Goal: Task Accomplishment & Management: Complete application form

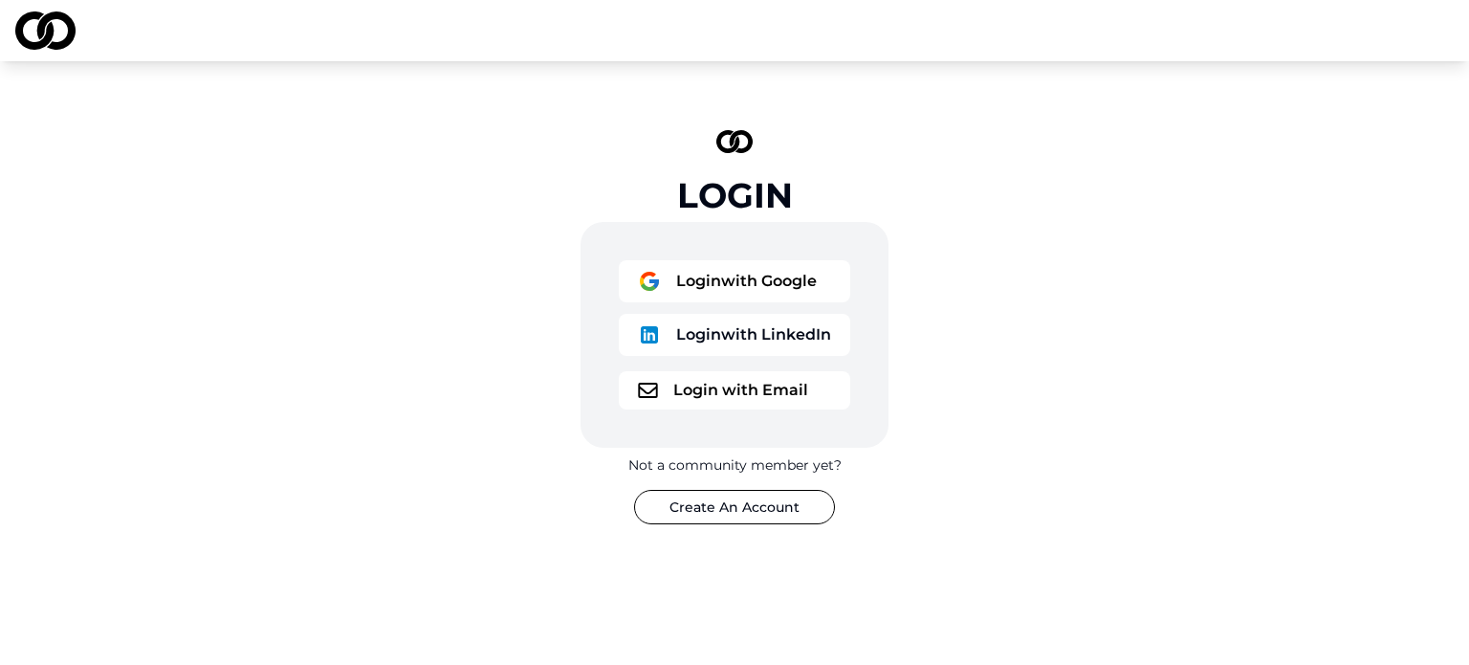
click at [708, 274] on button "Login with Google" at bounding box center [734, 281] width 231 height 42
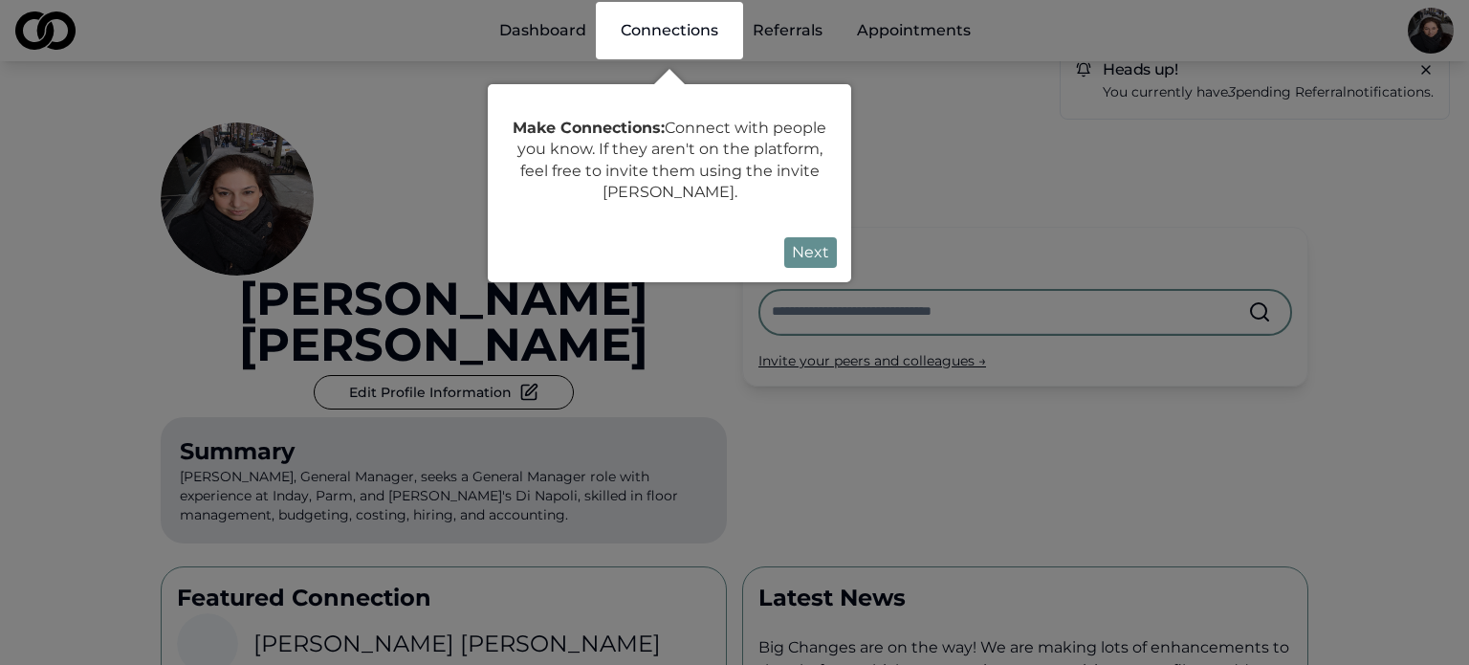
click at [818, 240] on button "Next" at bounding box center [810, 252] width 53 height 31
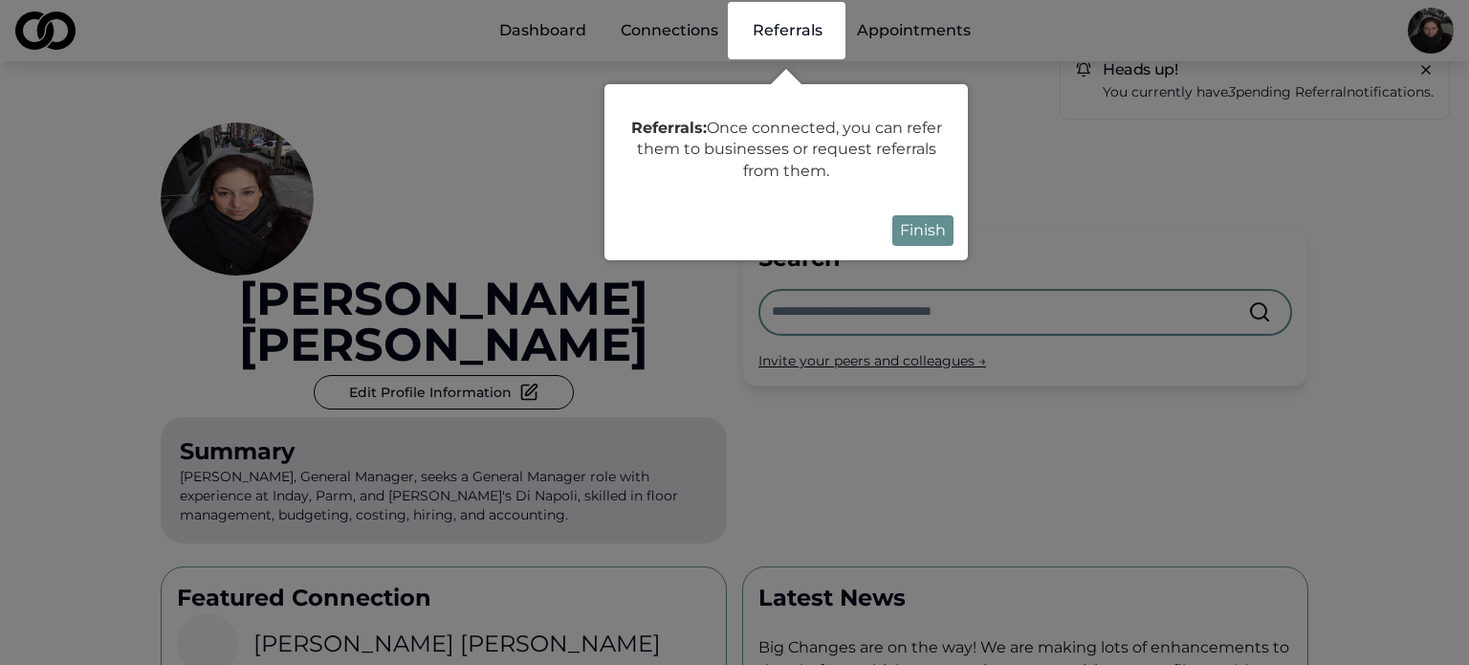
click at [903, 241] on button "Finish" at bounding box center [922, 230] width 61 height 31
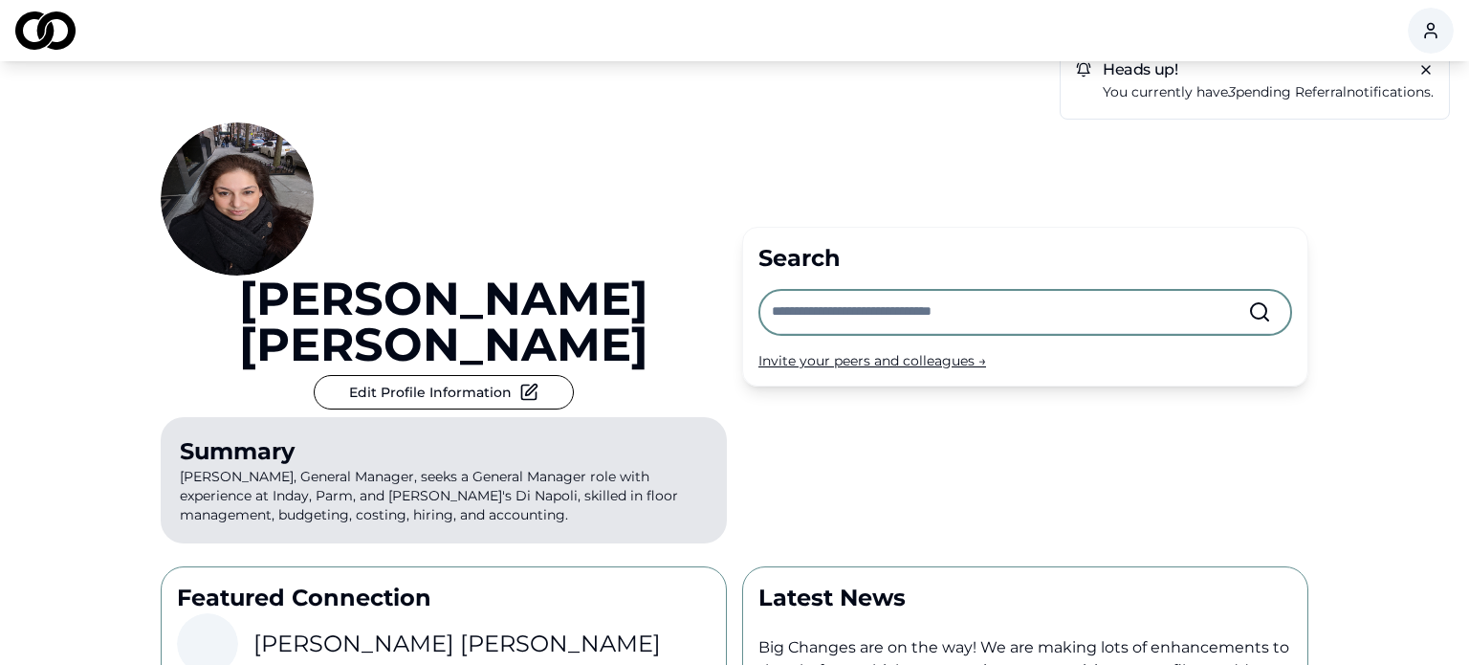
click at [1297, 94] on span "referral" at bounding box center [1321, 91] width 52 height 17
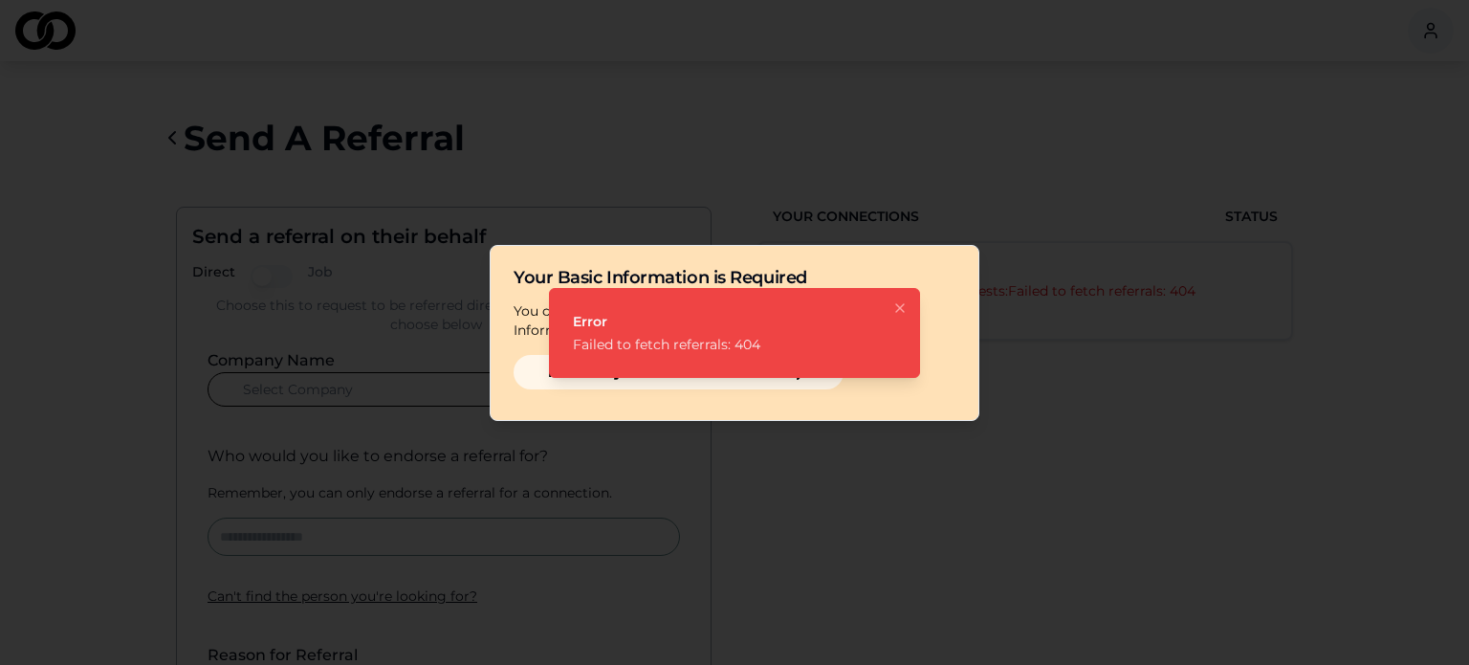
click at [901, 302] on icon "Notifications (F8)" at bounding box center [899, 307] width 15 height 15
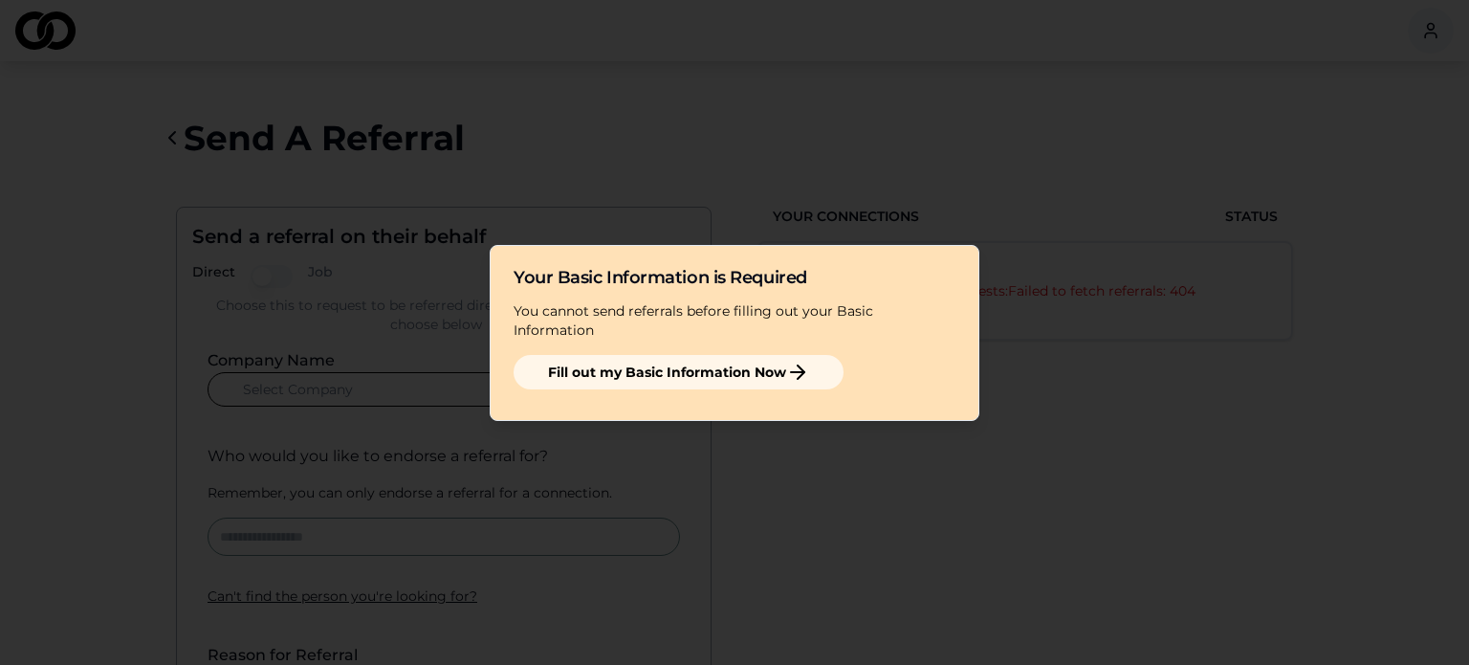
click at [733, 355] on button "Fill out my Basic Information Now" at bounding box center [679, 372] width 330 height 34
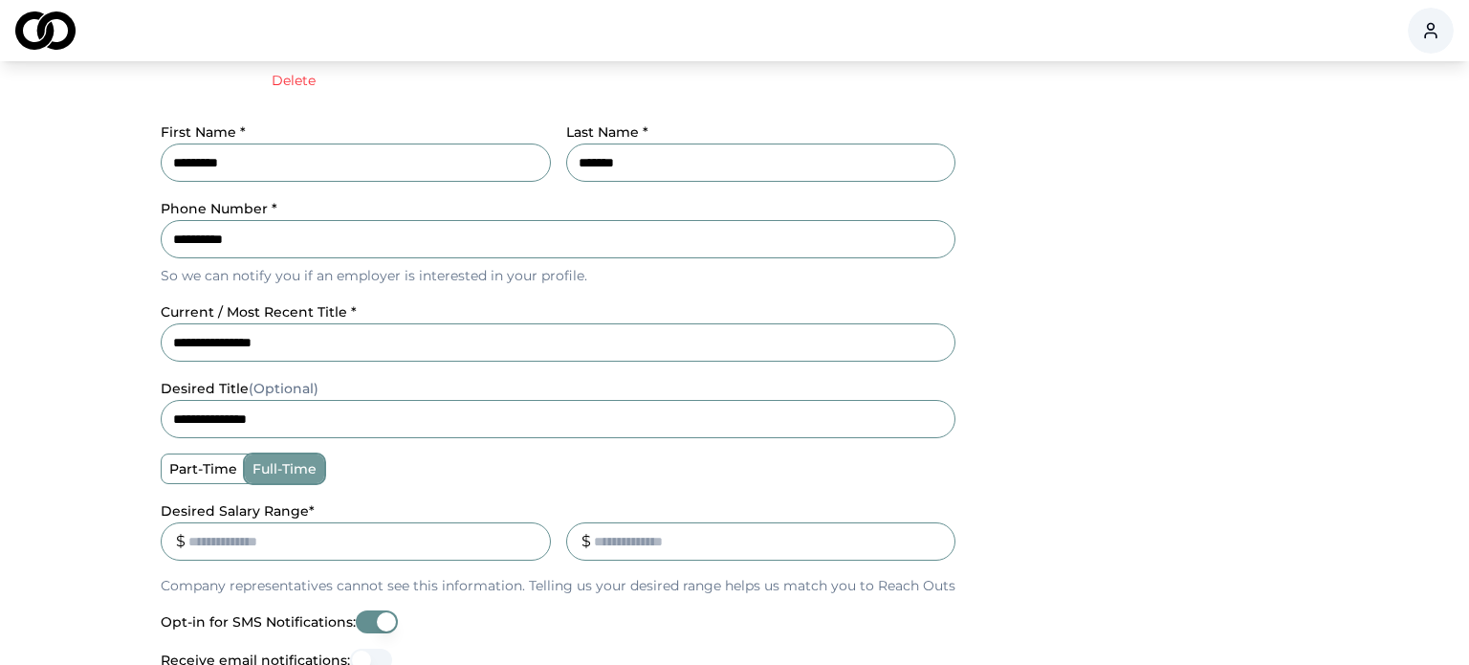
scroll to position [371, 0]
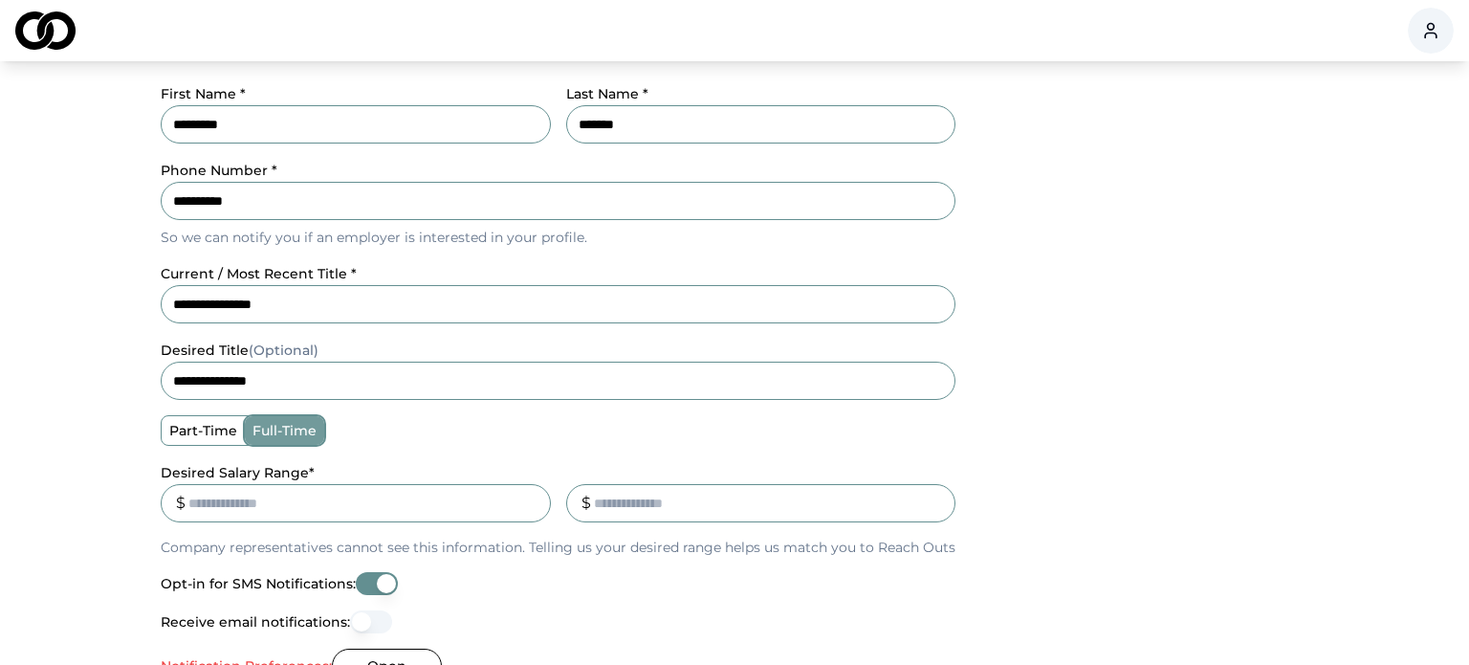
drag, startPoint x: 253, startPoint y: 503, endPoint x: 99, endPoint y: 512, distance: 154.2
click at [99, 512] on main "**********" at bounding box center [734, 322] width 1469 height 1188
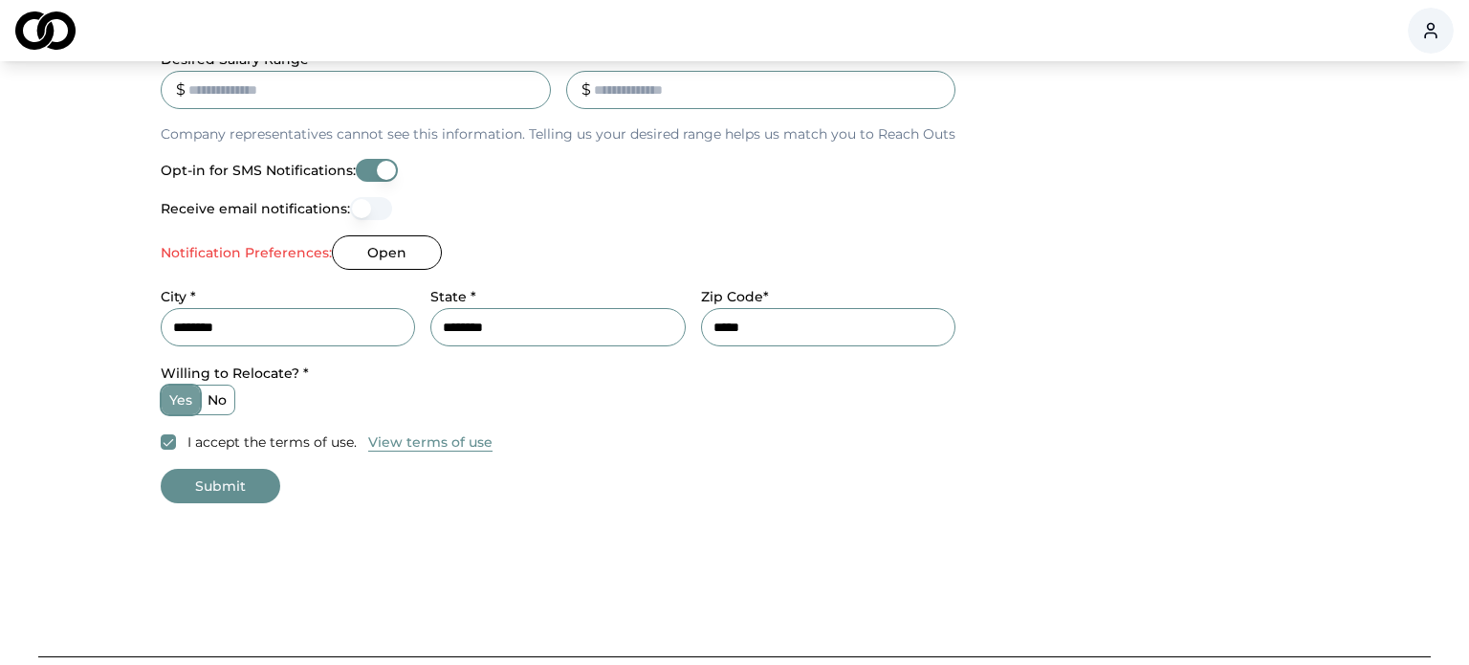
scroll to position [947, 0]
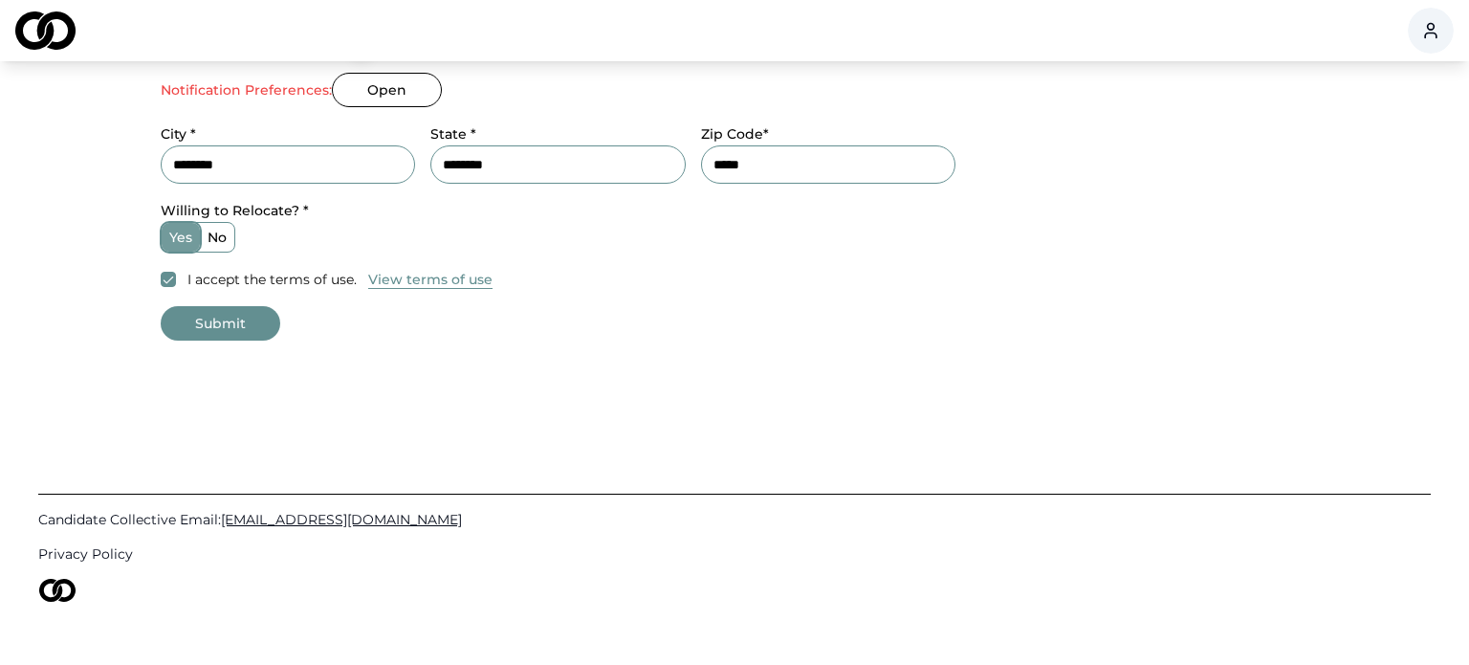
type input "*****"
click at [226, 235] on label "no" at bounding box center [217, 237] width 34 height 29
click at [214, 235] on button "no" at bounding box center [206, 237] width 15 height 15
click at [213, 319] on button "Submit" at bounding box center [221, 323] width 120 height 34
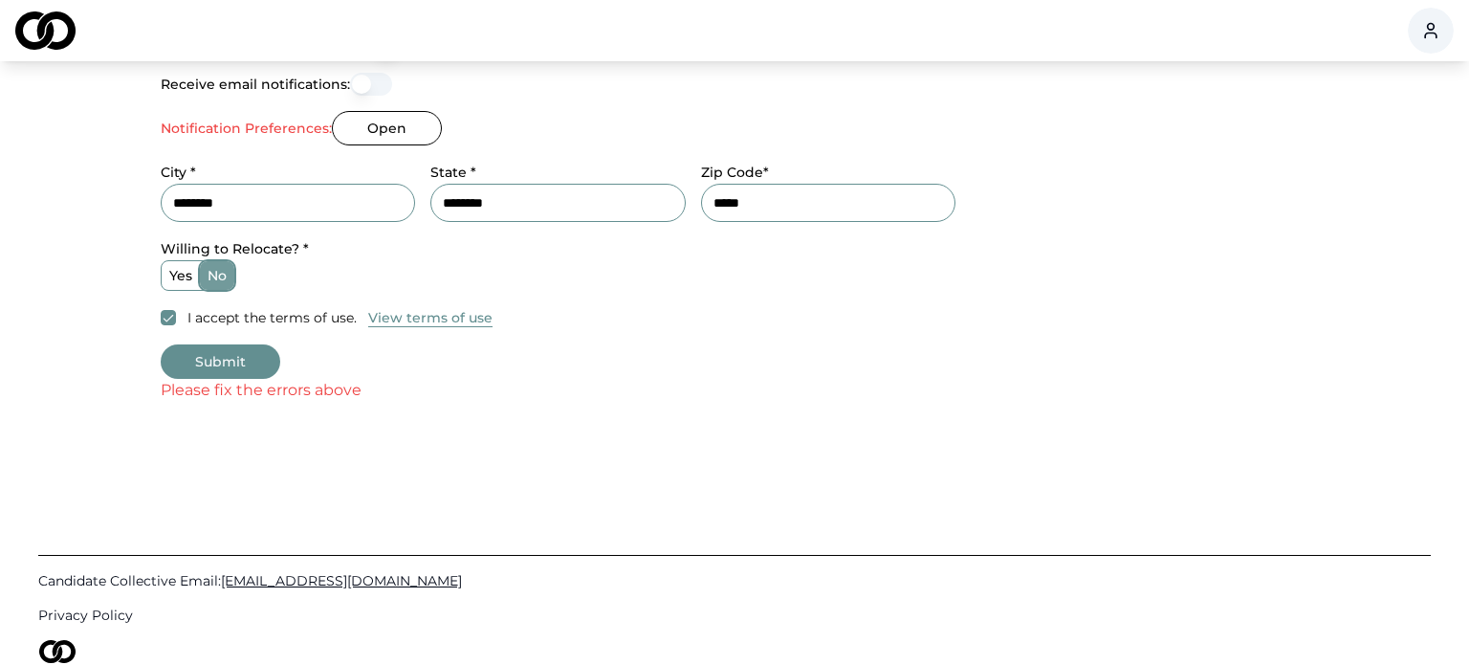
scroll to position [907, 0]
click at [375, 133] on button "Open" at bounding box center [387, 130] width 110 height 34
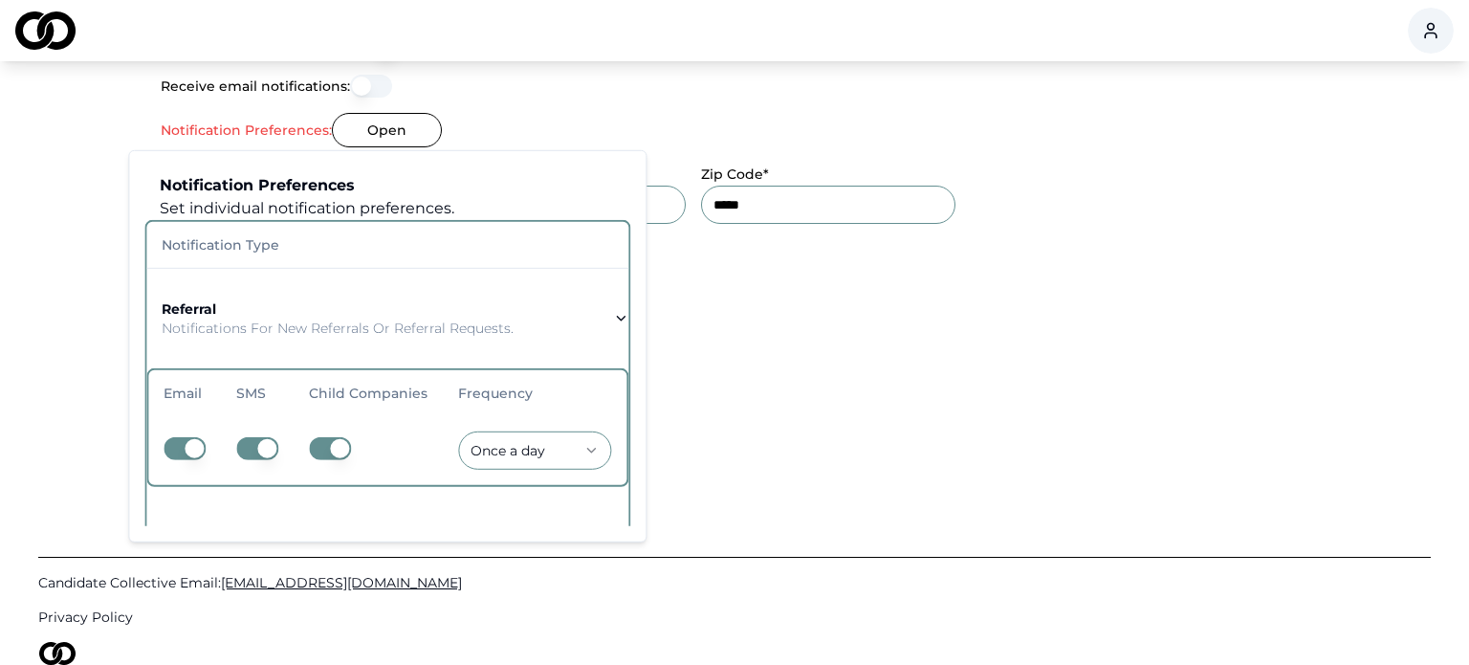
click at [196, 451] on button "button" at bounding box center [185, 448] width 42 height 23
click at [181, 448] on button "button" at bounding box center [185, 448] width 42 height 23
click at [331, 451] on button "button" at bounding box center [330, 448] width 42 height 23
click at [336, 455] on button "button" at bounding box center [330, 448] width 42 height 23
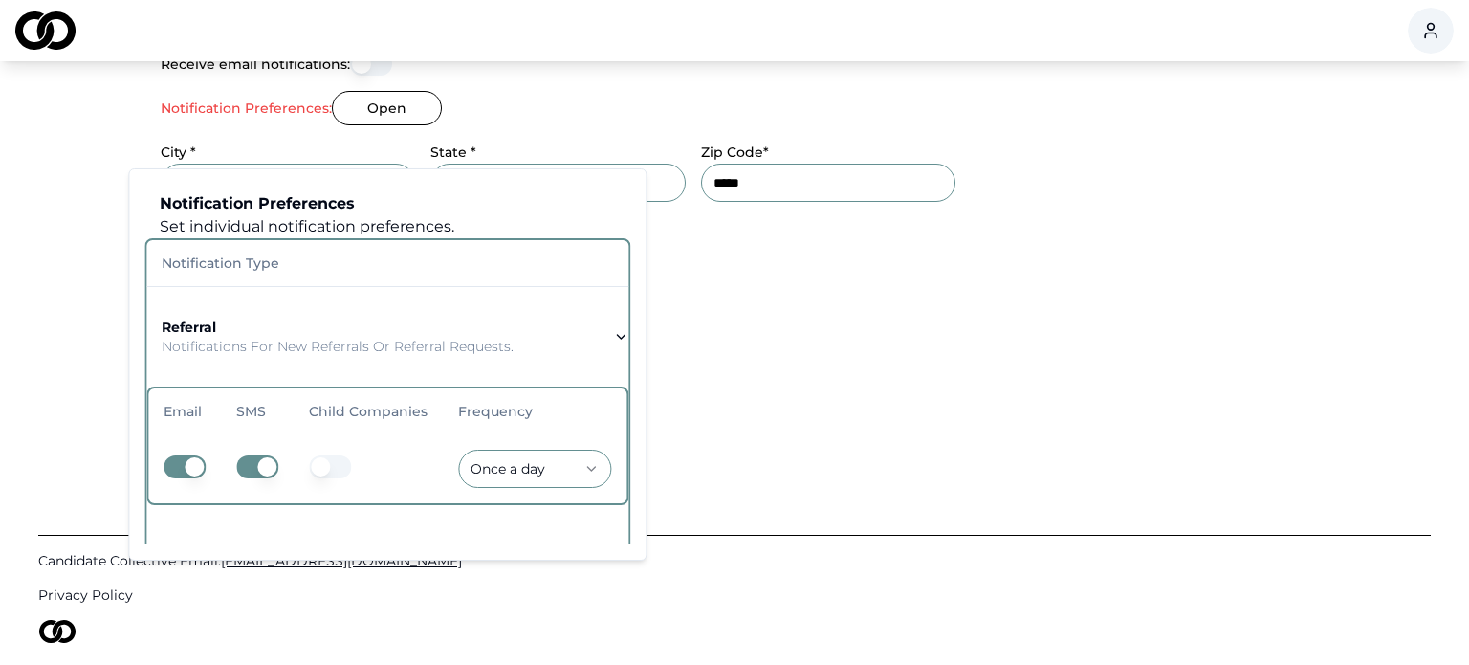
scroll to position [997, 0]
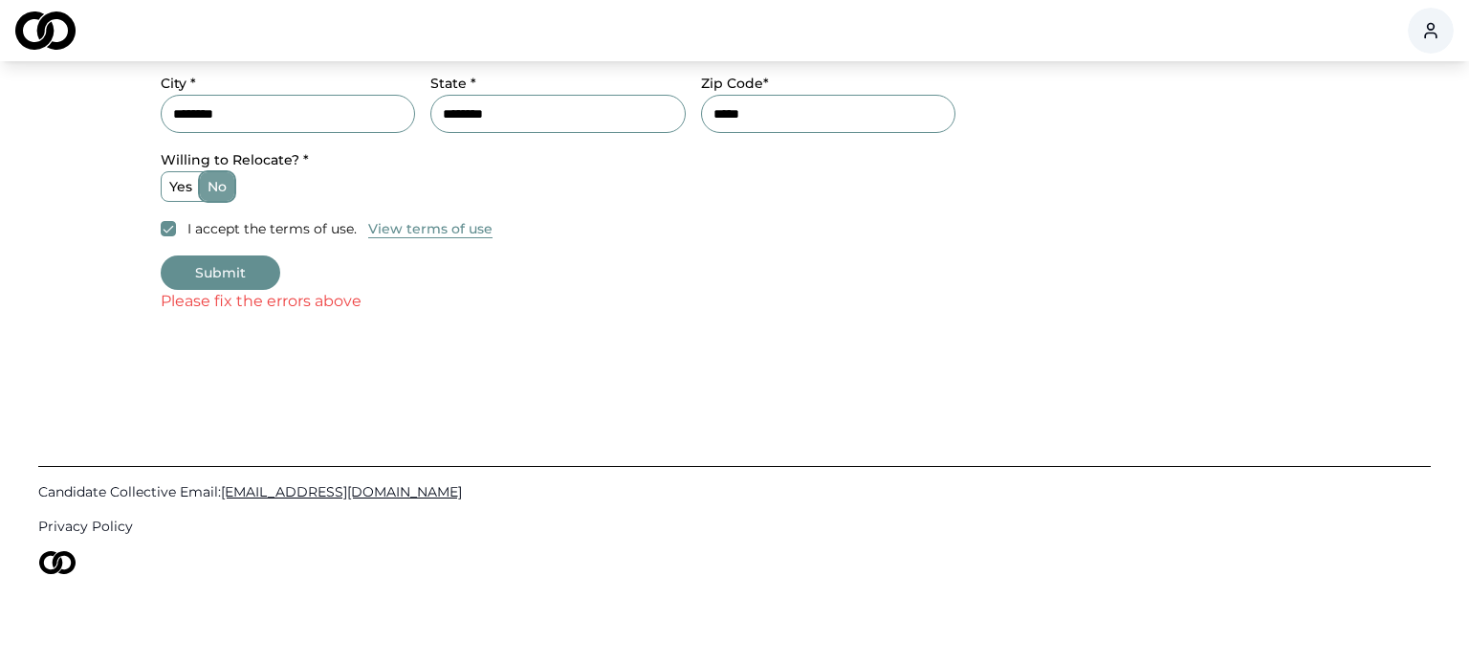
click at [214, 268] on button "Submit" at bounding box center [221, 272] width 120 height 34
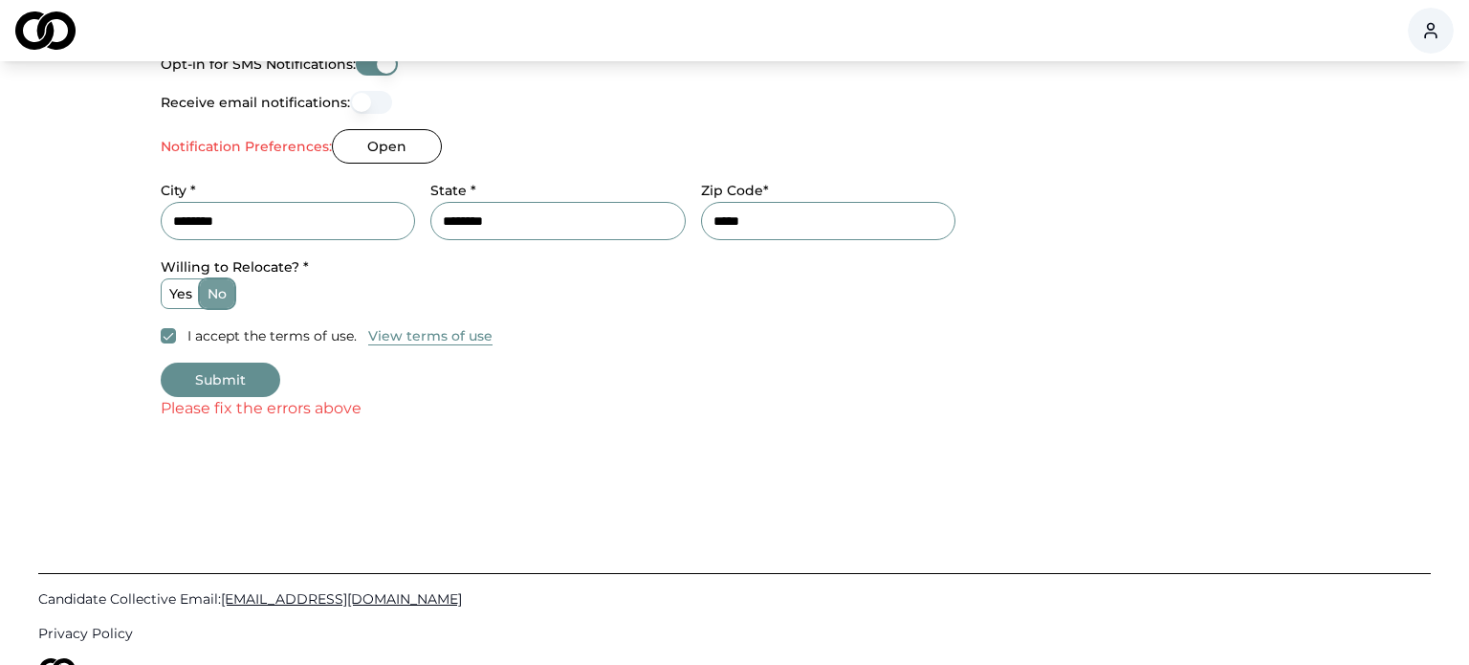
scroll to position [889, 0]
click at [378, 142] on button "Open" at bounding box center [387, 147] width 110 height 34
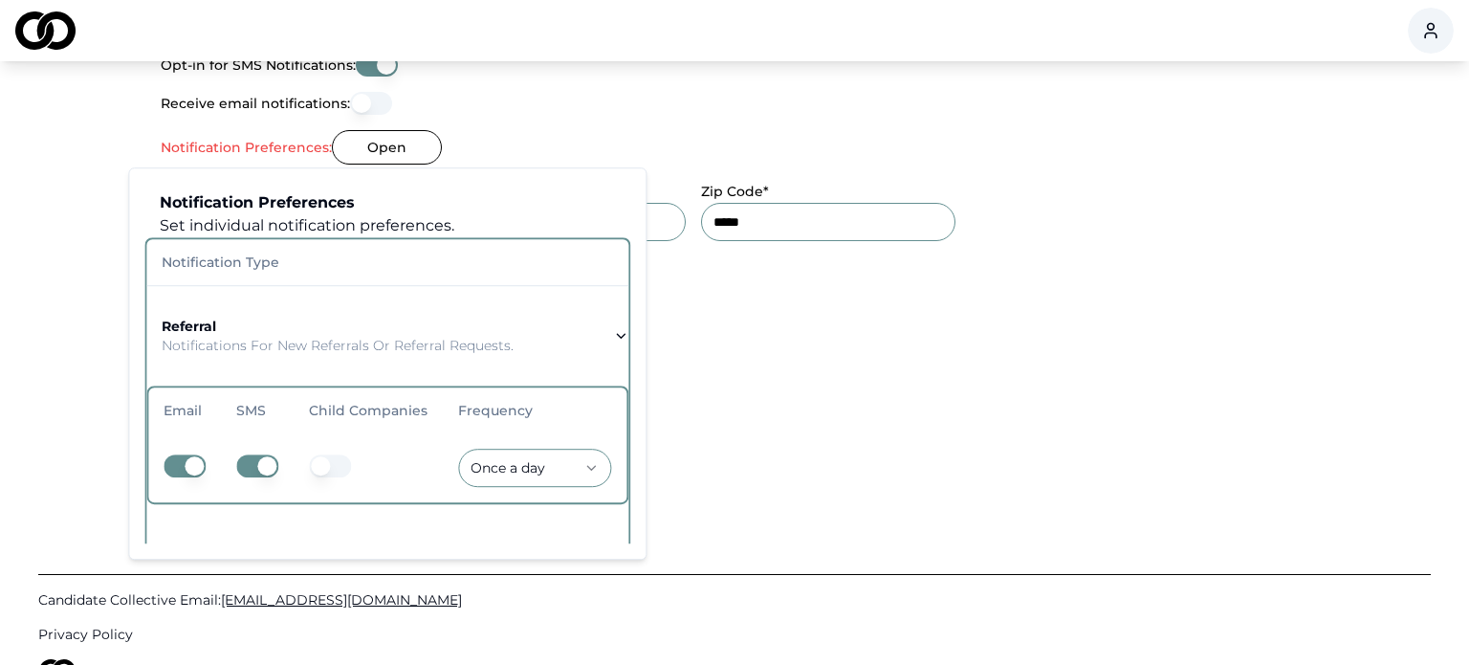
click at [617, 335] on icon "button" at bounding box center [621, 336] width 8 height 4
click at [430, 337] on p "Notifications for new referrals or referral requests." at bounding box center [338, 345] width 352 height 19
click at [407, 351] on p "Notifications for new referrals or referral requests." at bounding box center [338, 345] width 352 height 19
click at [401, 342] on p "Notifications for new referrals or referral requests." at bounding box center [338, 345] width 352 height 19
click at [195, 345] on p "Notifications for new referrals or referral requests." at bounding box center [338, 345] width 352 height 19
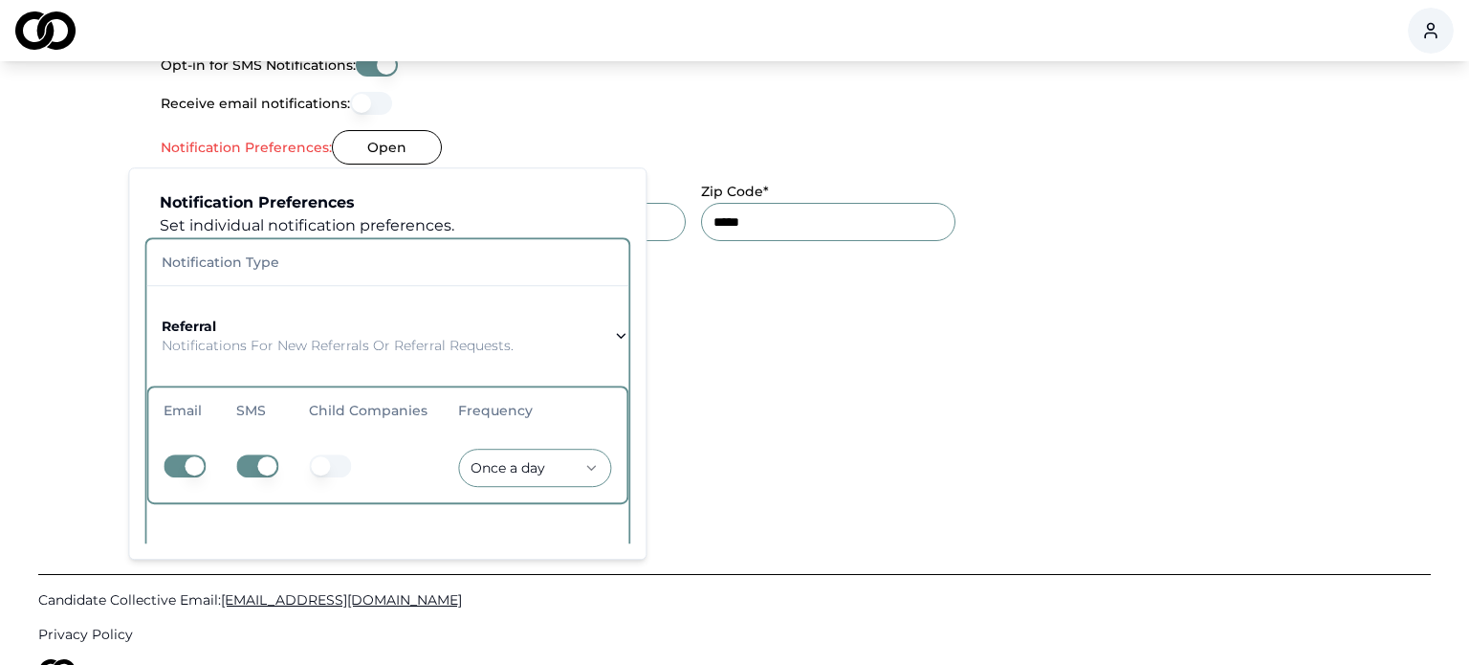
click at [254, 268] on th "Notification Type" at bounding box center [387, 262] width 482 height 46
click at [613, 337] on icon "button" at bounding box center [620, 335] width 15 height 15
click at [613, 329] on icon "button" at bounding box center [620, 335] width 15 height 15
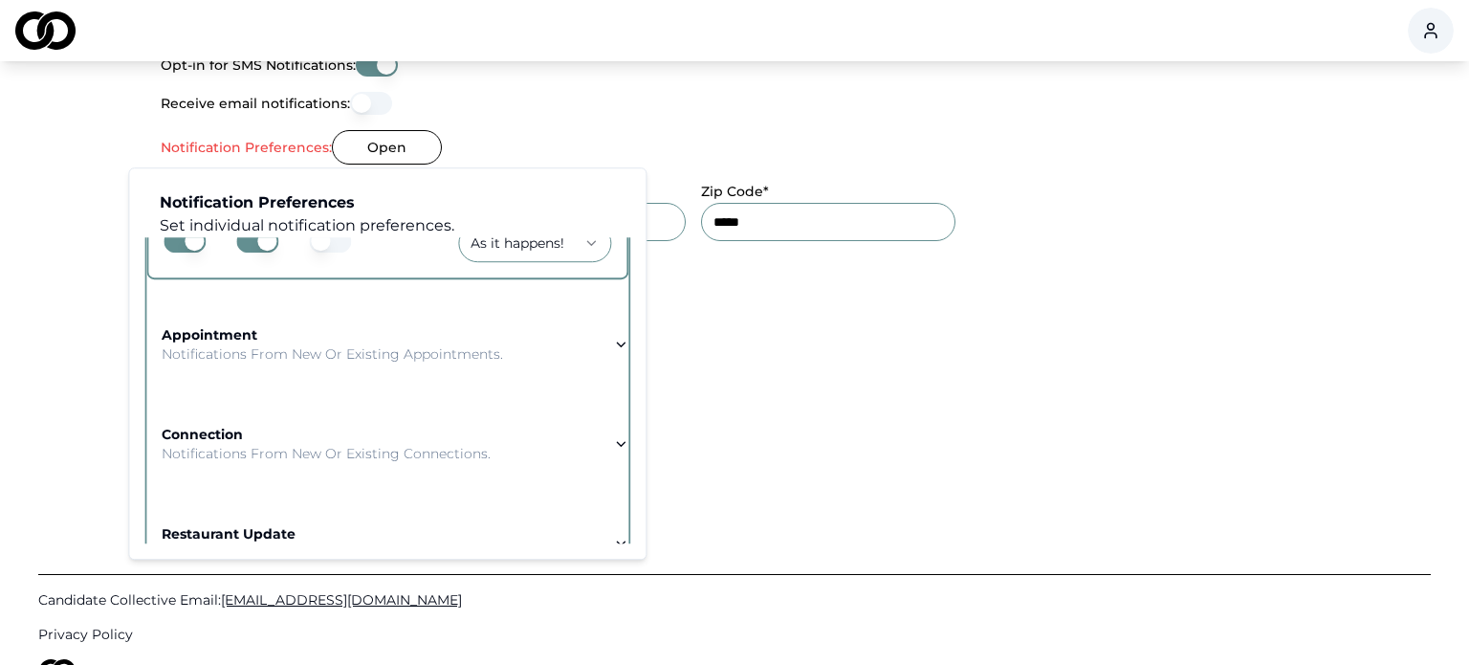
scroll to position [233, 0]
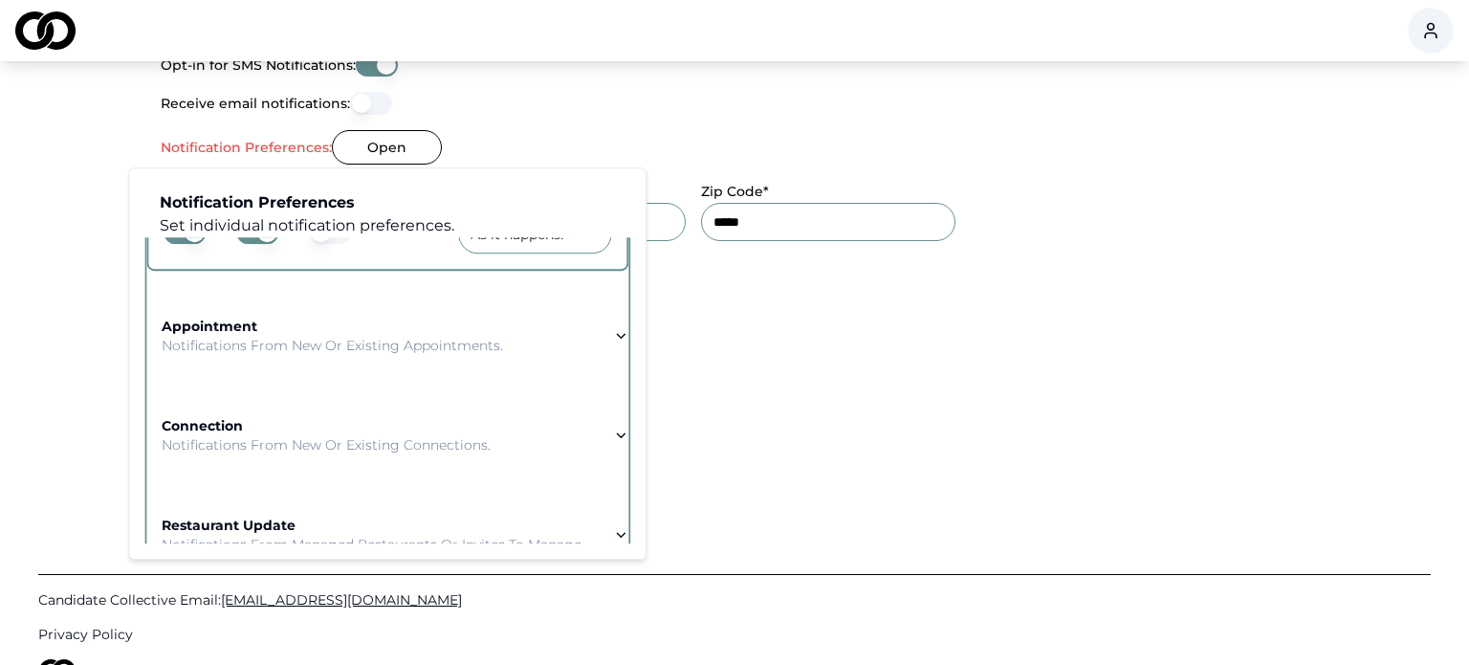
click at [387, 348] on p "Notifications from new or existing appointments." at bounding box center [332, 345] width 341 height 19
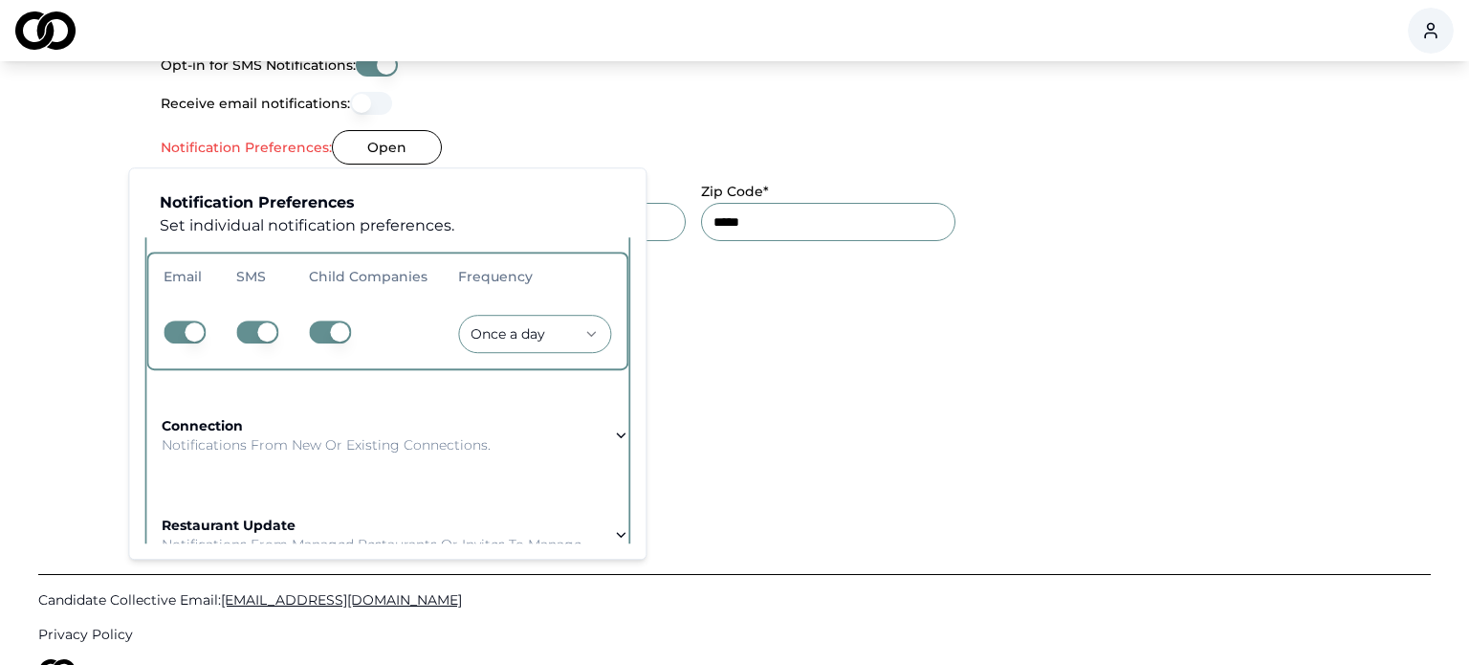
click at [613, 427] on icon "button" at bounding box center [620, 434] width 15 height 15
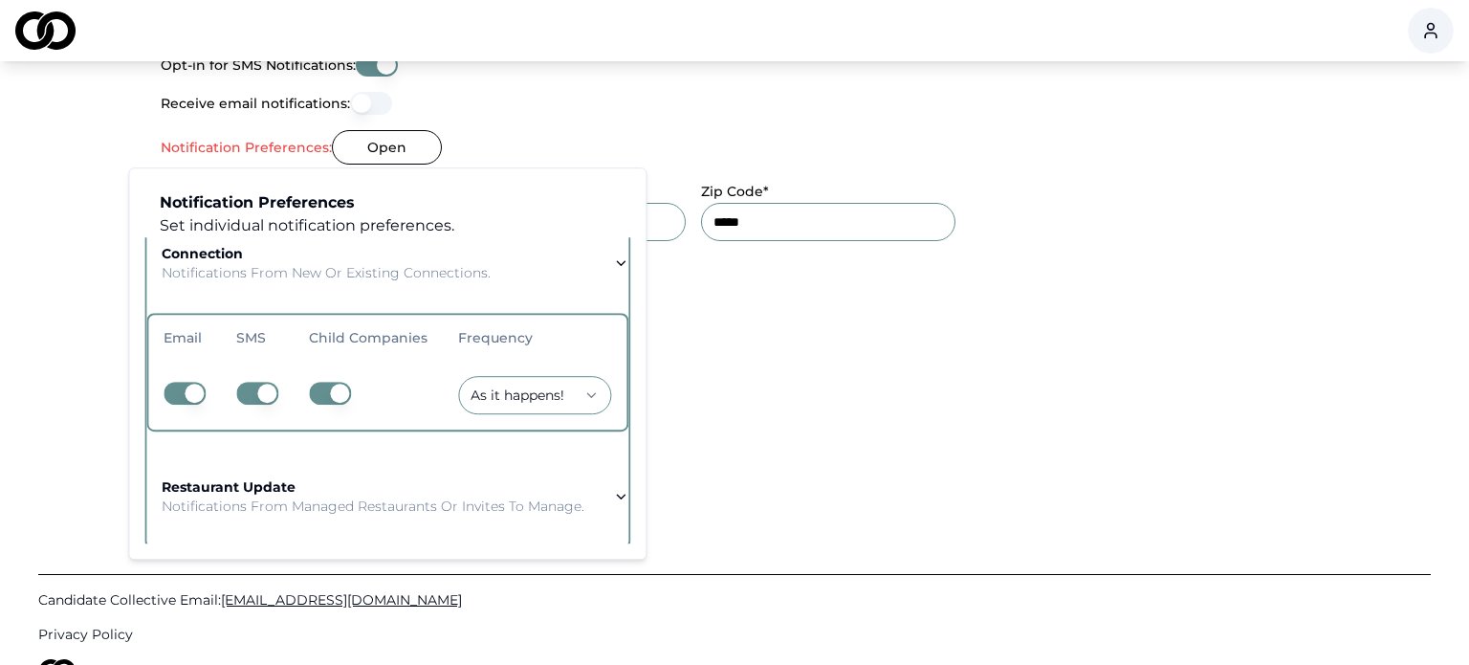
scroll to position [274, 0]
click at [614, 489] on icon "button" at bounding box center [620, 493] width 15 height 15
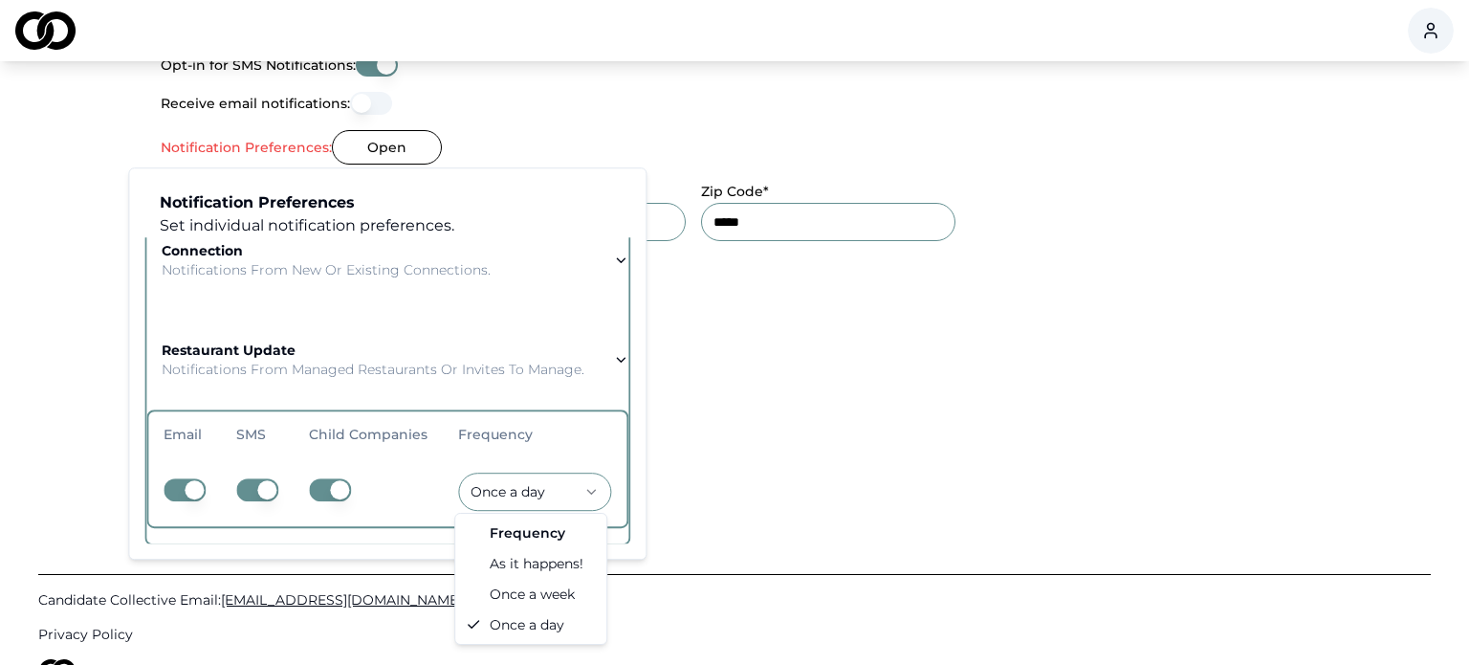
click at [740, 464] on div "Candidate Collective Email: [EMAIL_ADDRESS][DOMAIN_NAME] Privacy Policy" at bounding box center [734, 616] width 1392 height 315
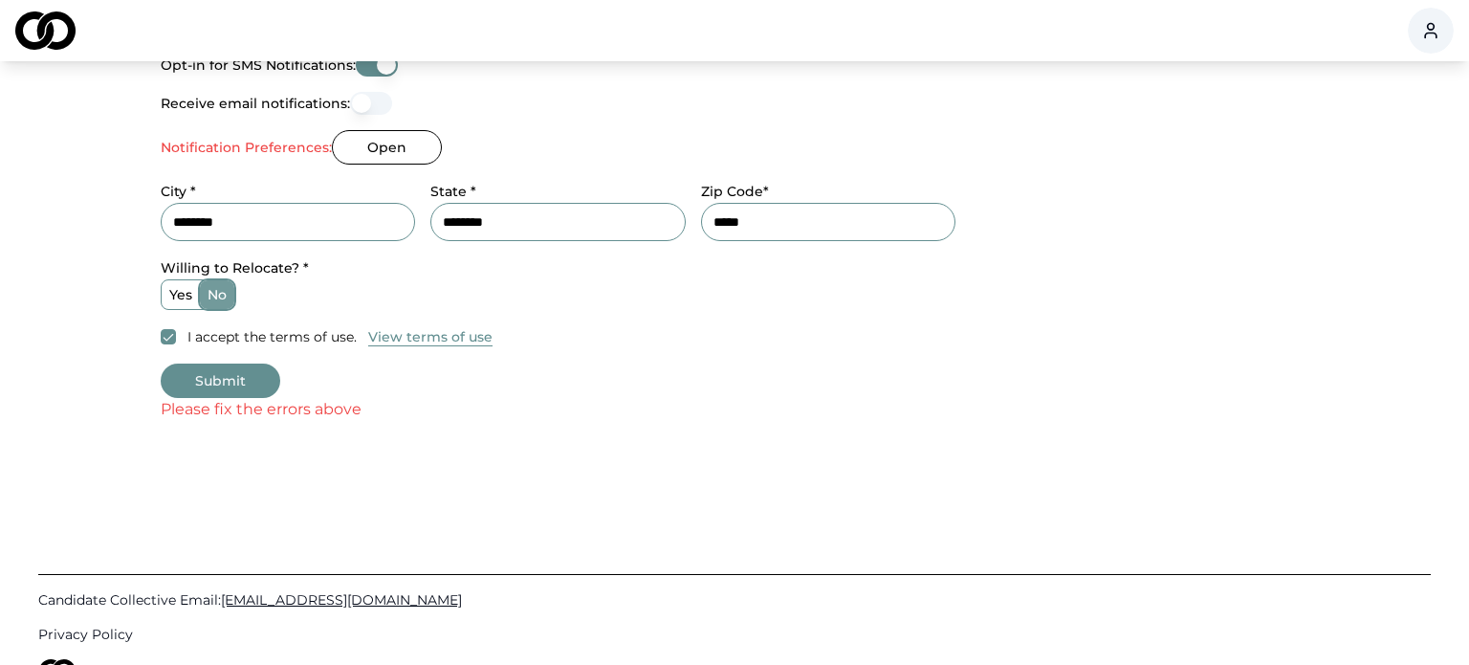
click at [235, 386] on button "Submit" at bounding box center [221, 380] width 120 height 34
click at [234, 379] on button "Submit" at bounding box center [221, 380] width 120 height 34
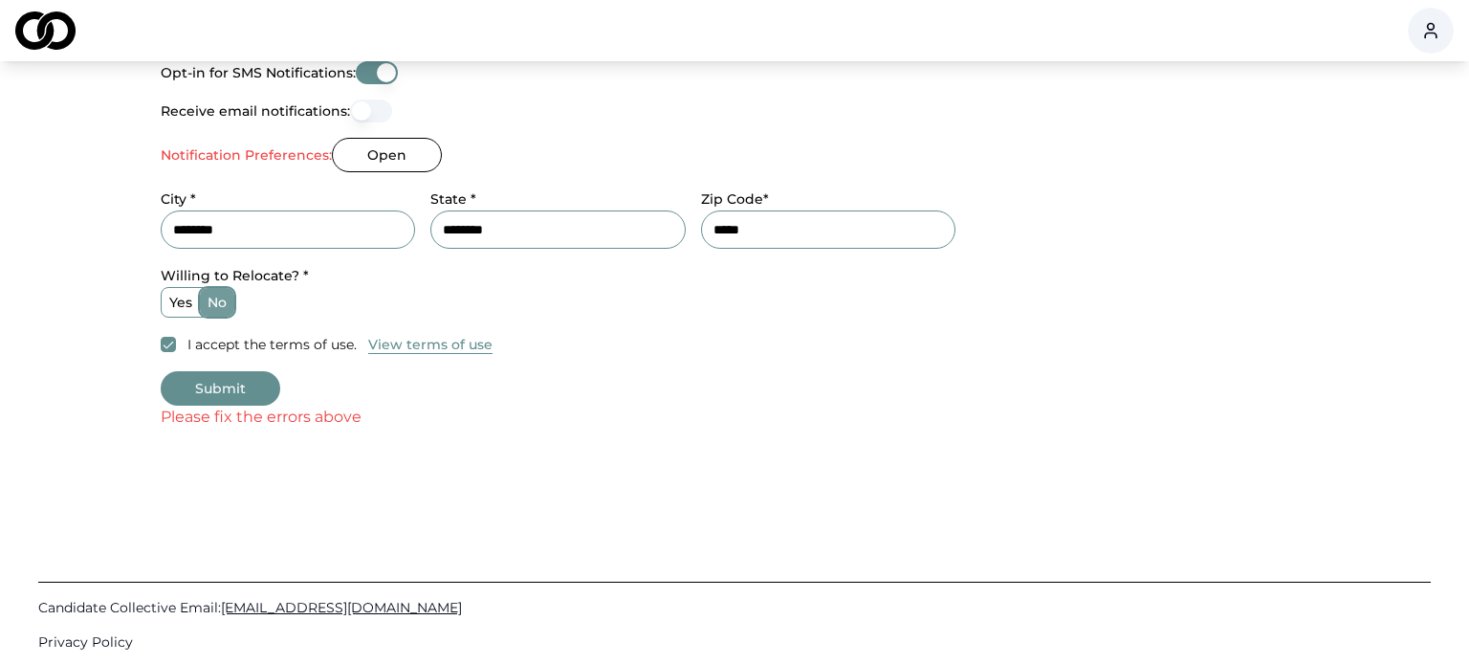
scroll to position [880, 0]
click at [374, 166] on button "Open" at bounding box center [387, 157] width 110 height 34
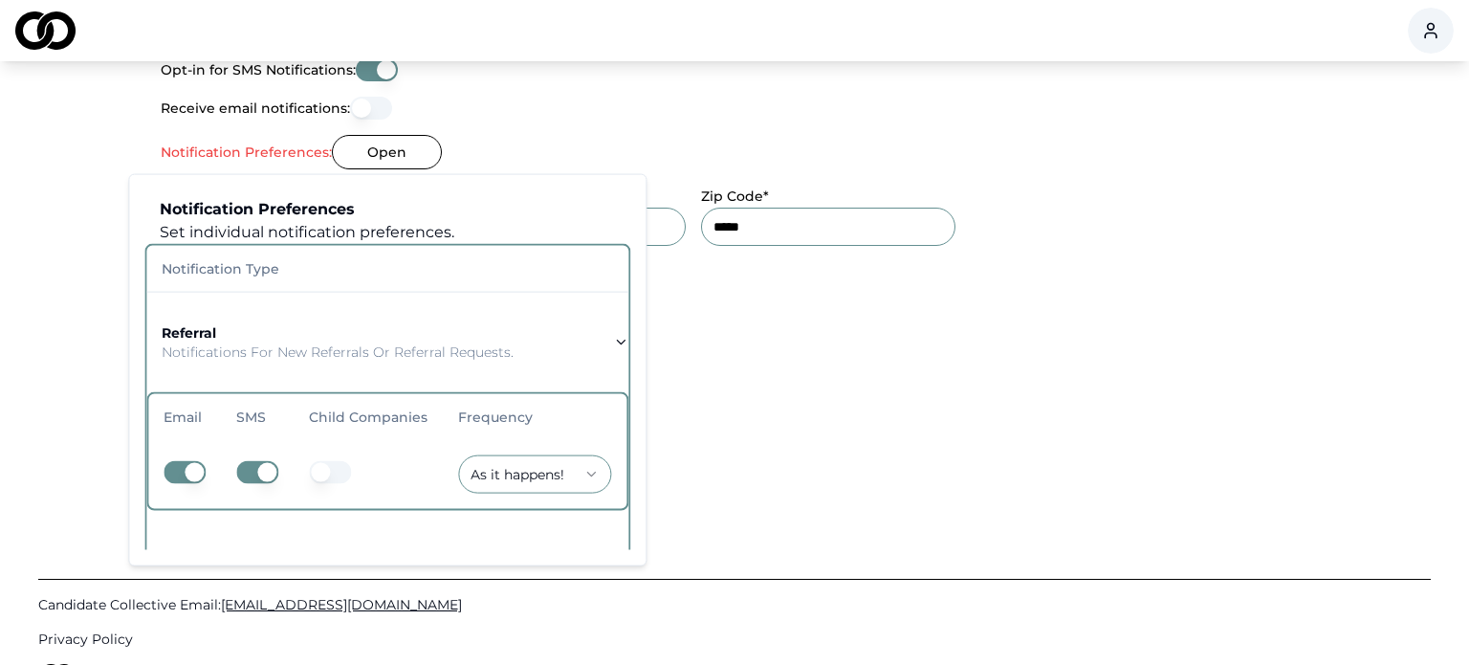
scroll to position [881, 0]
click at [613, 340] on icon "button" at bounding box center [620, 344] width 15 height 15
click at [502, 438] on th "Frequency" at bounding box center [535, 419] width 184 height 46
click at [324, 473] on button "button" at bounding box center [330, 474] width 42 height 23
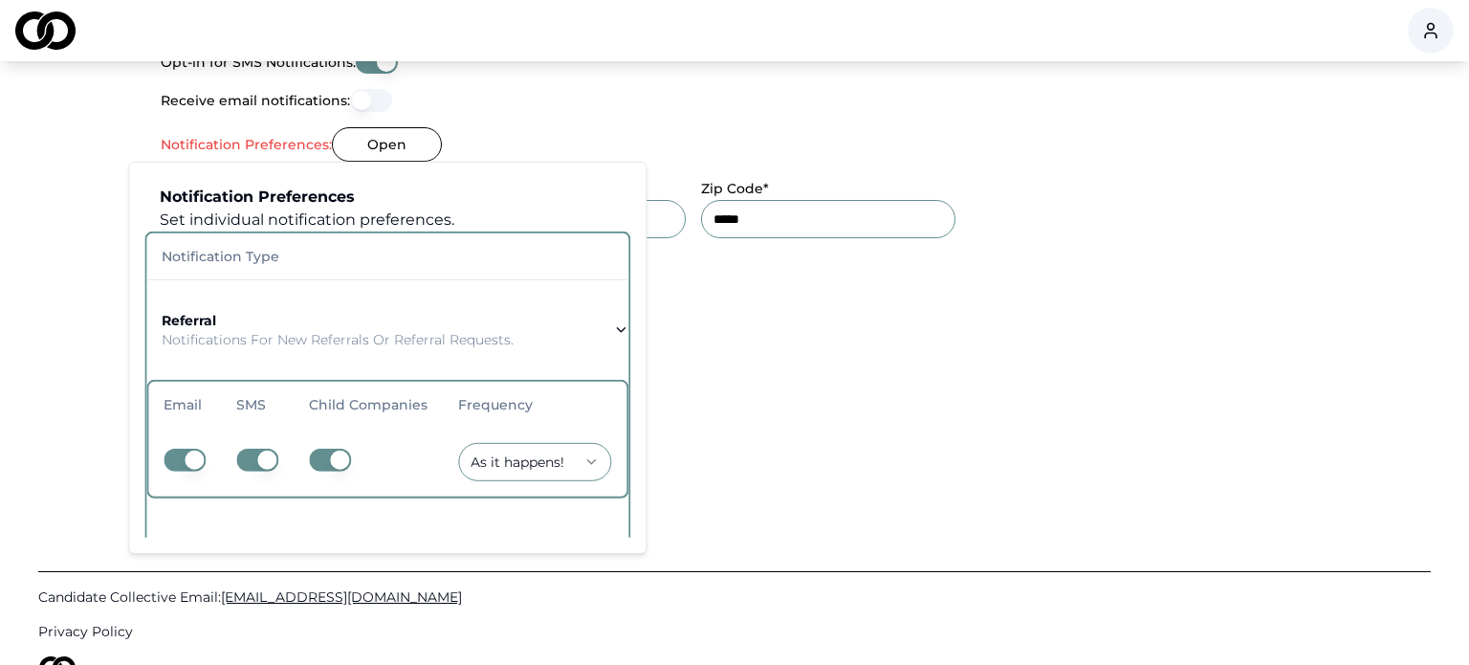
scroll to position [891, 0]
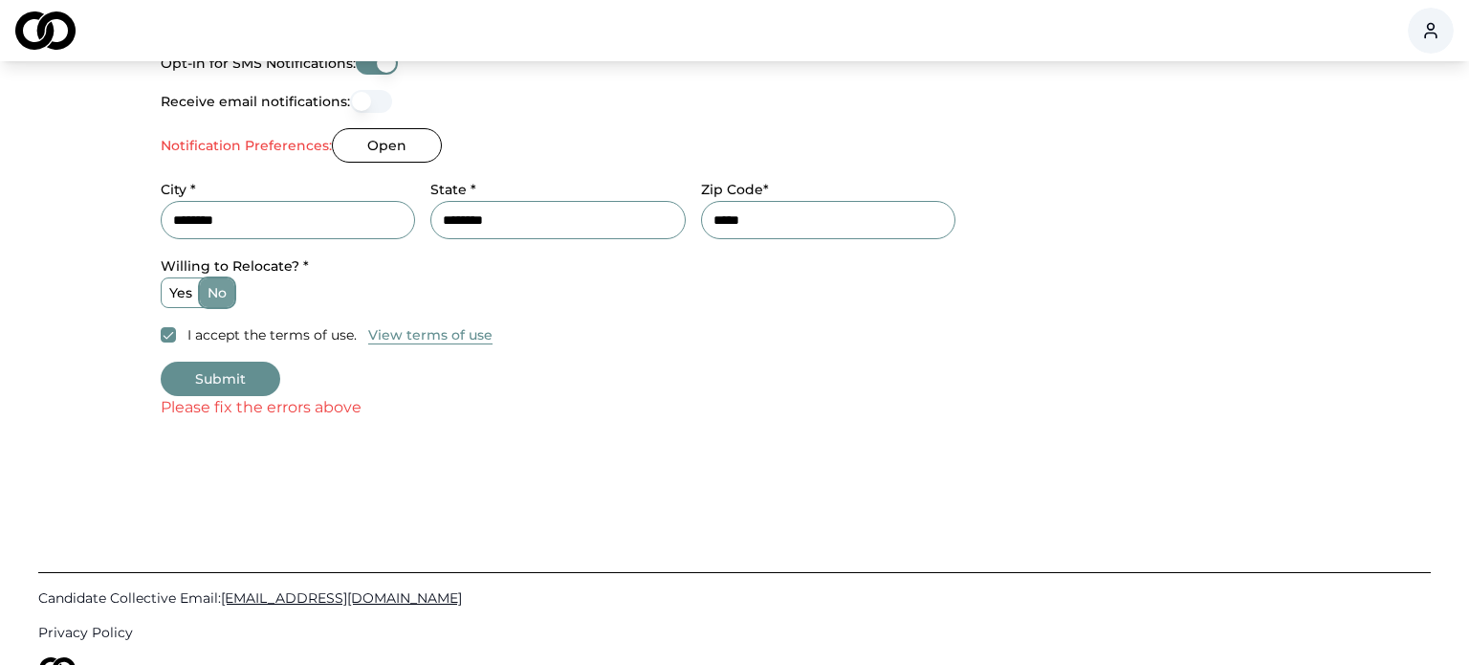
click at [324, 415] on div "Please fix the errors above" at bounding box center [735, 407] width 1148 height 23
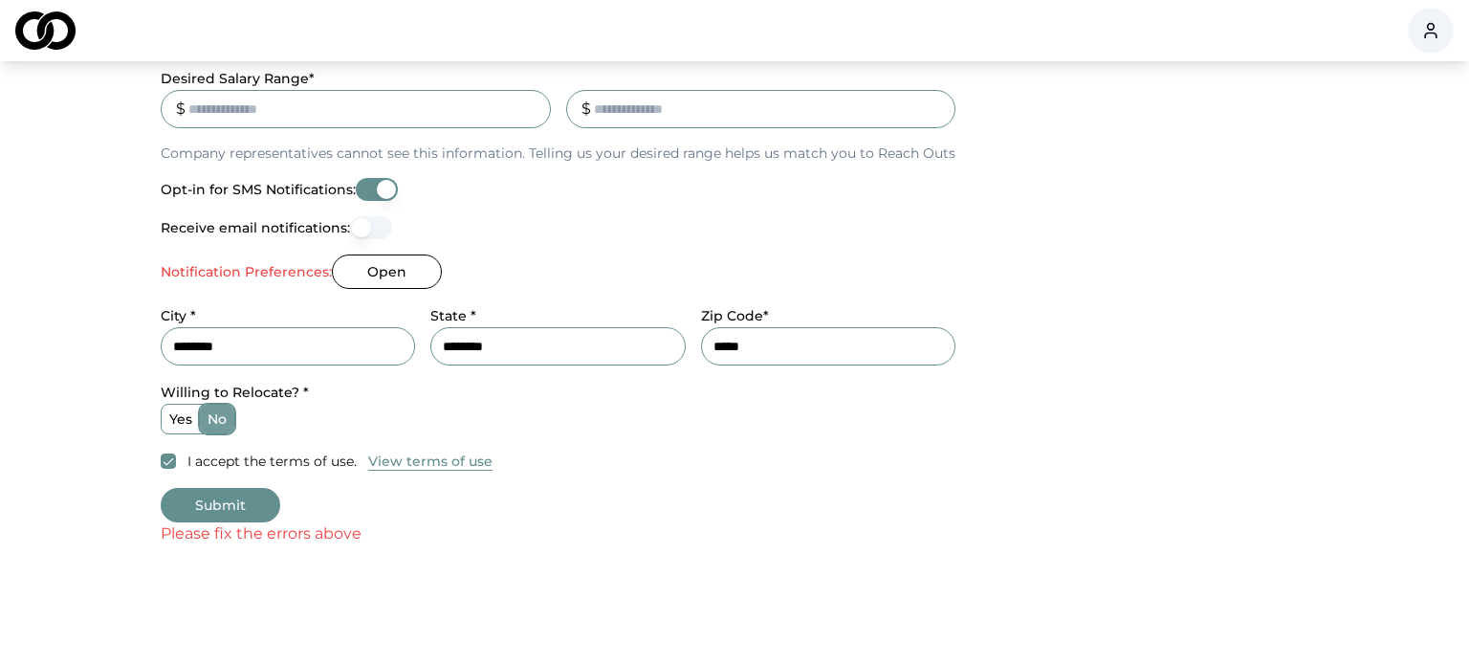
scroll to position [763, 0]
click at [361, 228] on button "Receive email notifications:" at bounding box center [371, 229] width 42 height 23
click at [416, 279] on button "Open" at bounding box center [387, 273] width 110 height 34
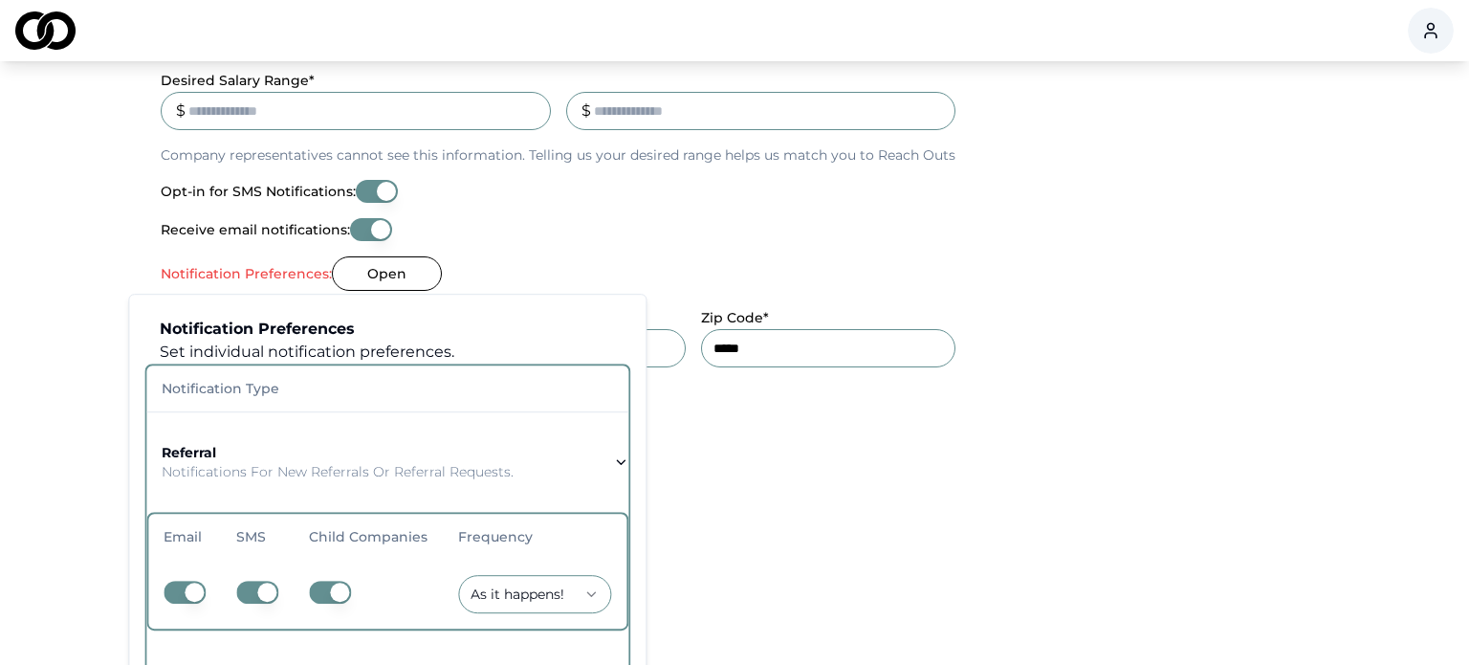
click at [462, 300] on div "Notification Preferences Set individual notification preferences. Notification …" at bounding box center [387, 490] width 518 height 392
click at [415, 279] on button "Open" at bounding box center [387, 273] width 110 height 34
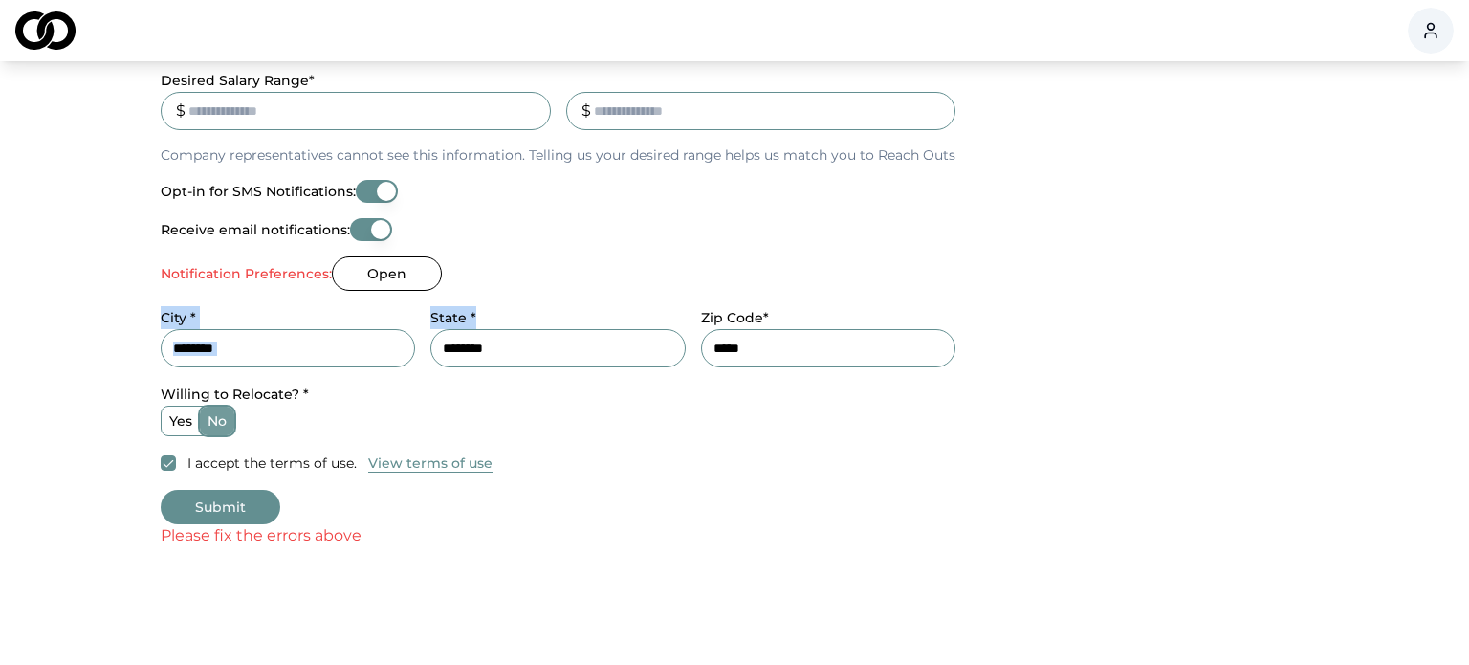
drag, startPoint x: 623, startPoint y: 290, endPoint x: 637, endPoint y: 289, distance: 14.4
click at [637, 289] on div "**********" at bounding box center [558, 1] width 795 height 947
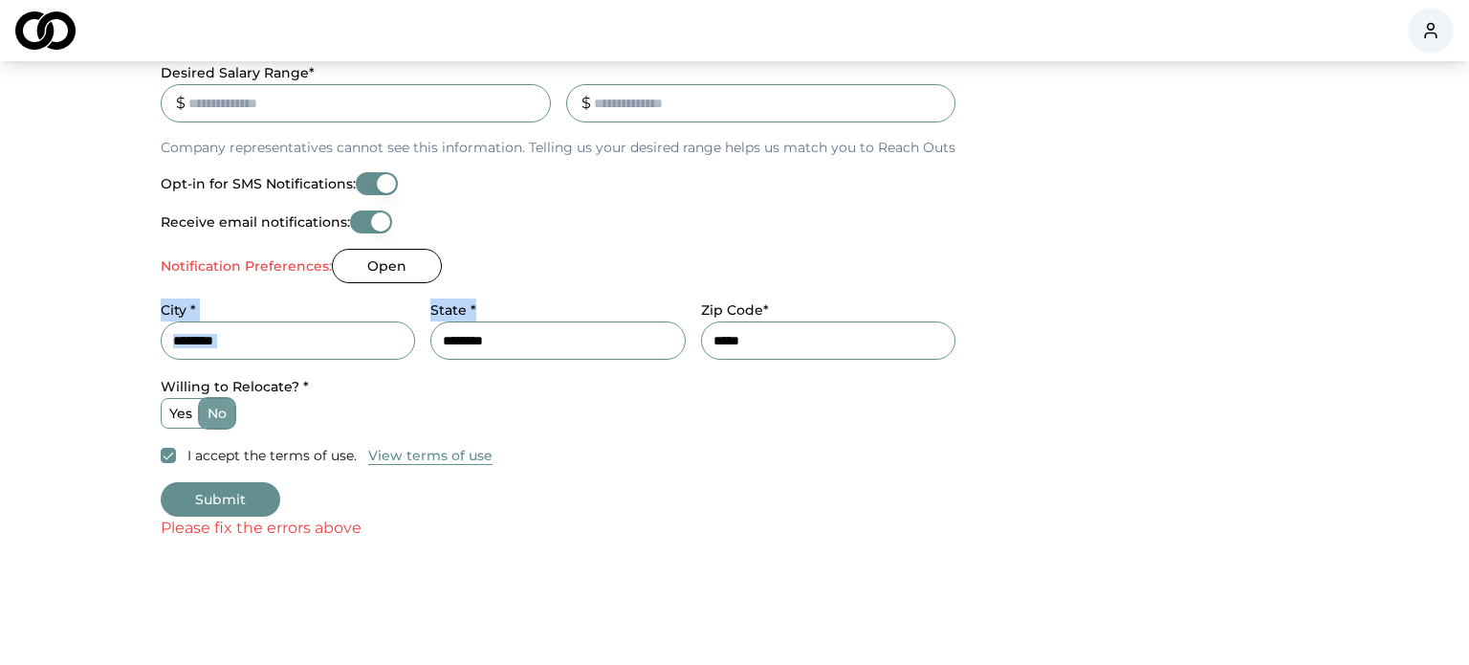
scroll to position [997, 0]
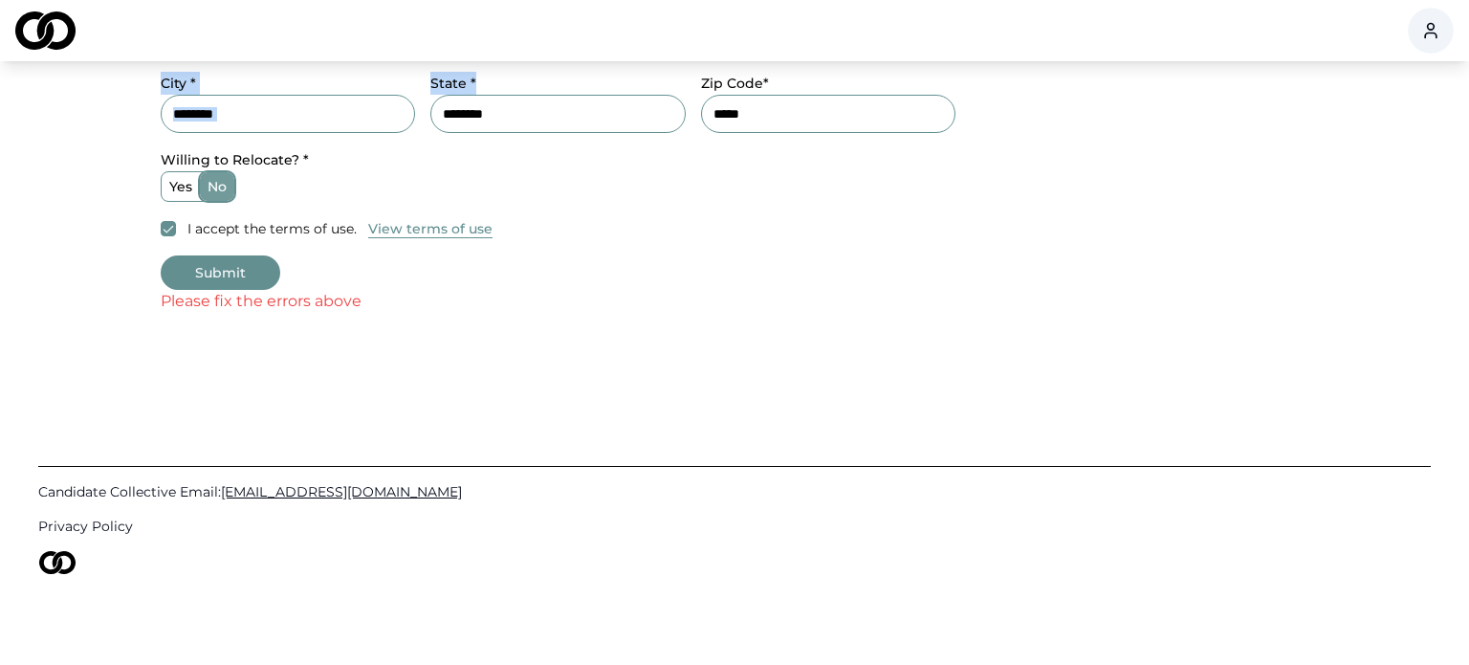
click at [201, 260] on button "Submit" at bounding box center [221, 272] width 120 height 34
click at [254, 290] on div "Please fix the errors above" at bounding box center [735, 301] width 1148 height 23
click at [252, 266] on button "Submit" at bounding box center [221, 272] width 120 height 34
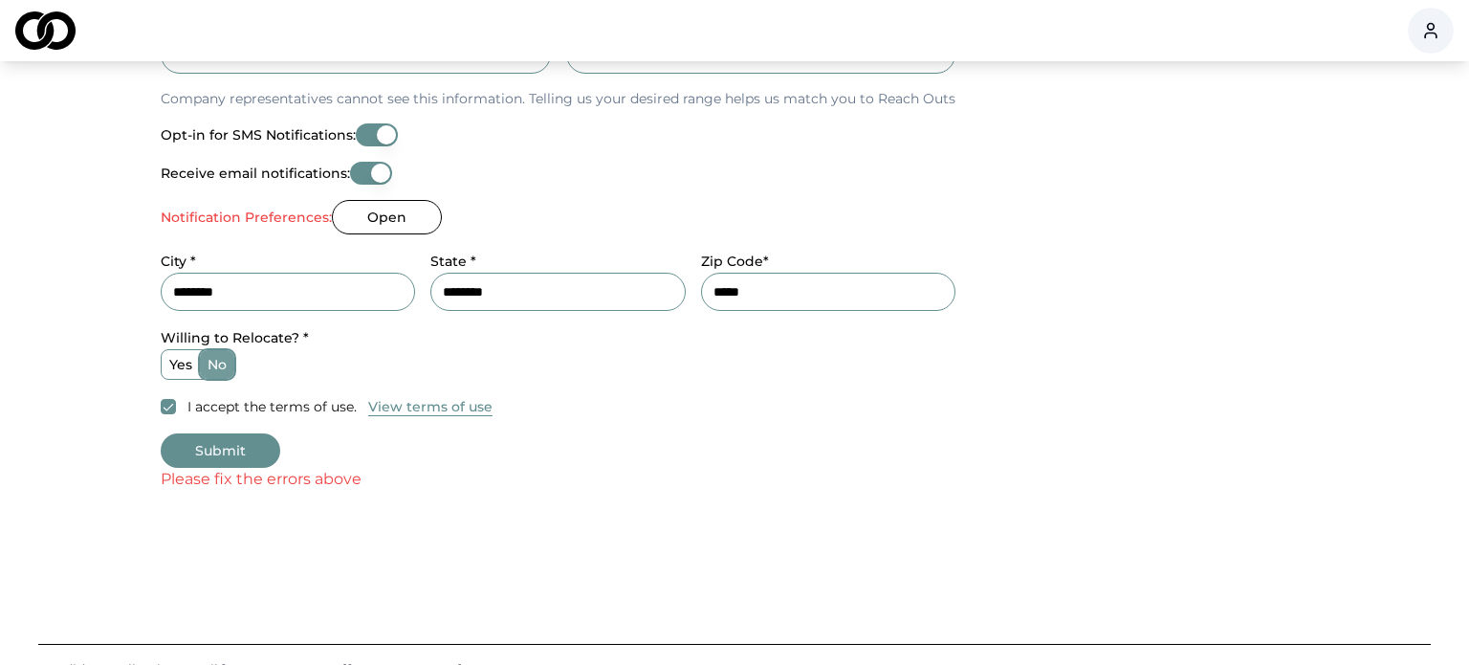
scroll to position [798, 0]
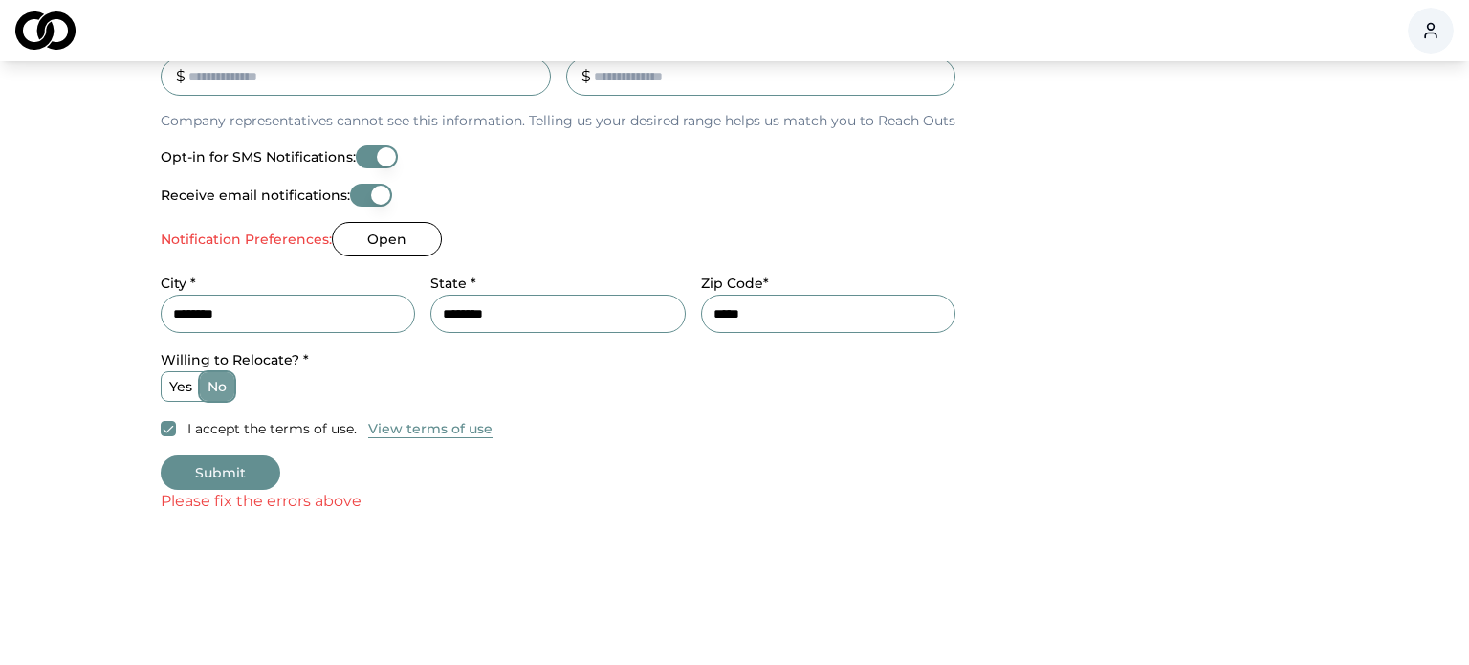
click at [287, 240] on label "Notification Preferences:" at bounding box center [246, 238] width 171 height 13
click at [383, 230] on button "Open" at bounding box center [387, 239] width 110 height 34
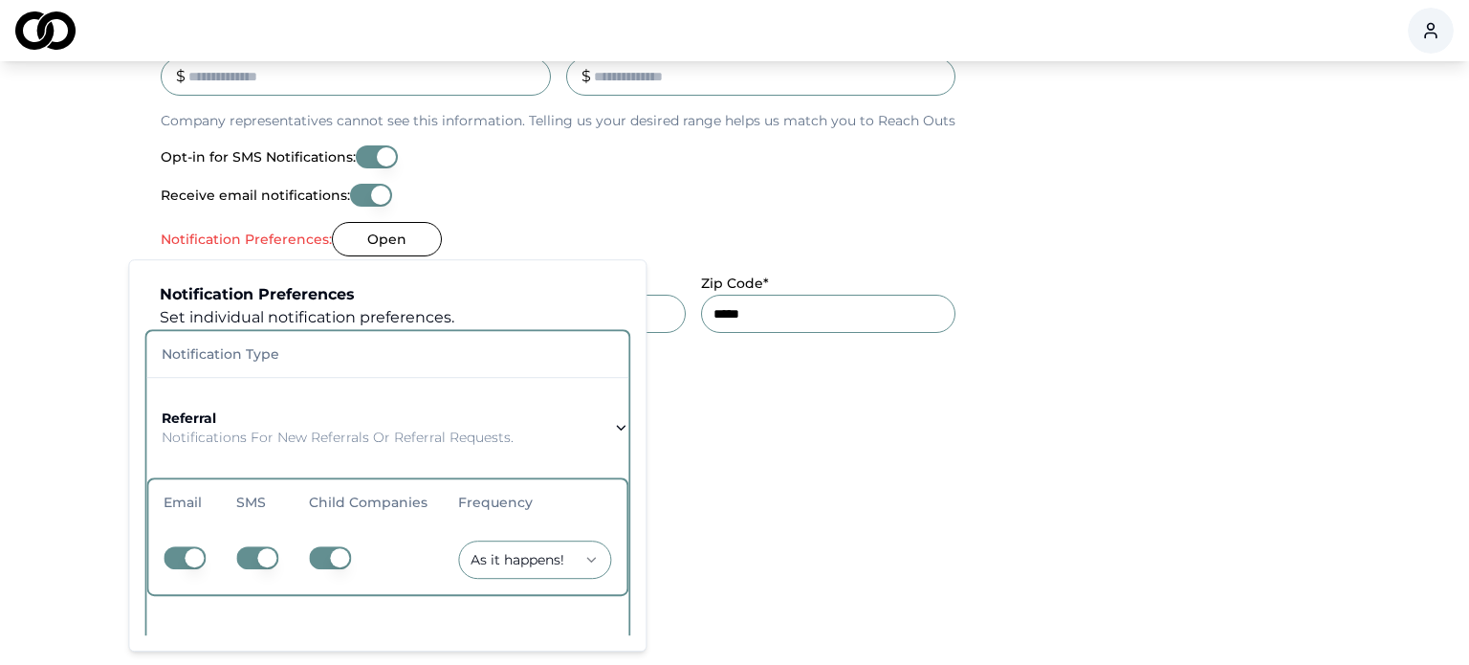
click at [254, 439] on p "Notifications for new referrals or referral requests." at bounding box center [338, 436] width 352 height 19
click at [613, 425] on icon "button" at bounding box center [620, 427] width 15 height 15
click at [406, 232] on button "Open" at bounding box center [387, 239] width 110 height 34
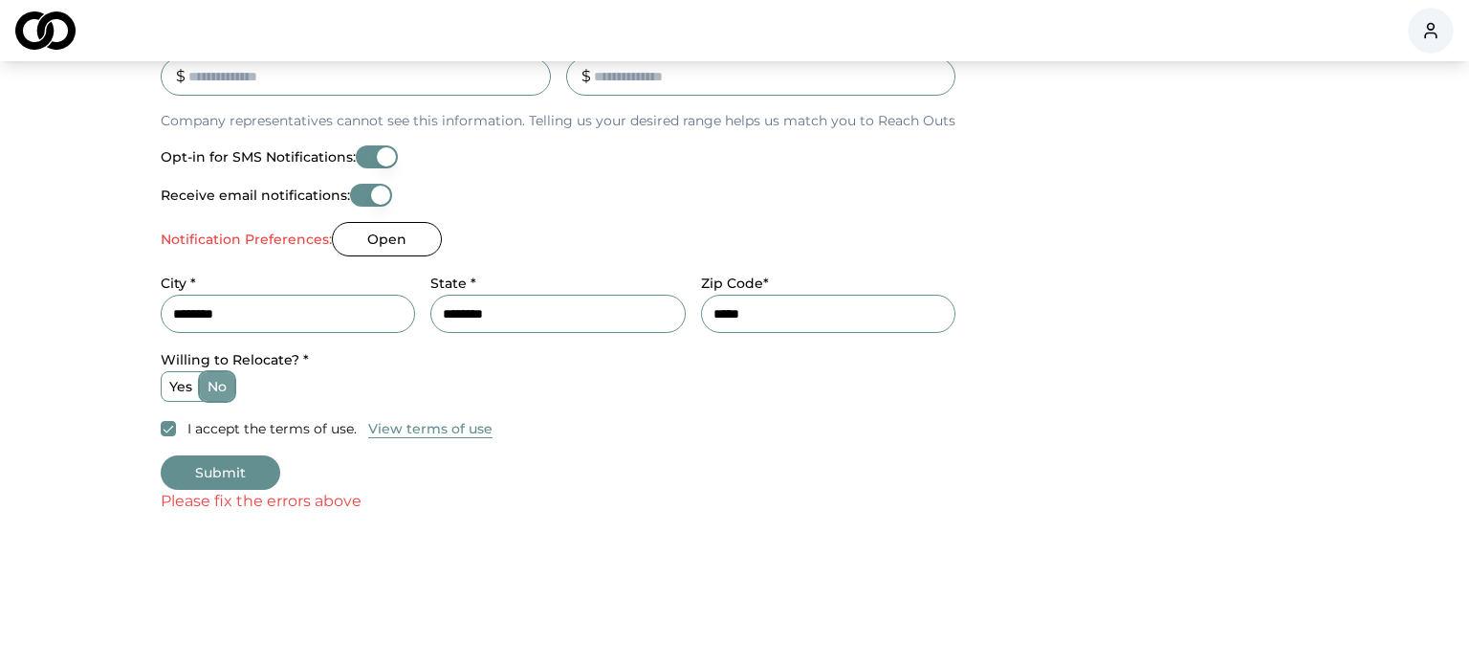
click at [406, 232] on button "Open" at bounding box center [387, 239] width 110 height 34
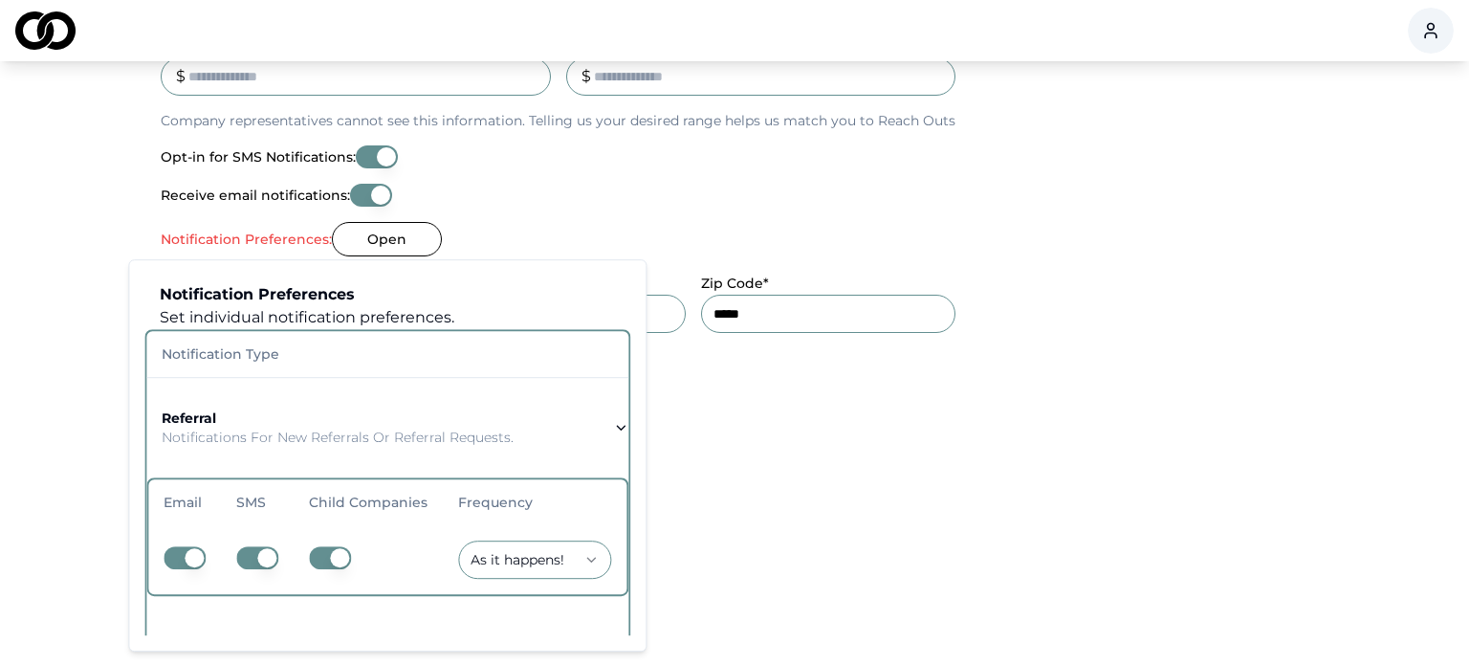
click at [406, 232] on button "Open" at bounding box center [387, 239] width 110 height 34
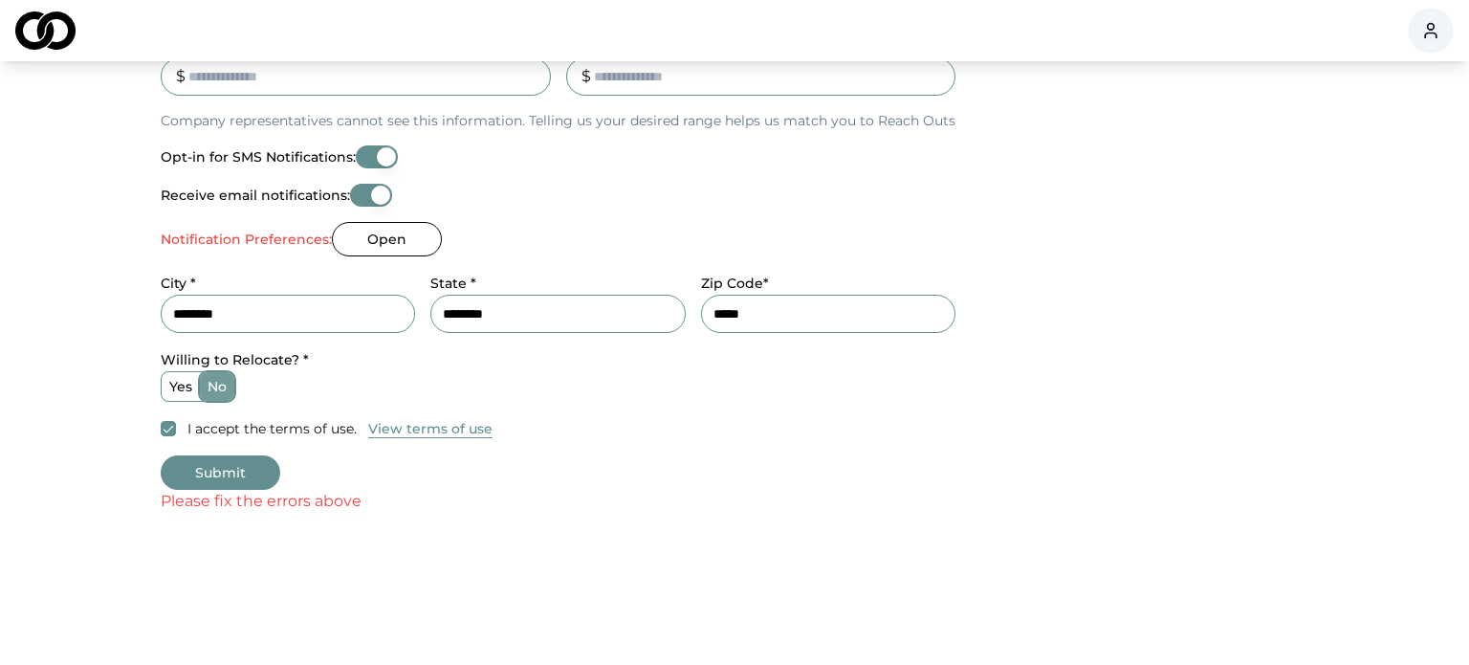
click at [406, 231] on button "Open" at bounding box center [387, 239] width 110 height 34
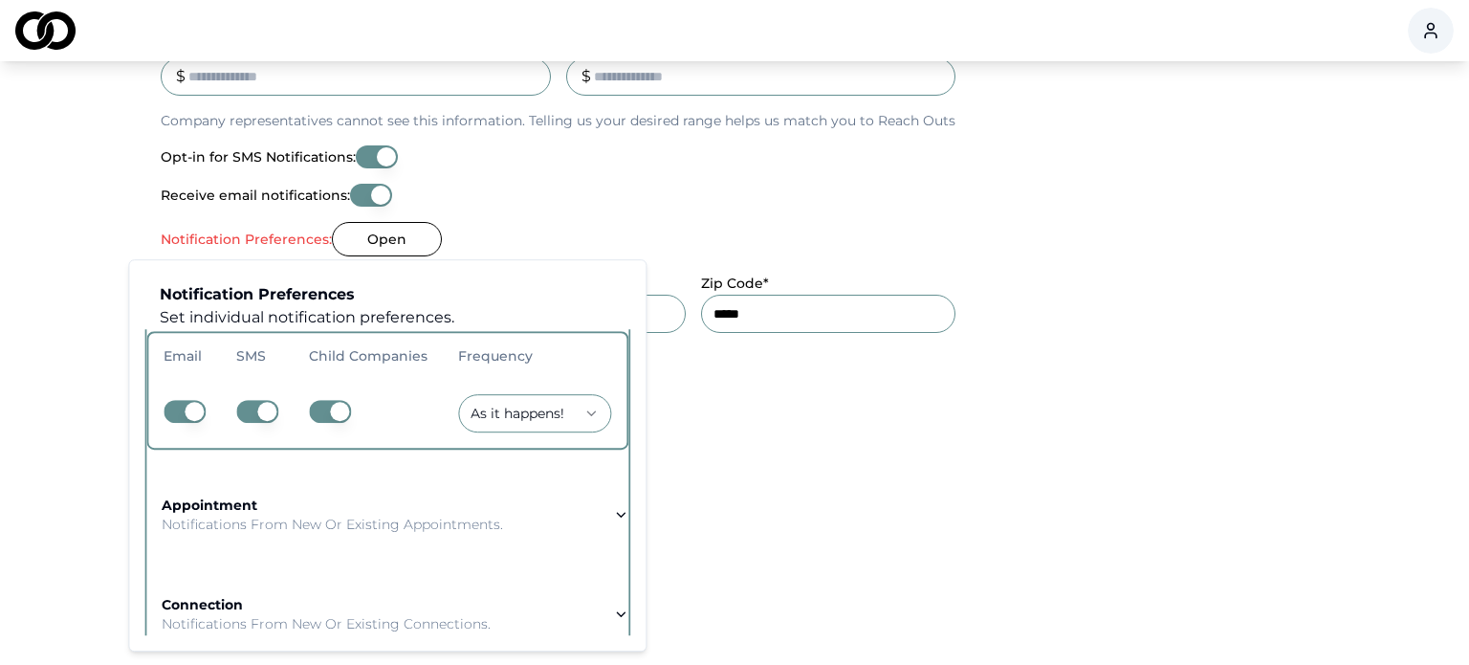
scroll to position [134, 0]
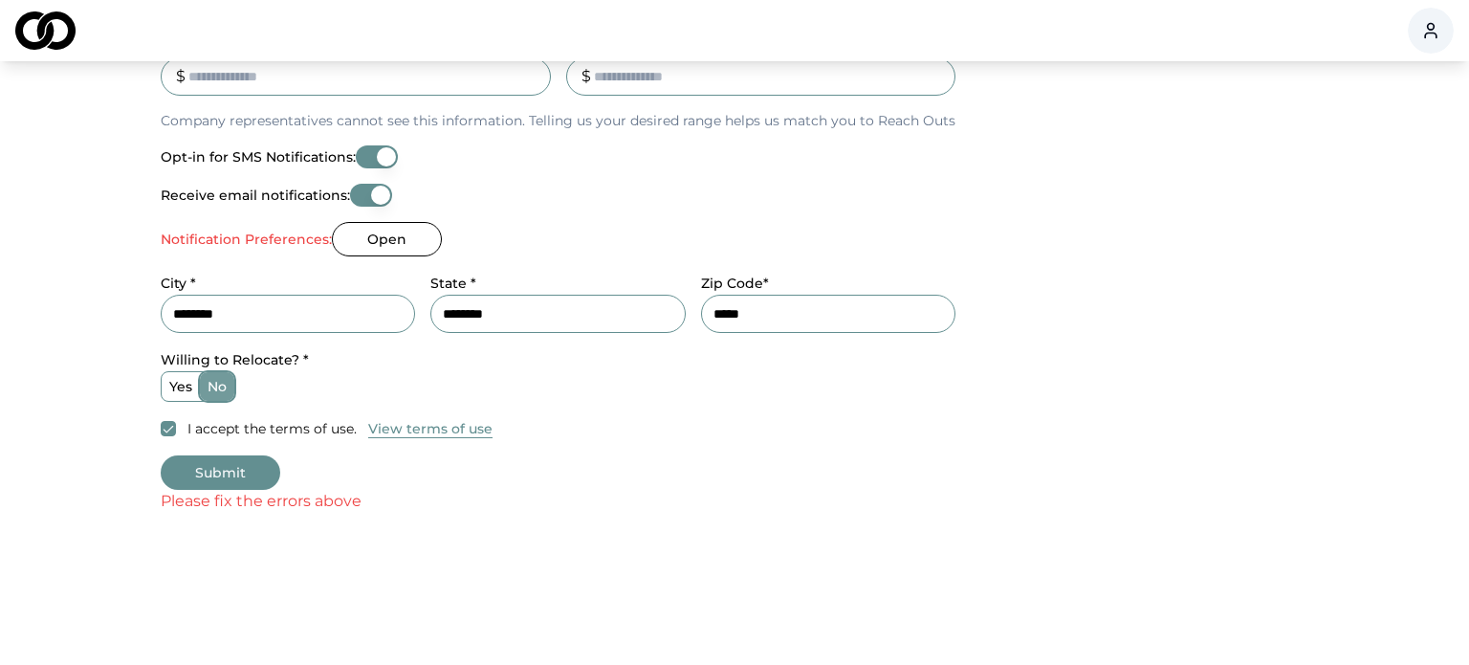
click at [340, 238] on button "Open" at bounding box center [387, 239] width 110 height 34
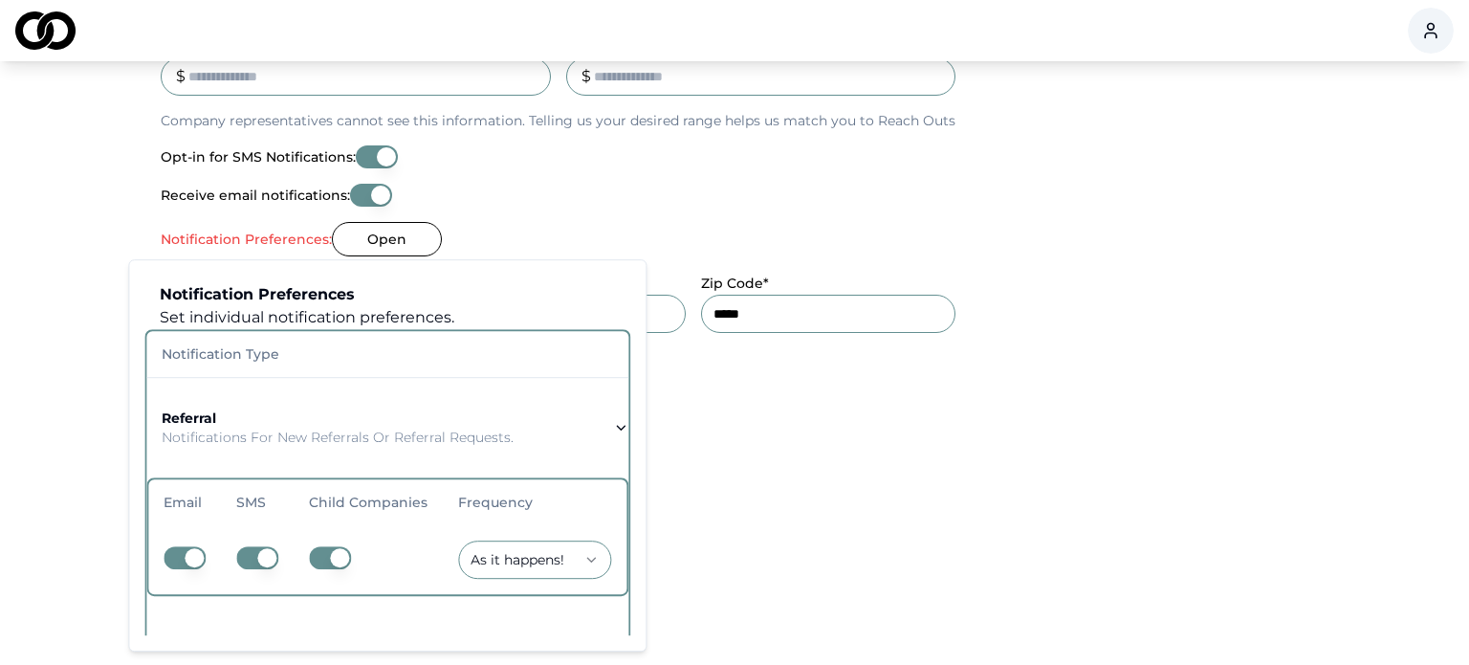
click at [440, 436] on p "Notifications for new referrals or referral requests." at bounding box center [338, 436] width 352 height 19
click at [613, 424] on icon "button" at bounding box center [620, 427] width 15 height 15
click at [617, 427] on icon "button" at bounding box center [621, 428] width 8 height 4
click at [548, 458] on button "referral Notifications for new referrals or referral requests." at bounding box center [387, 427] width 482 height 99
click at [203, 410] on strong "referral" at bounding box center [189, 417] width 55 height 17
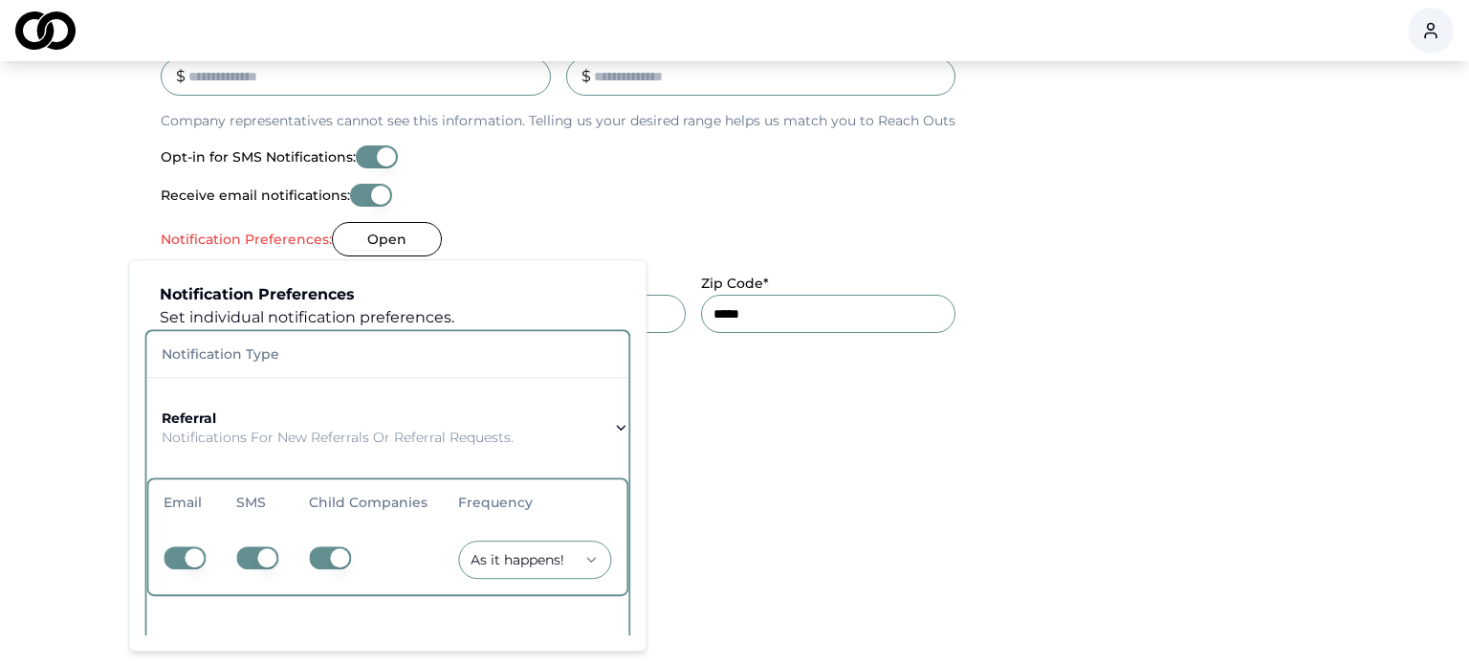
click at [199, 414] on strong "referral" at bounding box center [189, 417] width 55 height 17
click at [374, 241] on button "Open" at bounding box center [387, 239] width 110 height 34
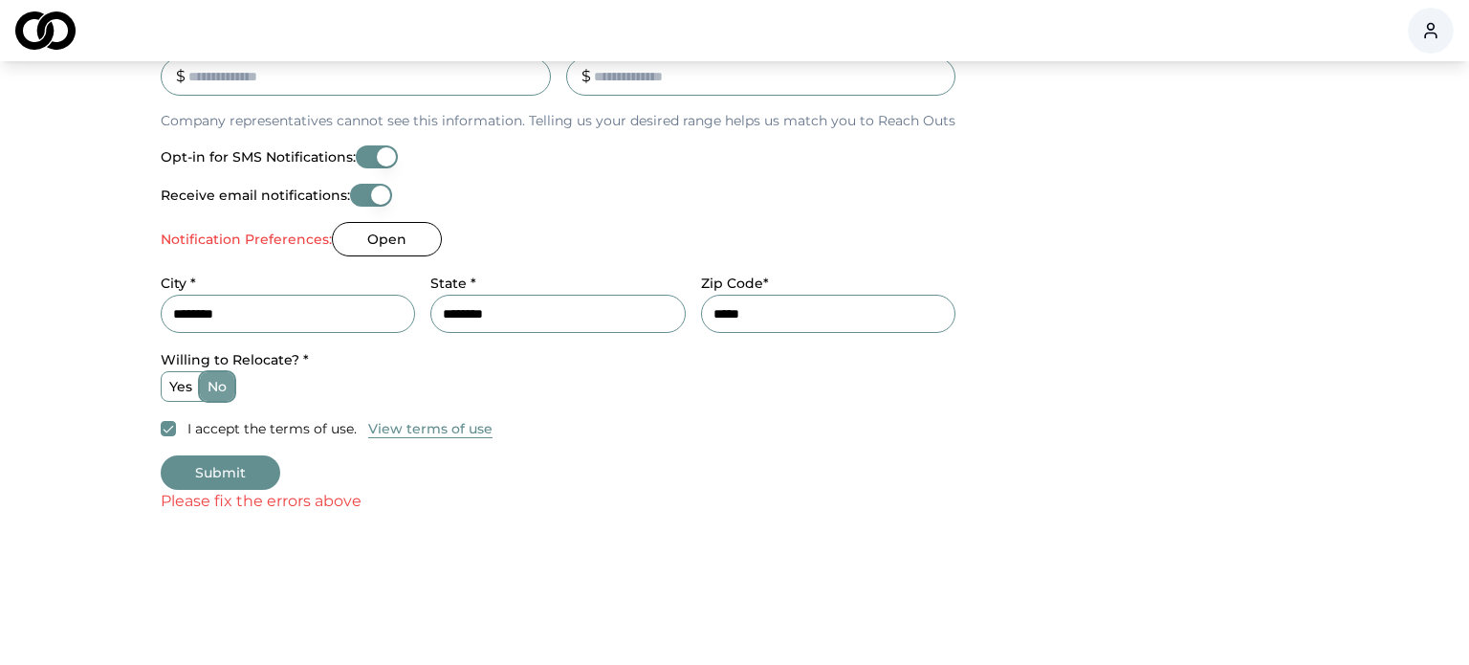
click at [374, 241] on button "Open" at bounding box center [387, 239] width 110 height 34
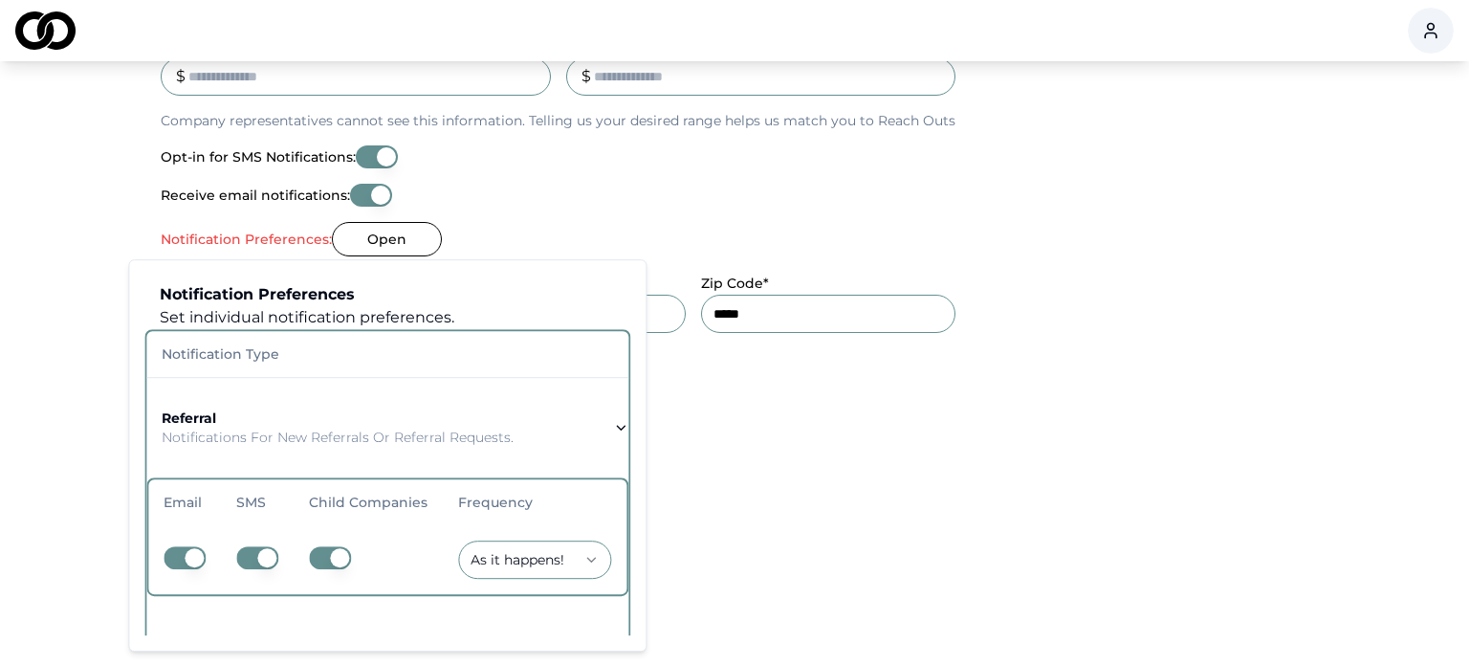
click at [374, 241] on button "Open" at bounding box center [387, 239] width 110 height 34
click at [270, 232] on label "Notification Preferences:" at bounding box center [246, 238] width 171 height 13
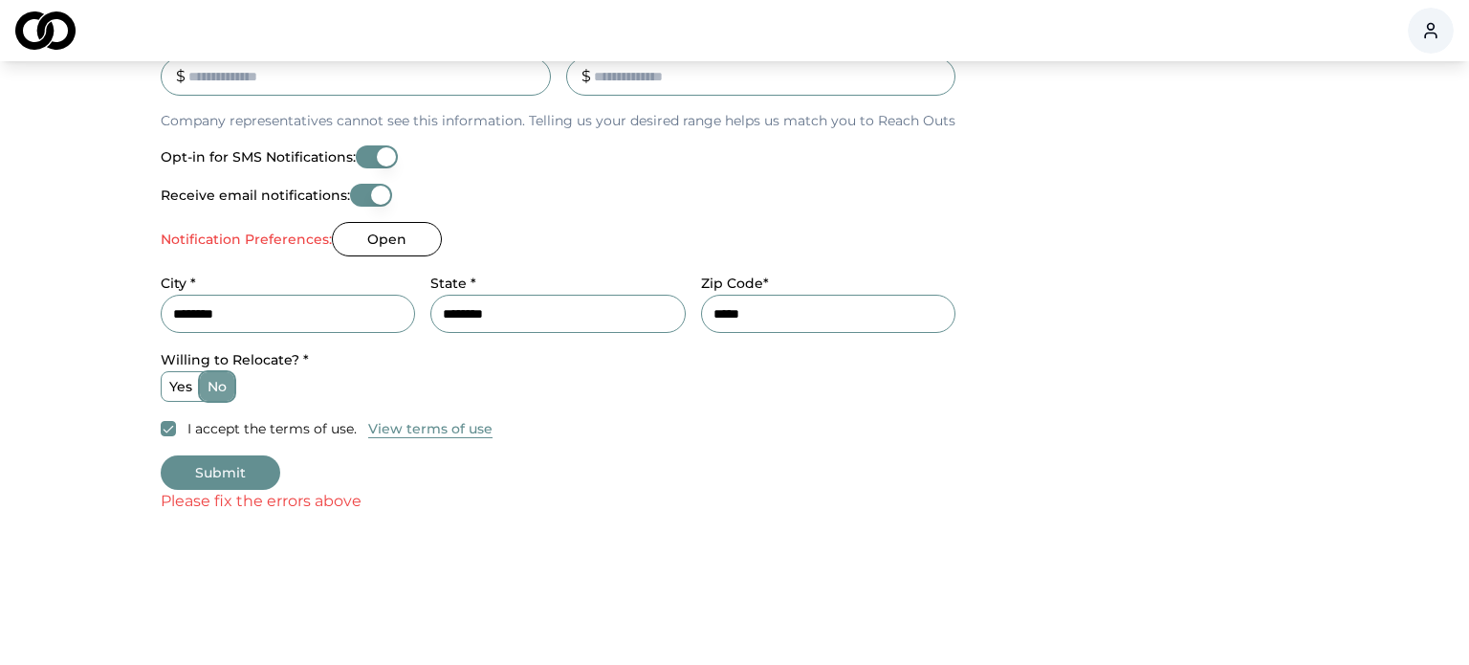
click at [408, 247] on button "Open" at bounding box center [387, 239] width 110 height 34
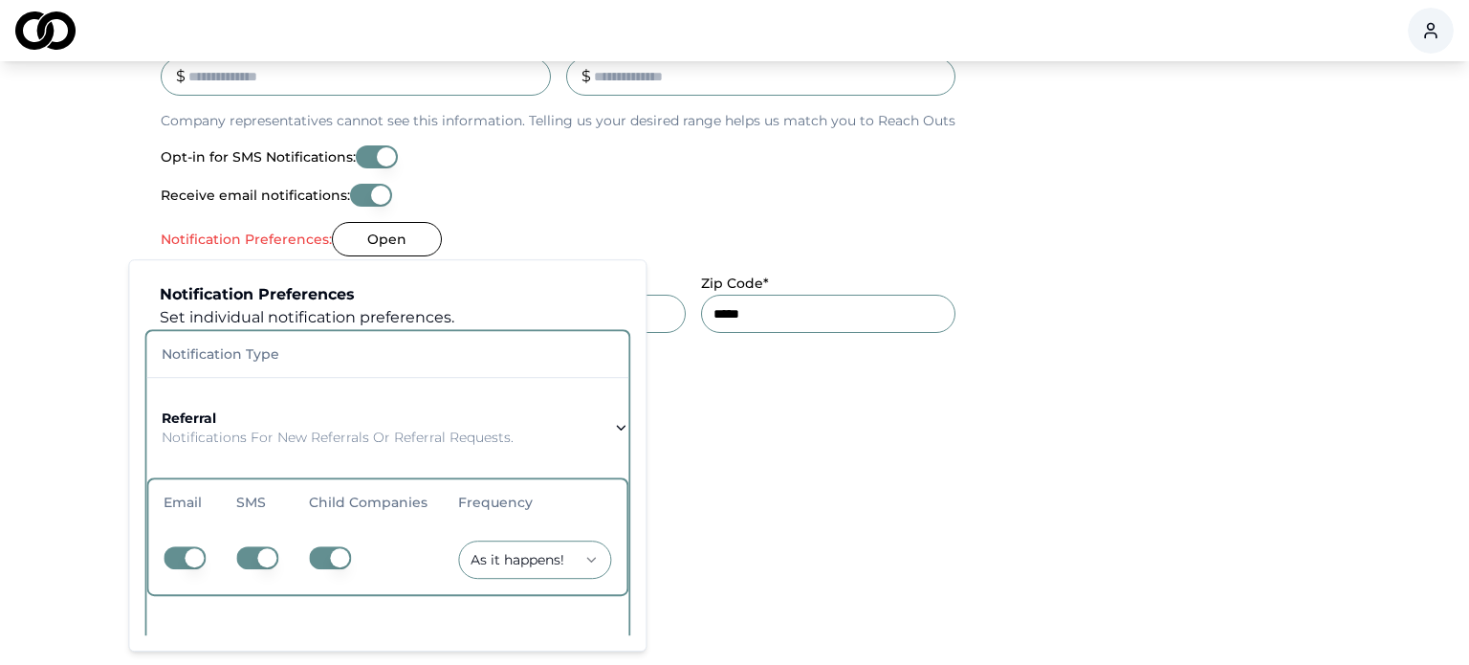
click at [371, 188] on button "Receive email notifications:" at bounding box center [371, 195] width 42 height 23
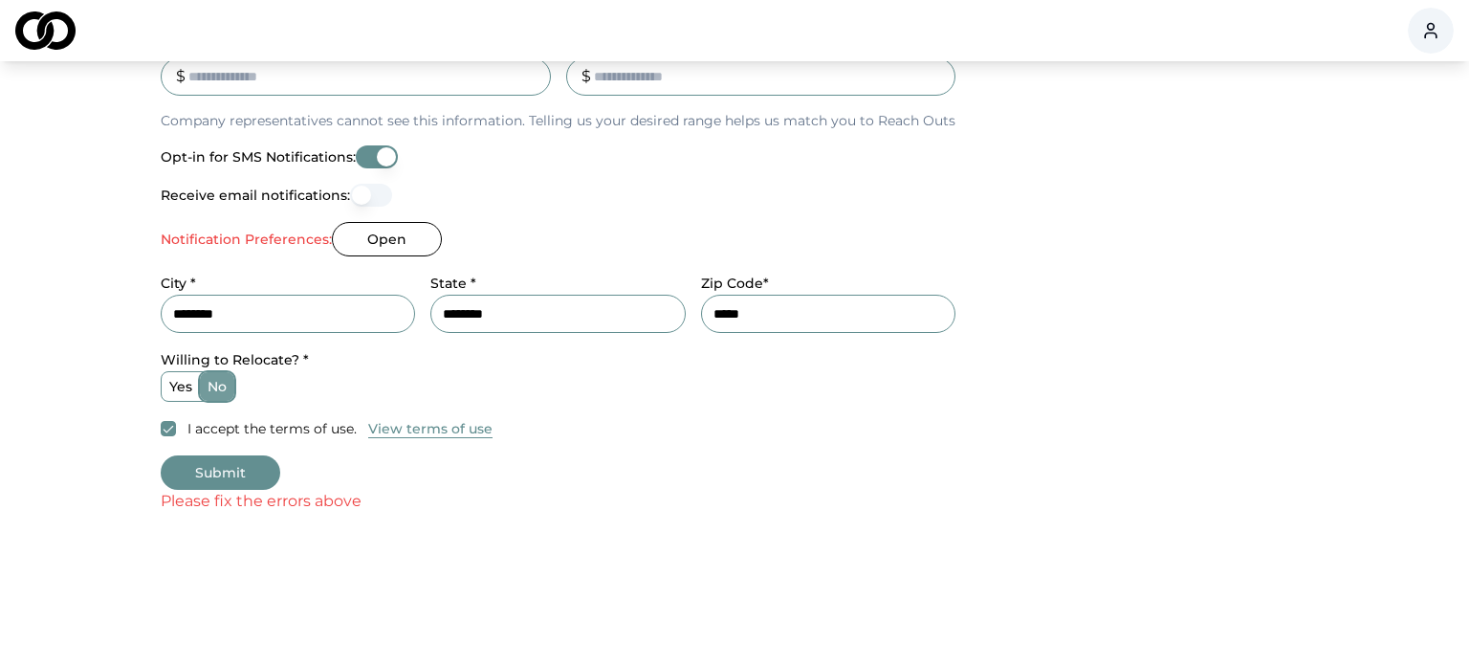
click at [368, 192] on button "Receive email notifications:" at bounding box center [371, 195] width 42 height 23
click at [400, 224] on button "Open" at bounding box center [387, 239] width 110 height 34
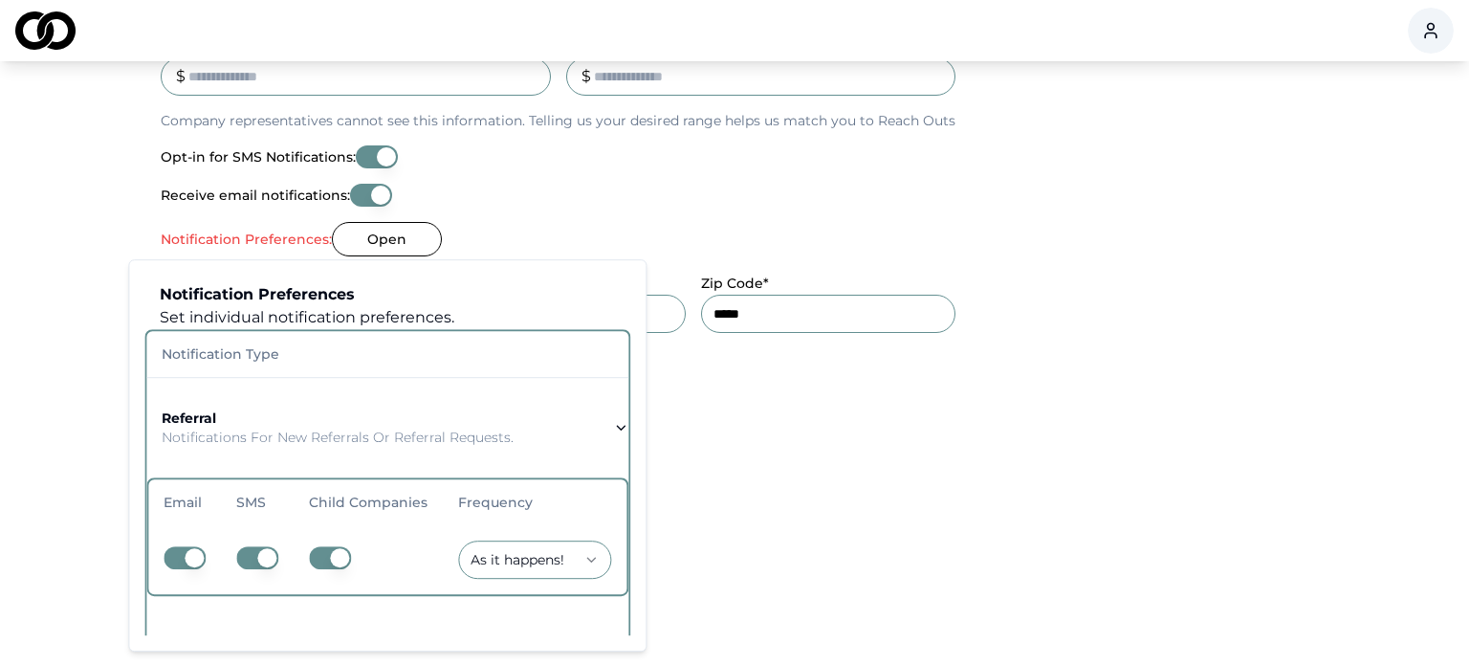
click at [614, 422] on icon "button" at bounding box center [620, 427] width 15 height 15
click at [613, 427] on icon "button" at bounding box center [620, 427] width 15 height 15
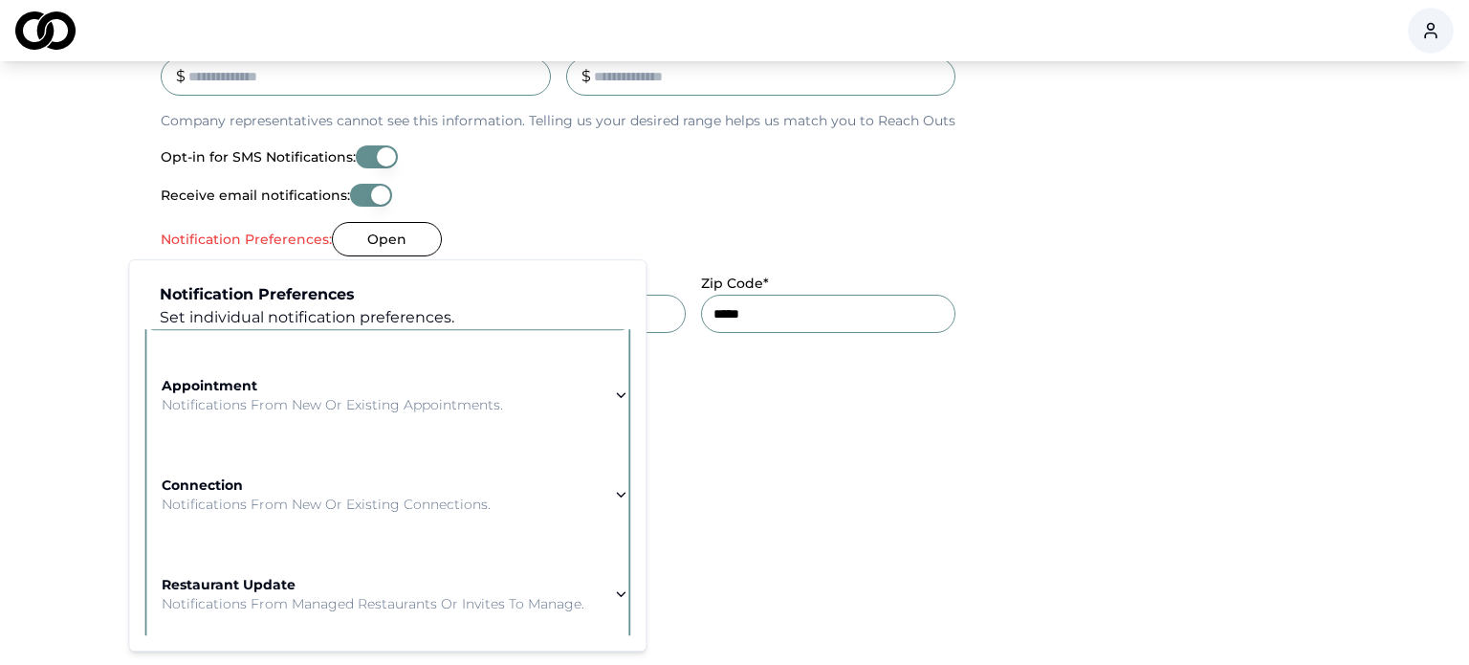
scroll to position [274, 0]
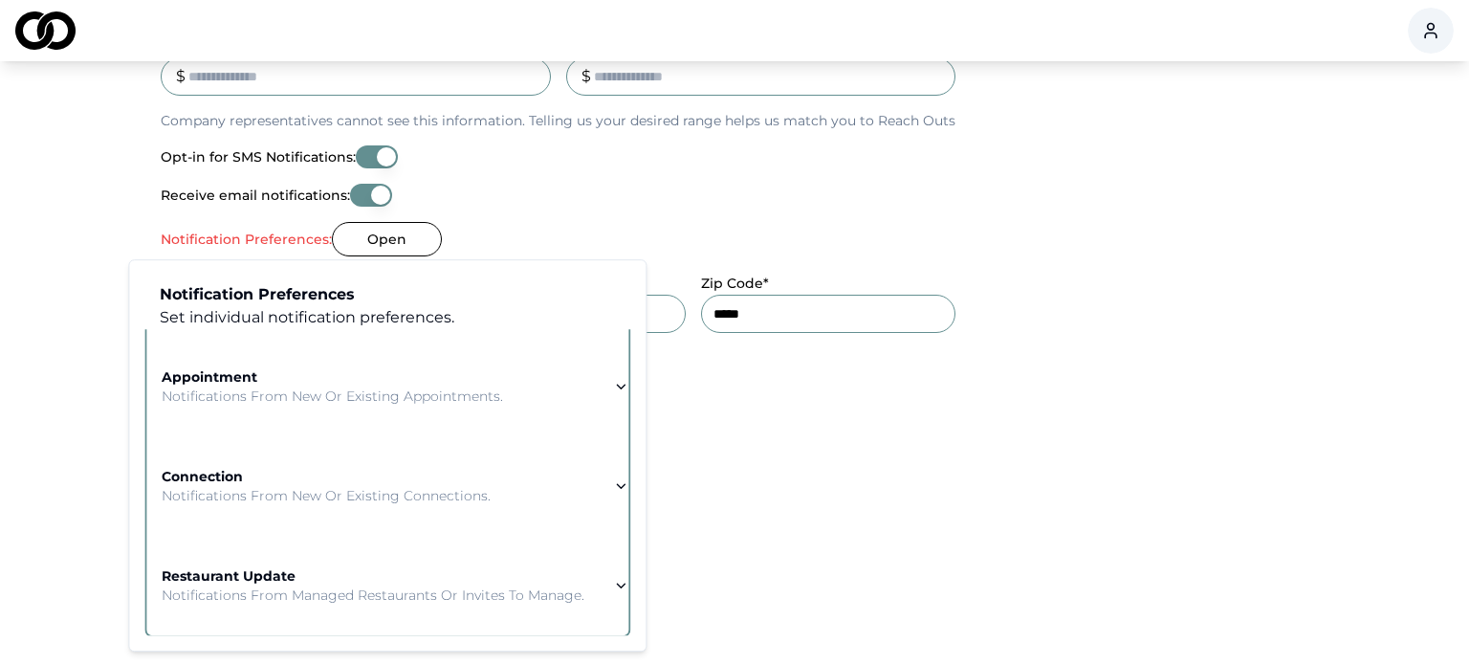
click at [613, 578] on icon "button" at bounding box center [620, 585] width 15 height 15
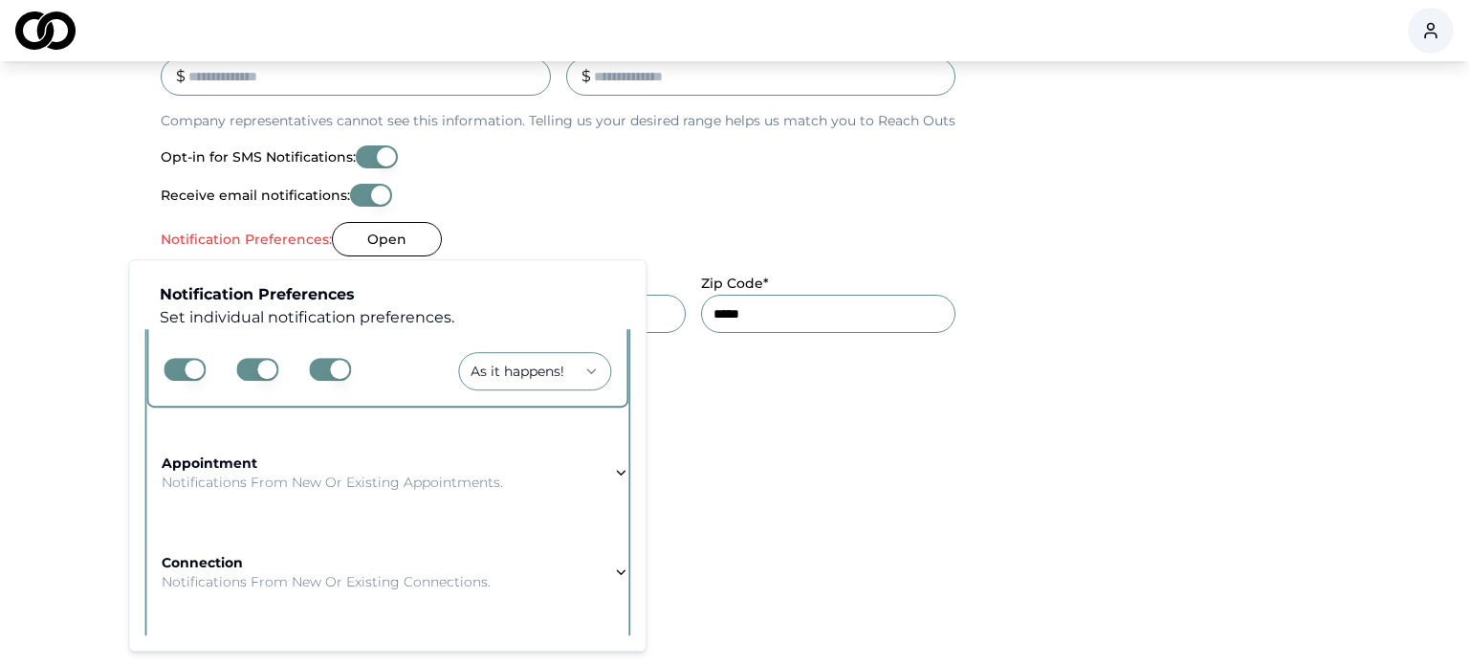
scroll to position [159, 0]
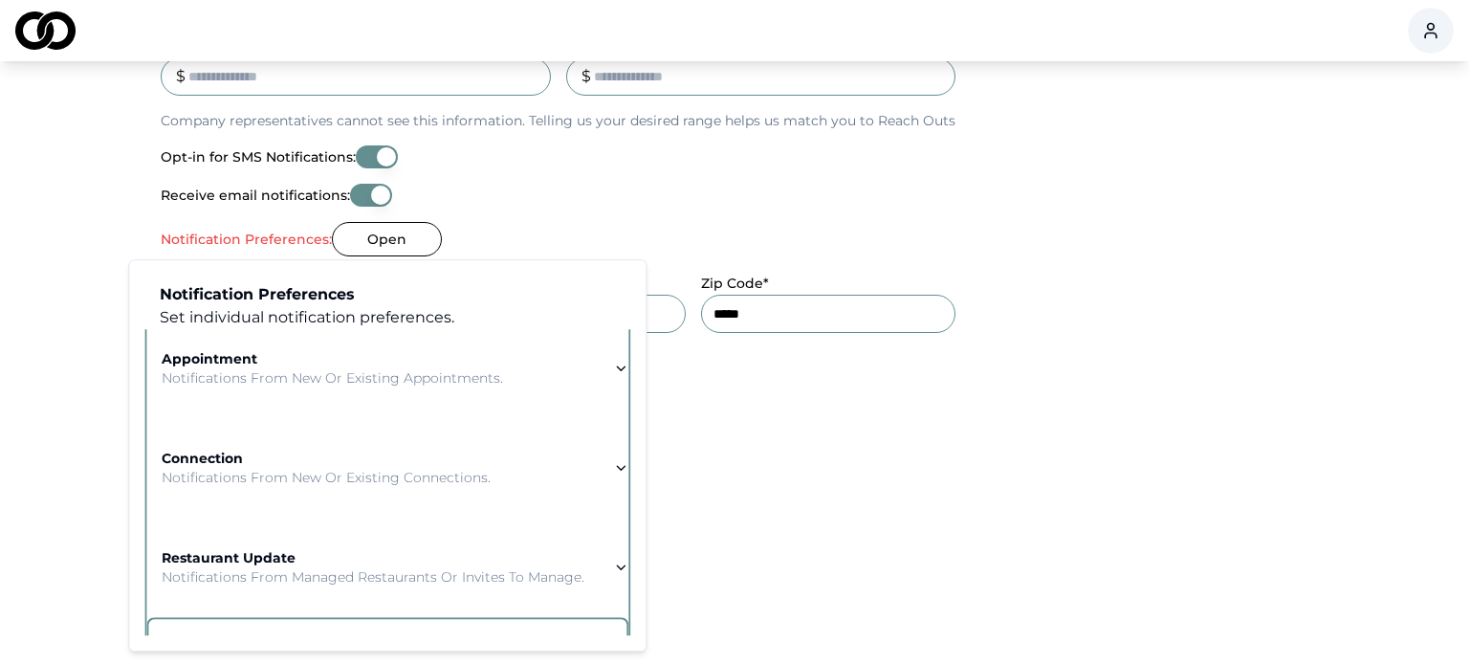
click at [613, 461] on icon "button" at bounding box center [620, 467] width 15 height 15
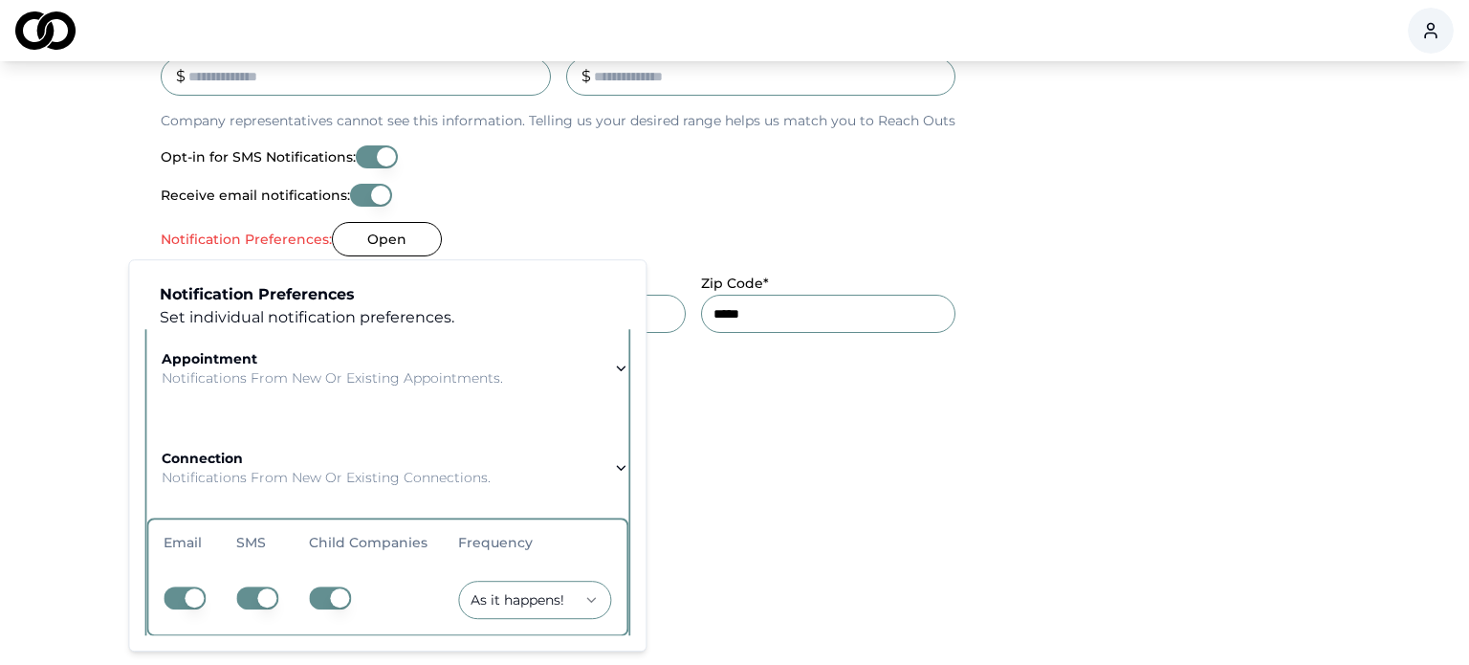
click at [613, 362] on icon "button" at bounding box center [620, 368] width 15 height 15
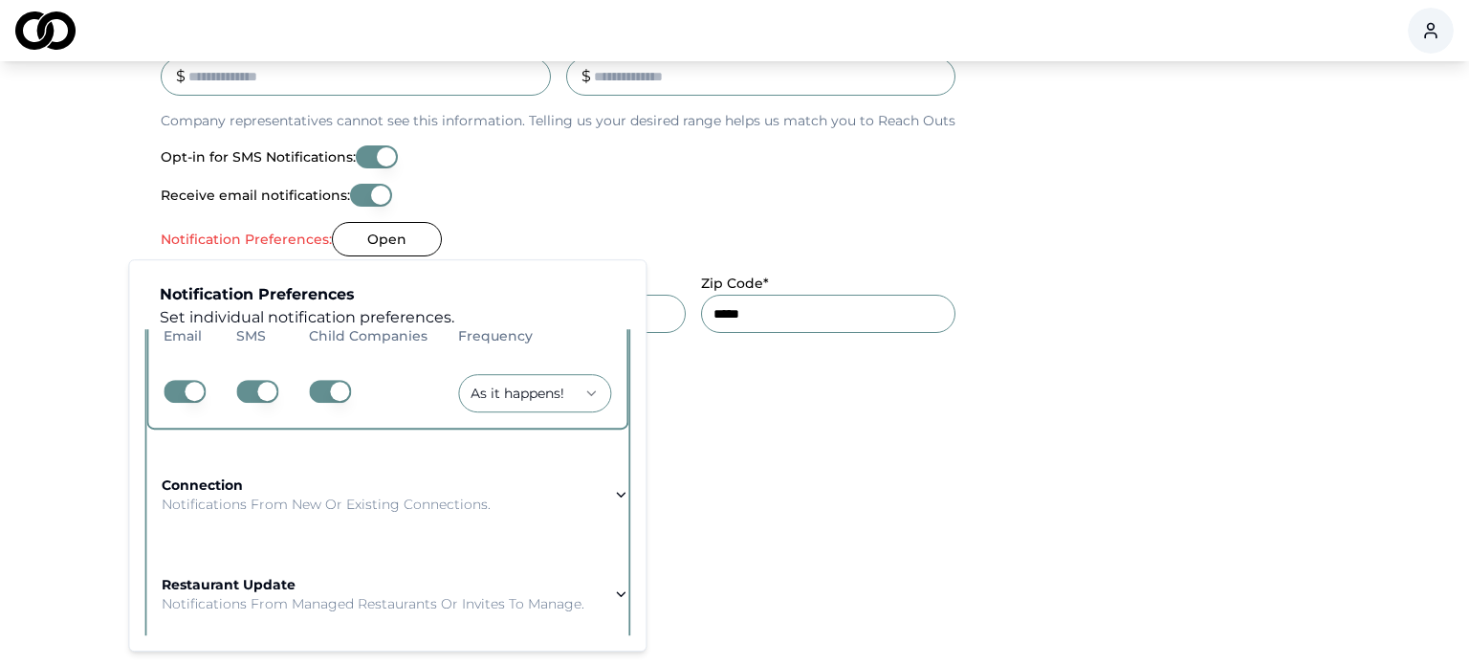
scroll to position [274, 0]
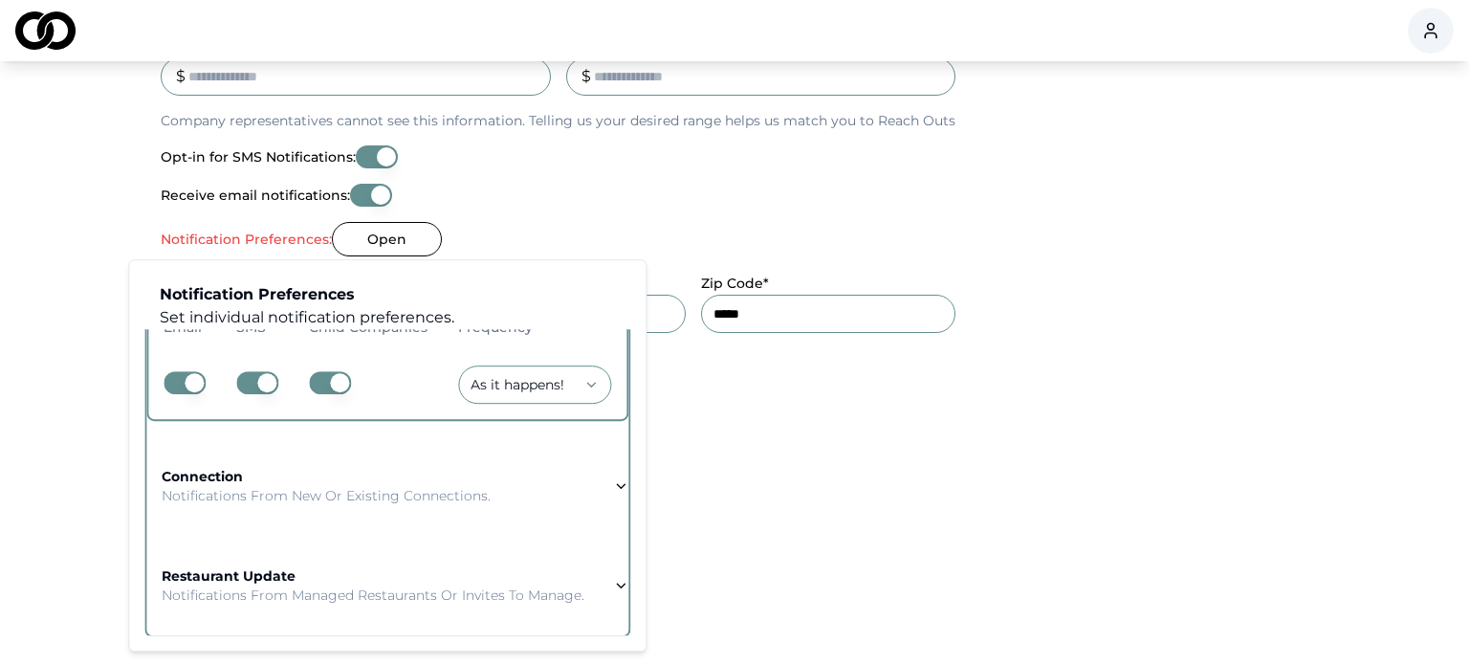
click at [401, 240] on button "Open" at bounding box center [387, 239] width 110 height 34
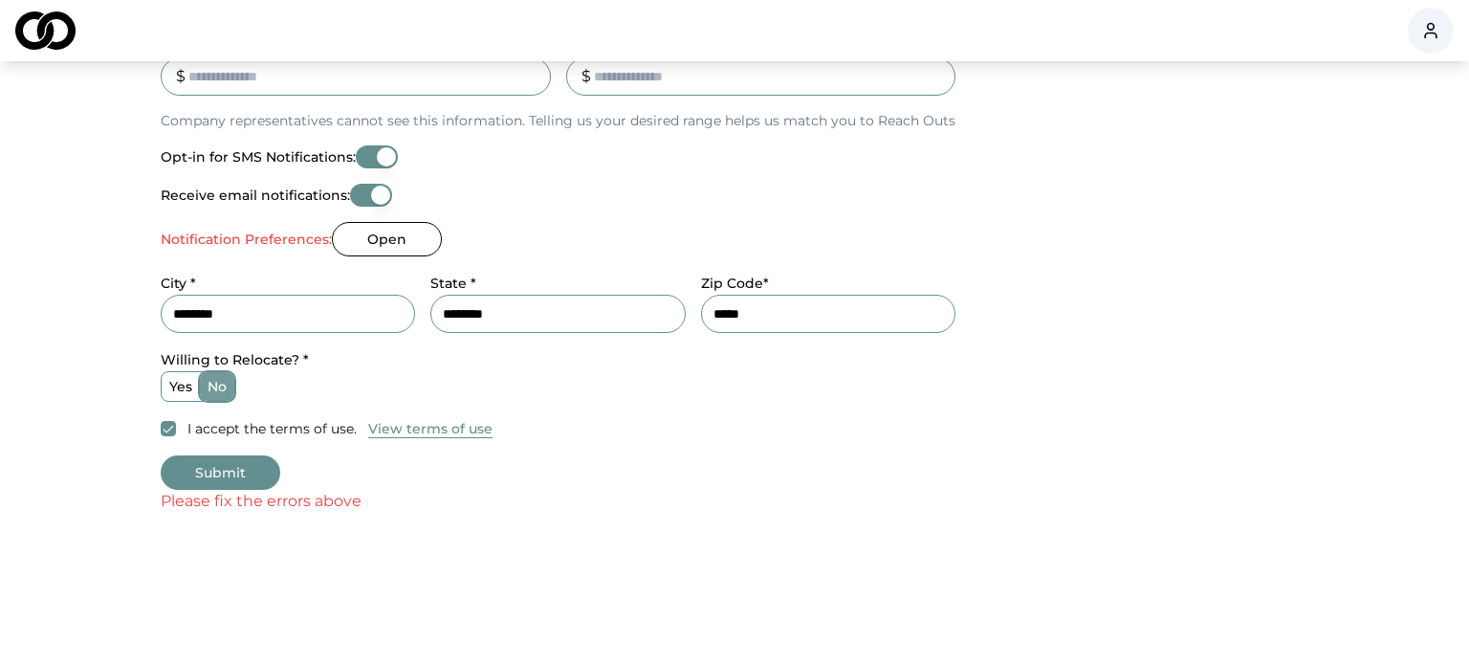
click at [333, 222] on button "Open" at bounding box center [387, 239] width 110 height 34
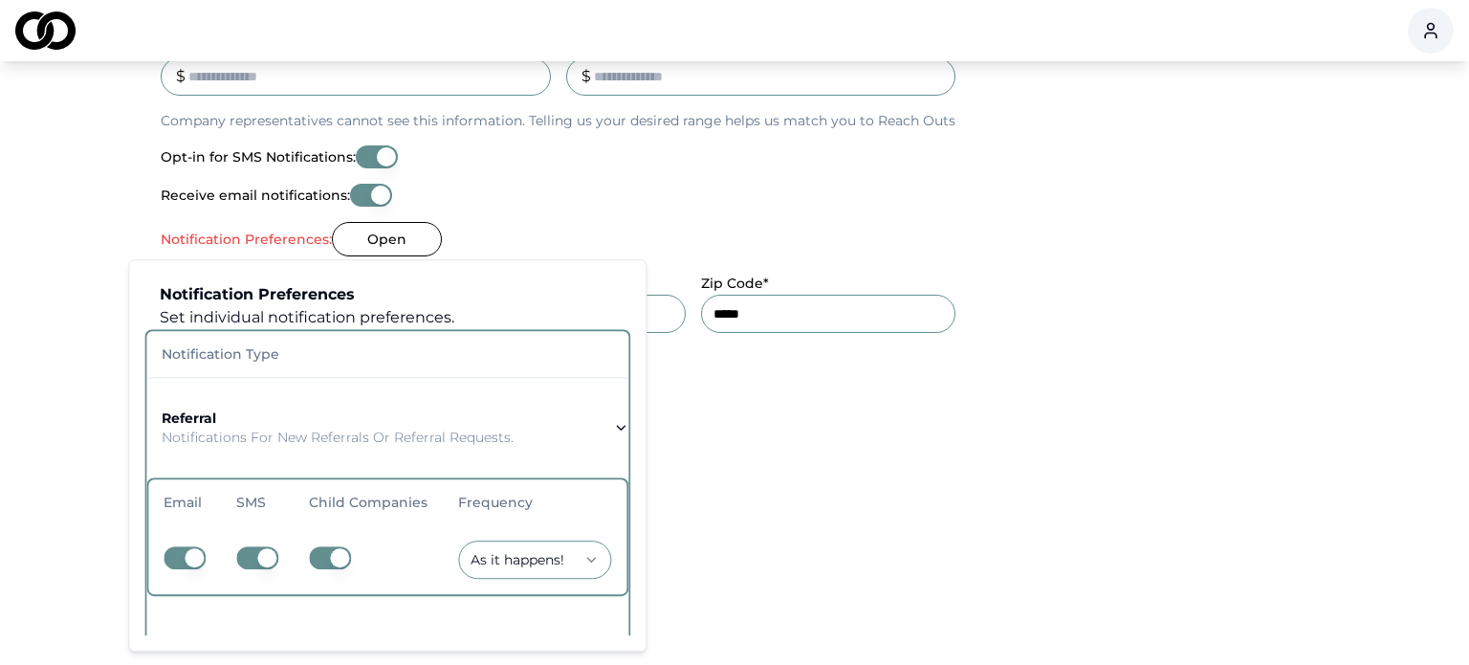
click at [296, 236] on label "Notification Preferences:" at bounding box center [246, 238] width 171 height 13
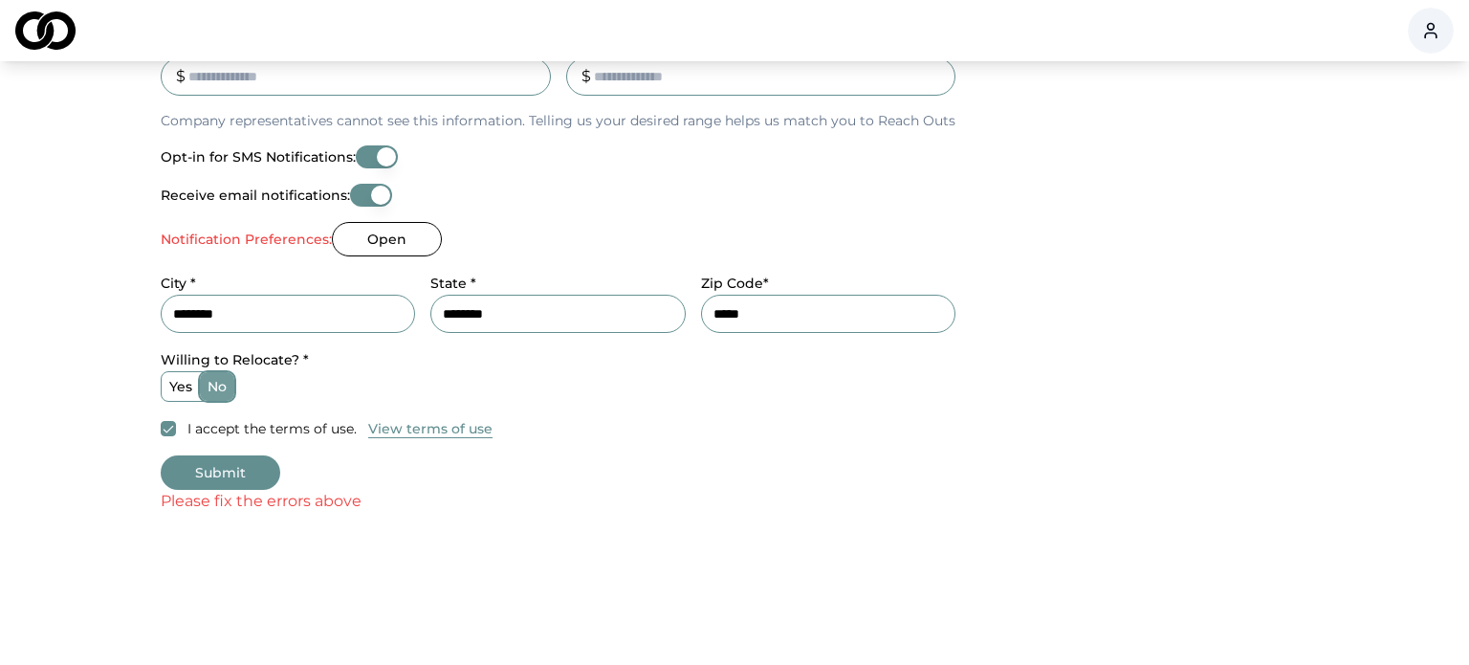
click at [295, 236] on label "Notification Preferences:" at bounding box center [246, 238] width 171 height 13
click at [312, 509] on div "Please fix the errors above" at bounding box center [735, 501] width 1148 height 23
click at [211, 461] on button "Submit" at bounding box center [221, 472] width 120 height 34
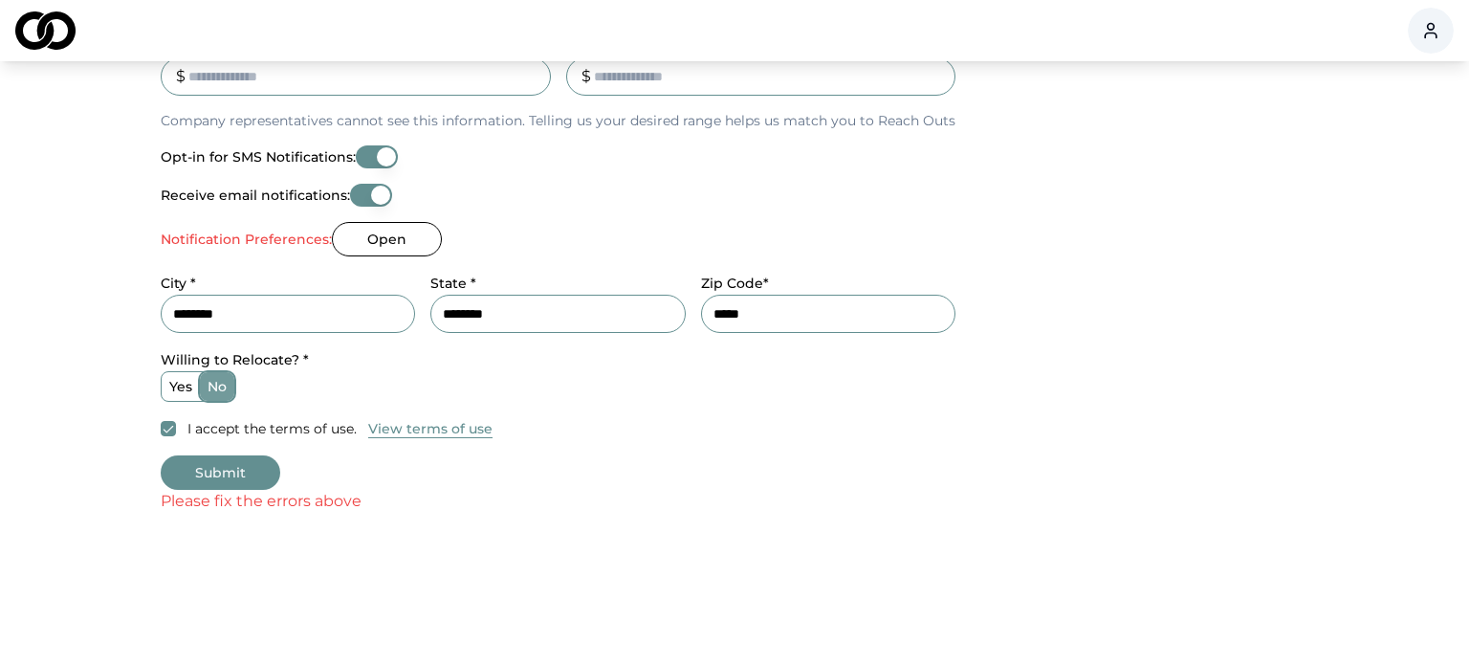
click at [230, 470] on button "Submit" at bounding box center [221, 472] width 120 height 34
click at [278, 233] on label "Notification Preferences:" at bounding box center [246, 238] width 171 height 13
click at [377, 147] on button "Opt-in for SMS Notifications:" at bounding box center [377, 156] width 42 height 23
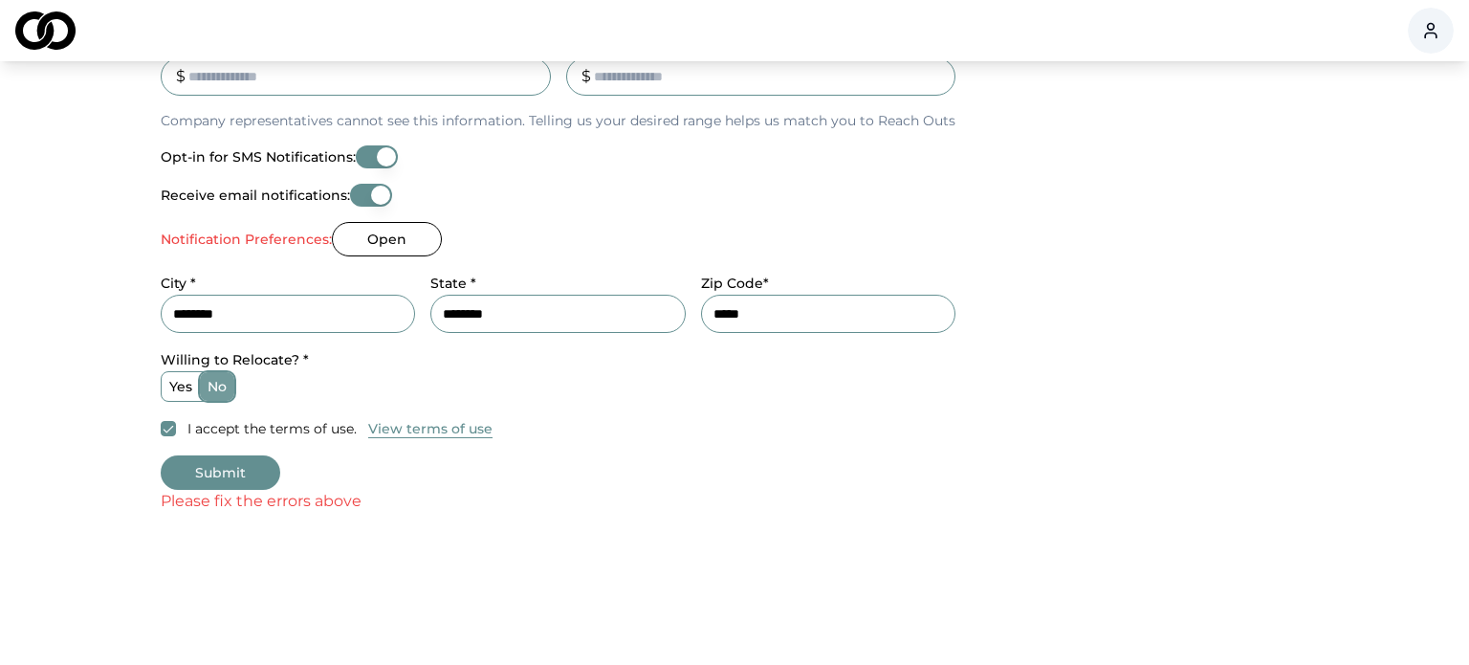
click at [380, 186] on button "Receive email notifications:" at bounding box center [371, 195] width 42 height 23
click at [385, 224] on button "Open" at bounding box center [387, 239] width 110 height 34
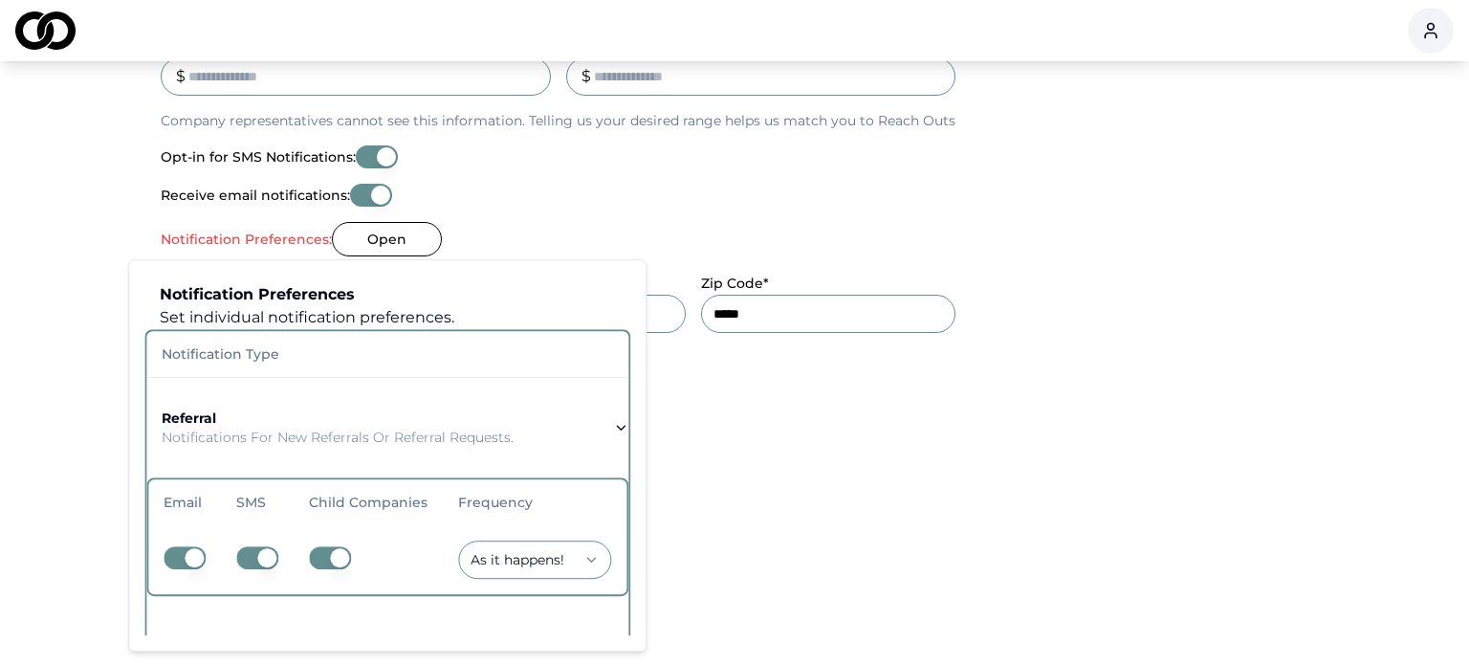
click at [385, 228] on button "Open" at bounding box center [387, 239] width 110 height 34
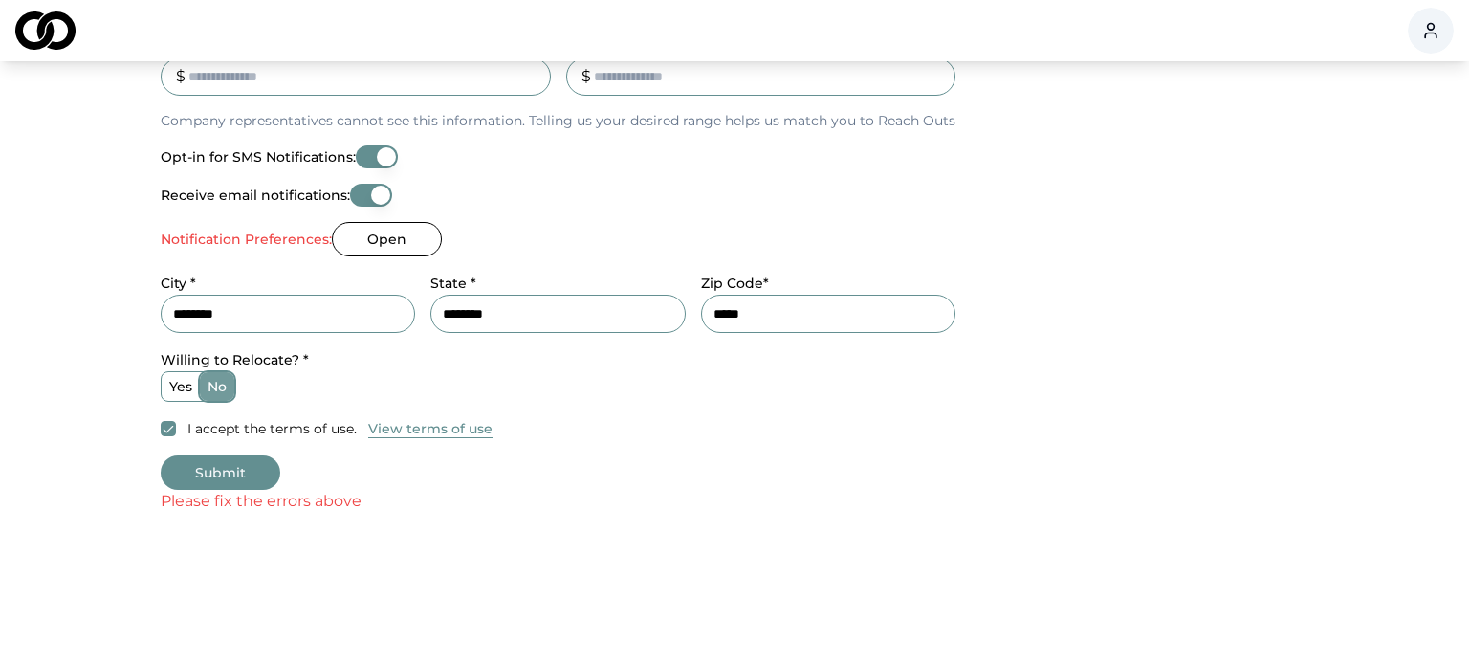
click at [234, 472] on button "Submit" at bounding box center [221, 472] width 120 height 34
click at [430, 430] on button "View terms of use" at bounding box center [430, 428] width 124 height 19
click at [396, 236] on button "Open" at bounding box center [387, 239] width 110 height 34
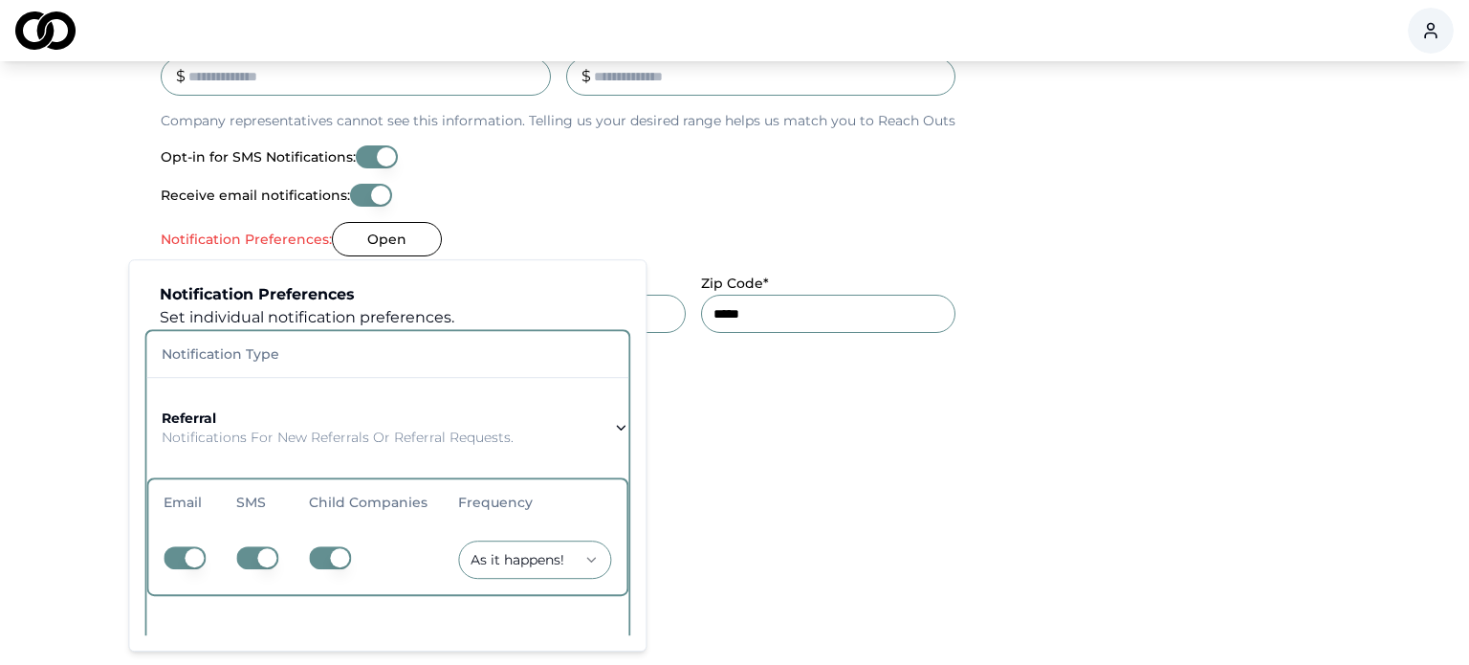
click at [191, 415] on strong "referral" at bounding box center [189, 417] width 55 height 17
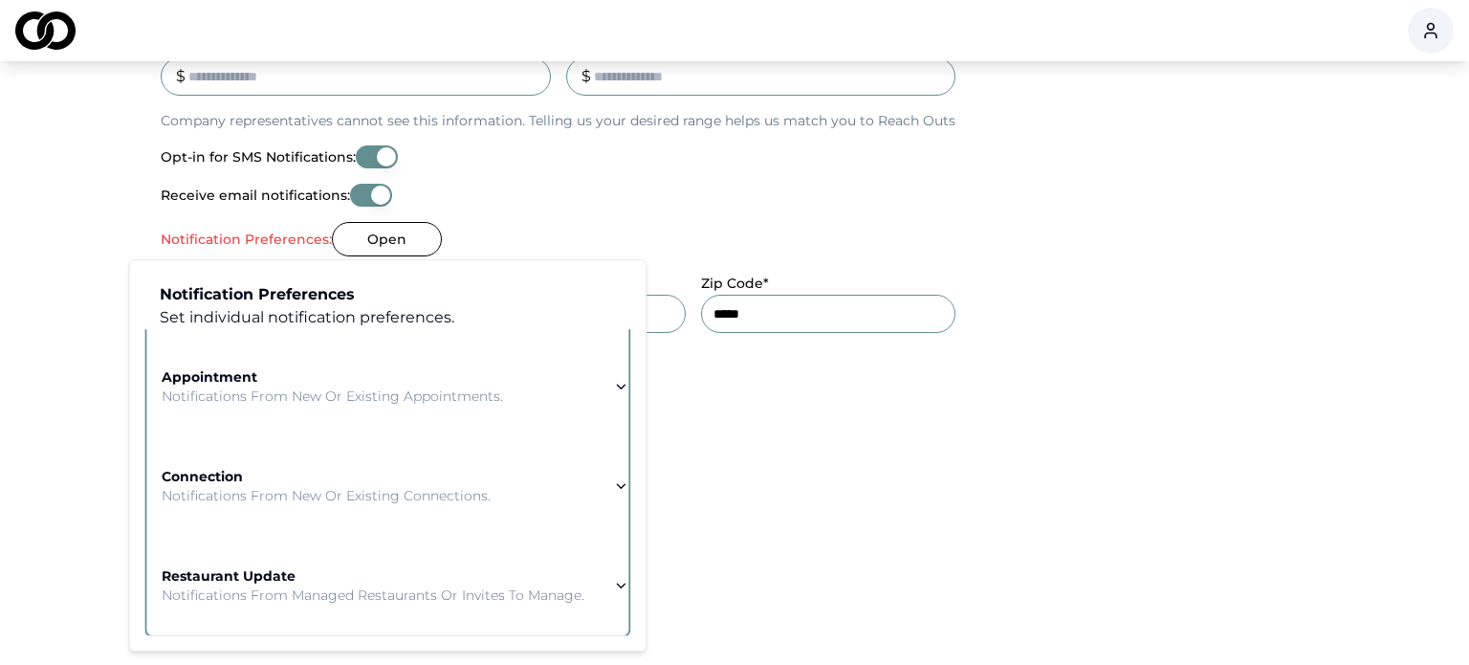
click at [615, 580] on icon "button" at bounding box center [620, 585] width 15 height 15
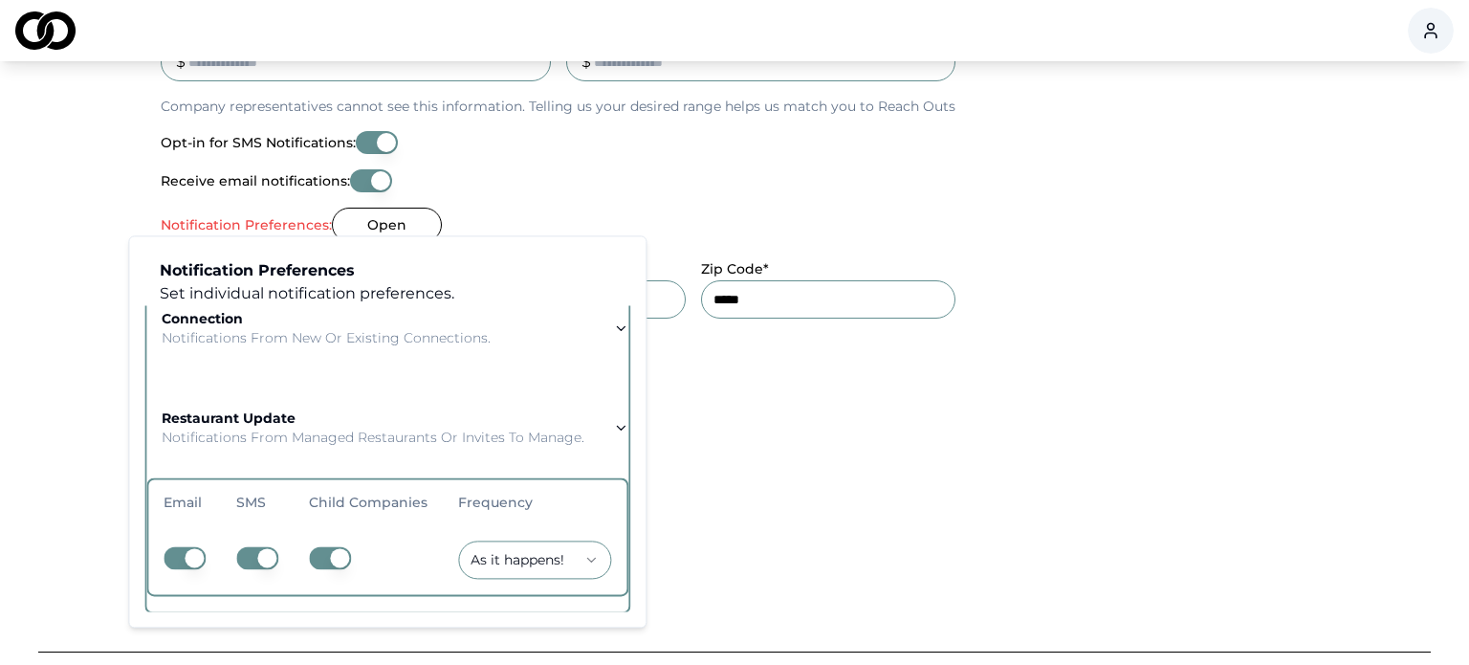
scroll to position [823, 0]
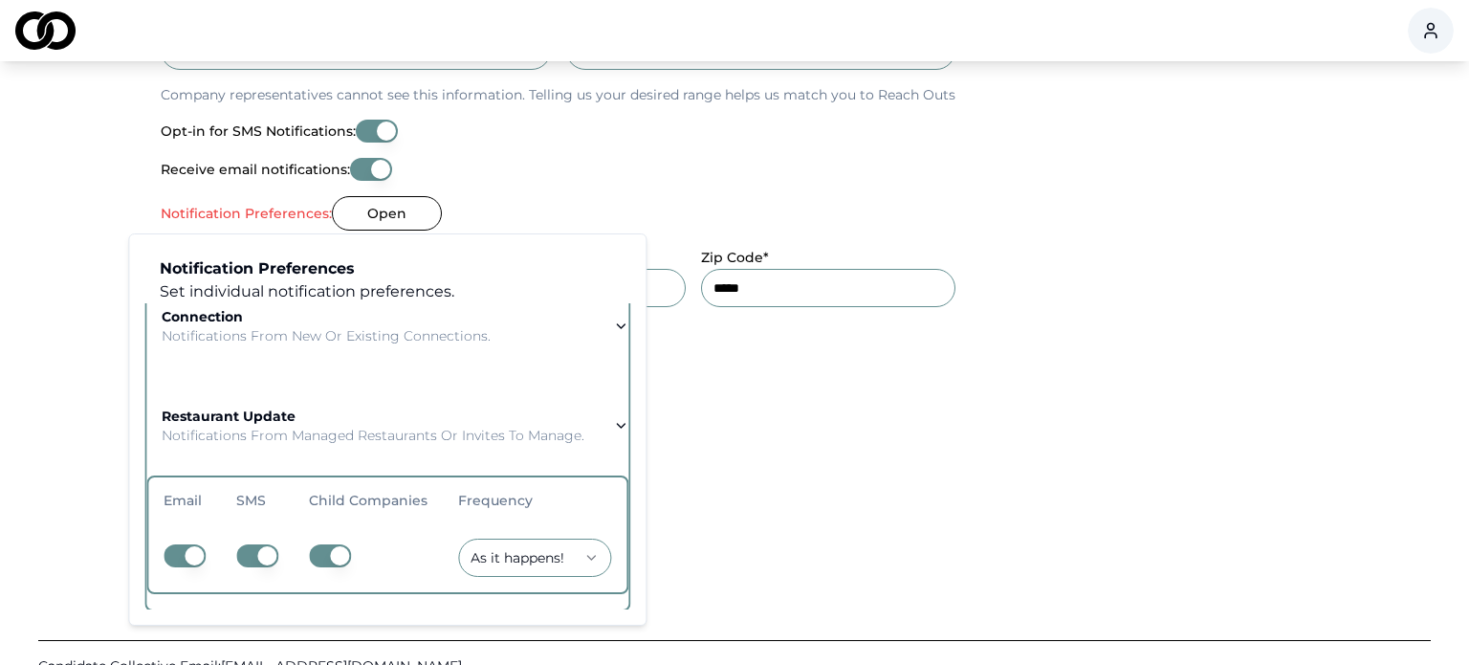
click at [614, 326] on icon "button" at bounding box center [620, 325] width 15 height 15
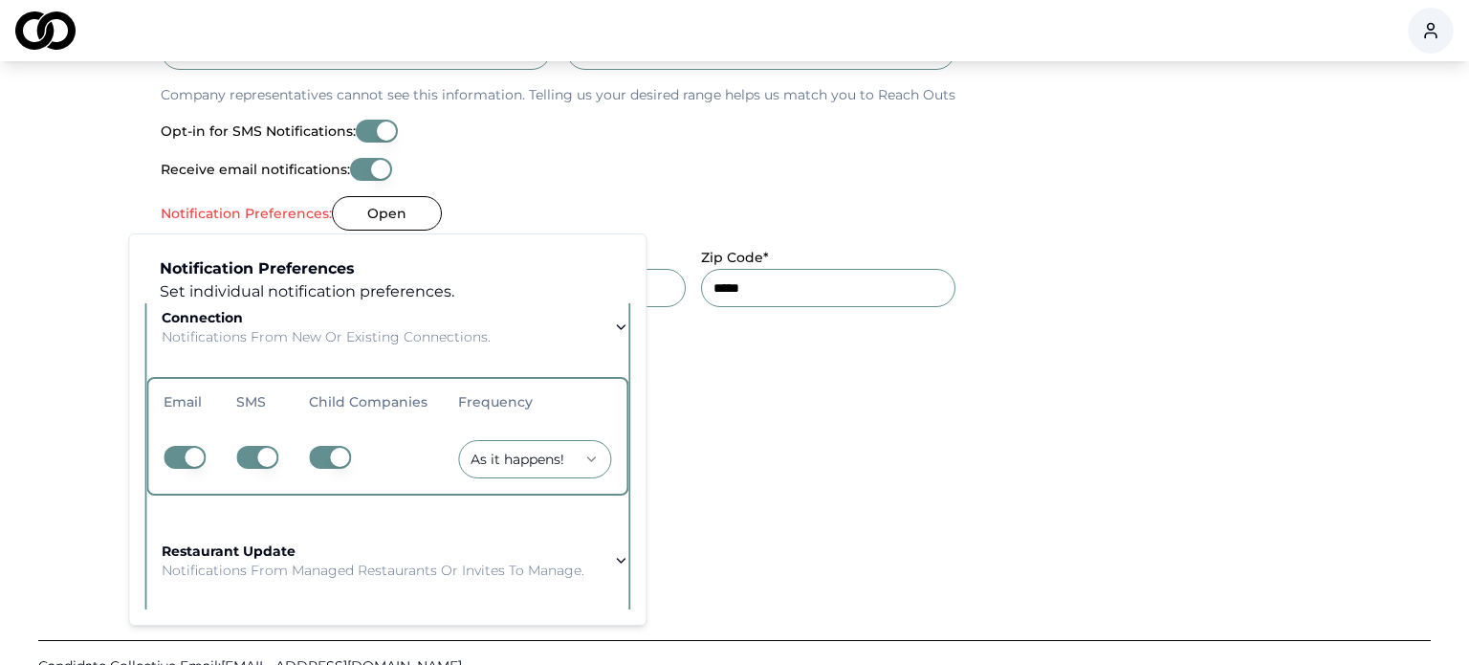
scroll to position [274, 0]
click at [606, 562] on button "restaurant update Notifications from managed restaurants or invites to manage." at bounding box center [387, 559] width 482 height 99
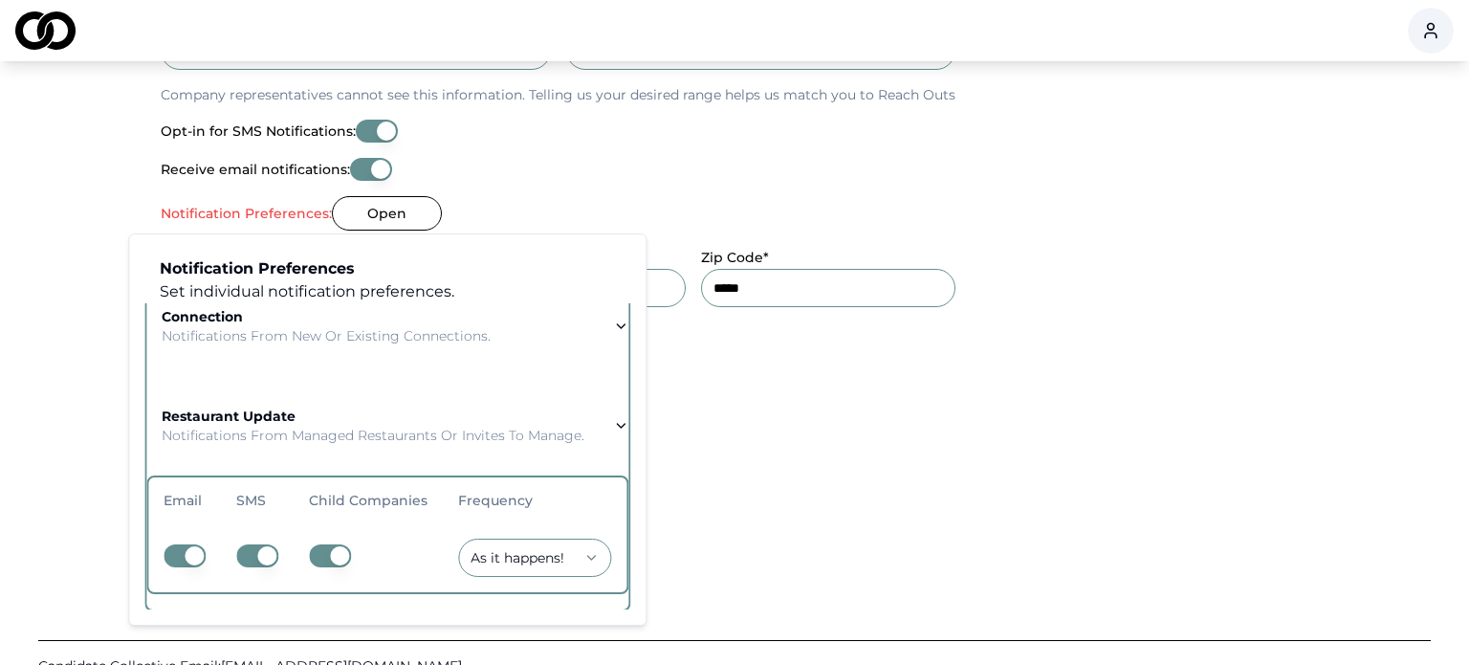
click at [535, 443] on p "Notifications from managed restaurants or invites to manage." at bounding box center [373, 435] width 423 height 19
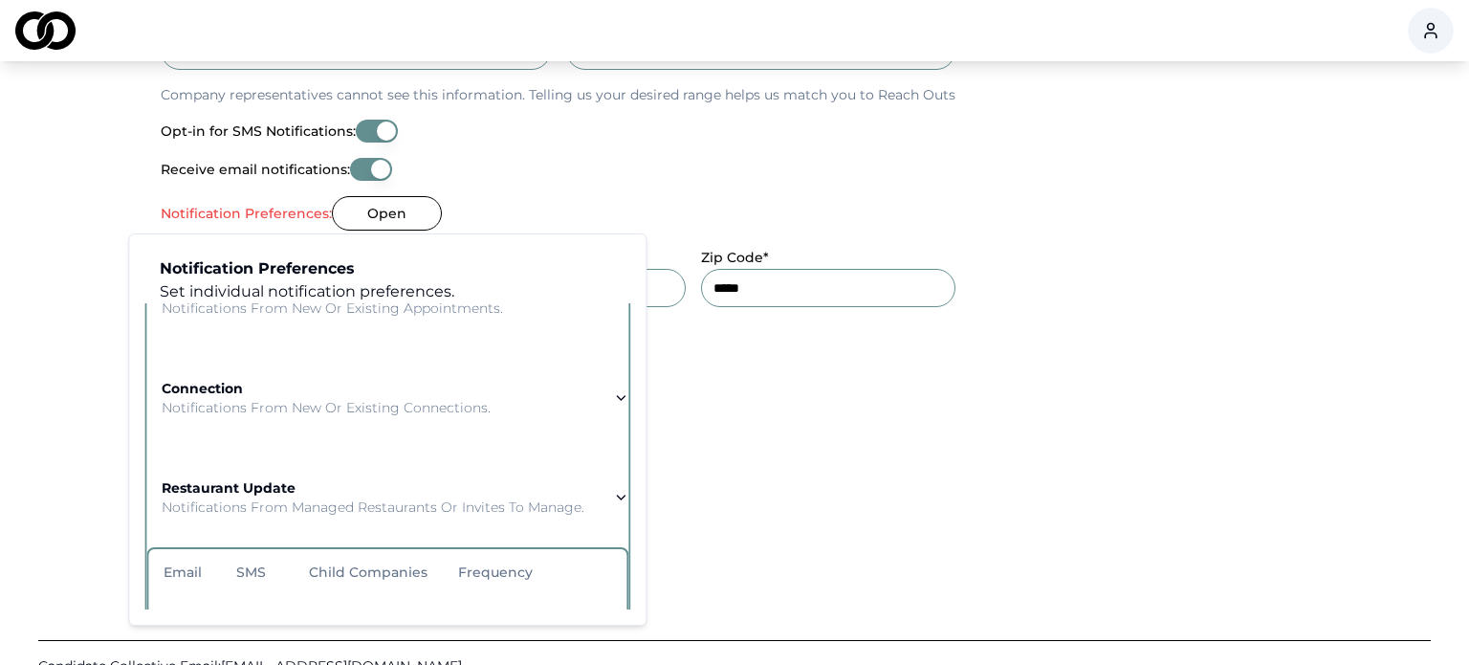
scroll to position [18, 0]
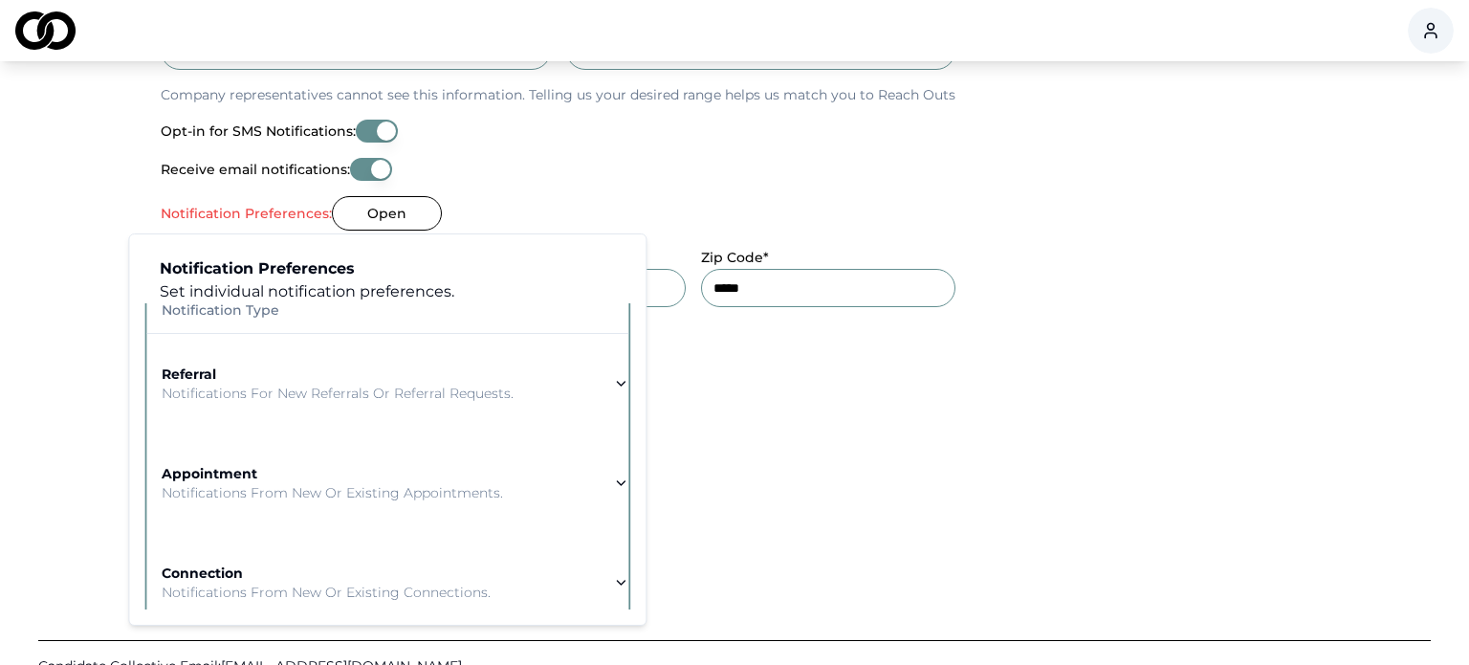
click at [422, 389] on p "Notifications for new referrals or referral requests." at bounding box center [338, 393] width 352 height 19
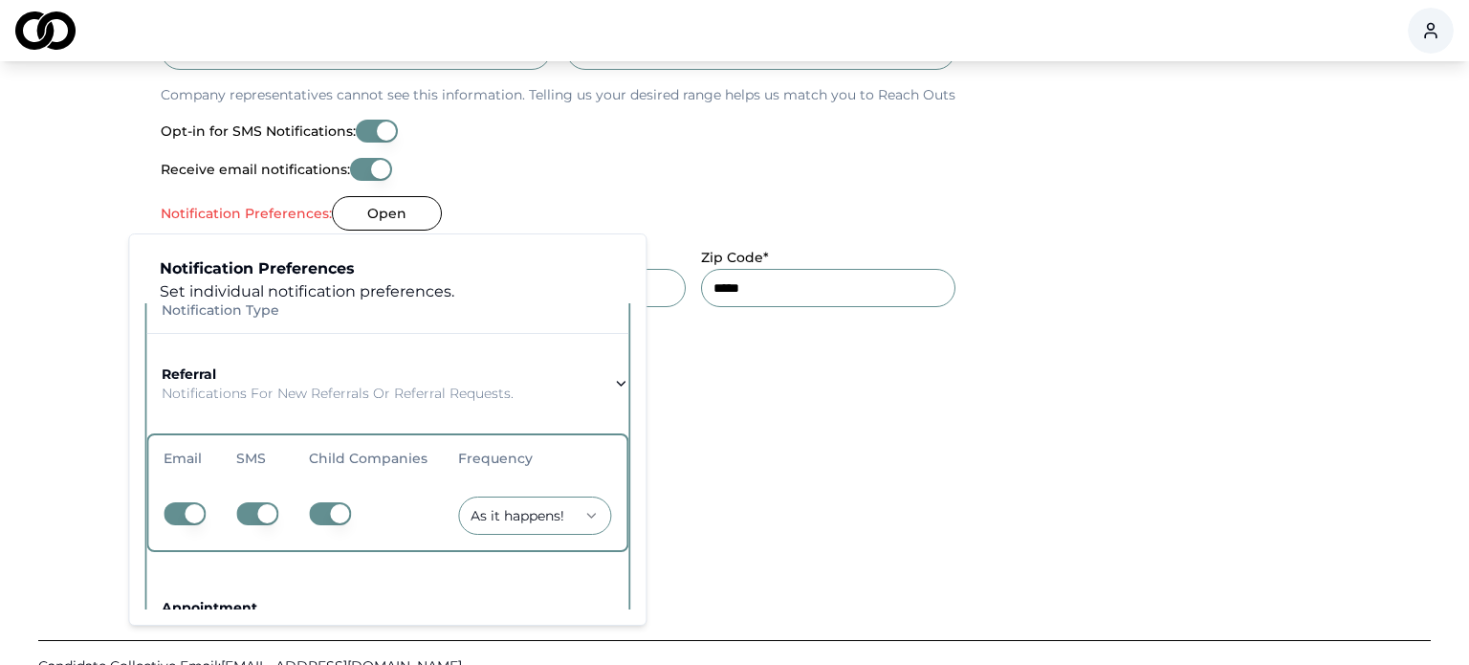
click at [530, 534] on td "As it happens!" at bounding box center [535, 515] width 184 height 69
click at [391, 224] on button "Open" at bounding box center [387, 213] width 110 height 34
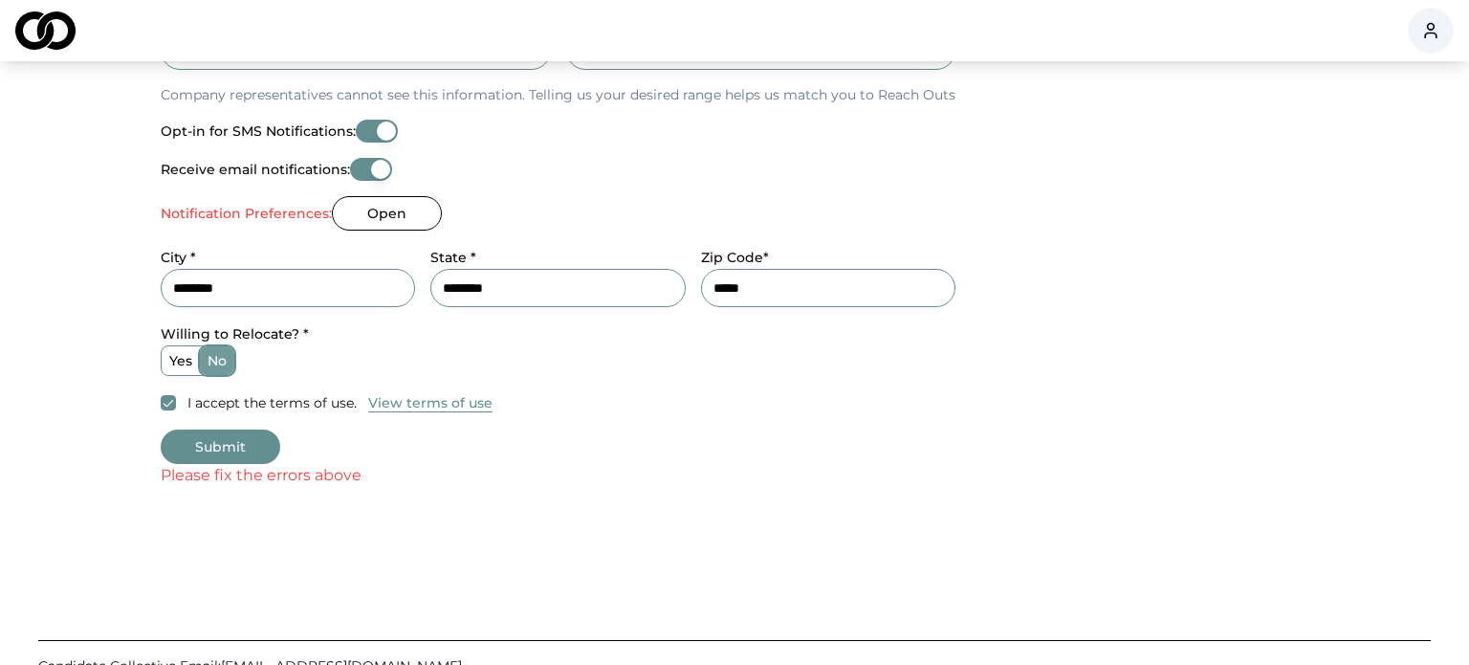
click at [397, 207] on button "Open" at bounding box center [387, 213] width 110 height 34
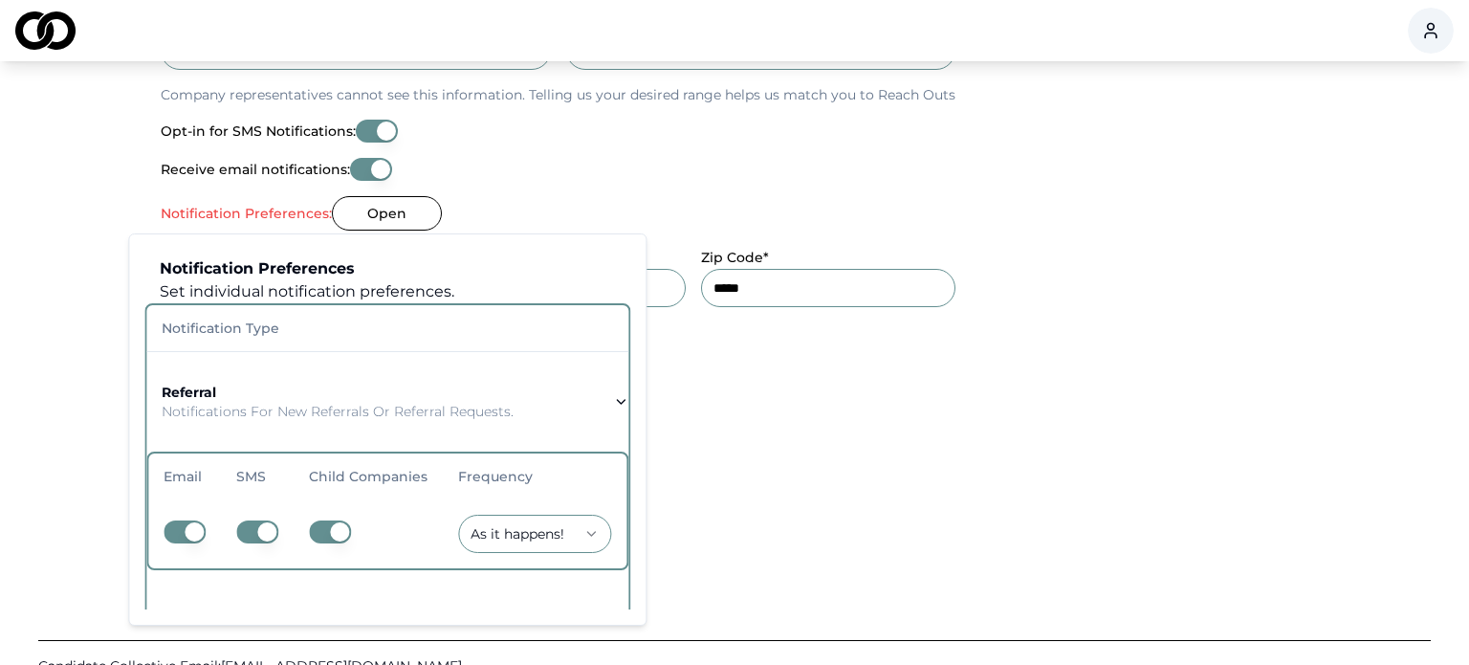
click at [397, 207] on button "Open" at bounding box center [387, 213] width 110 height 34
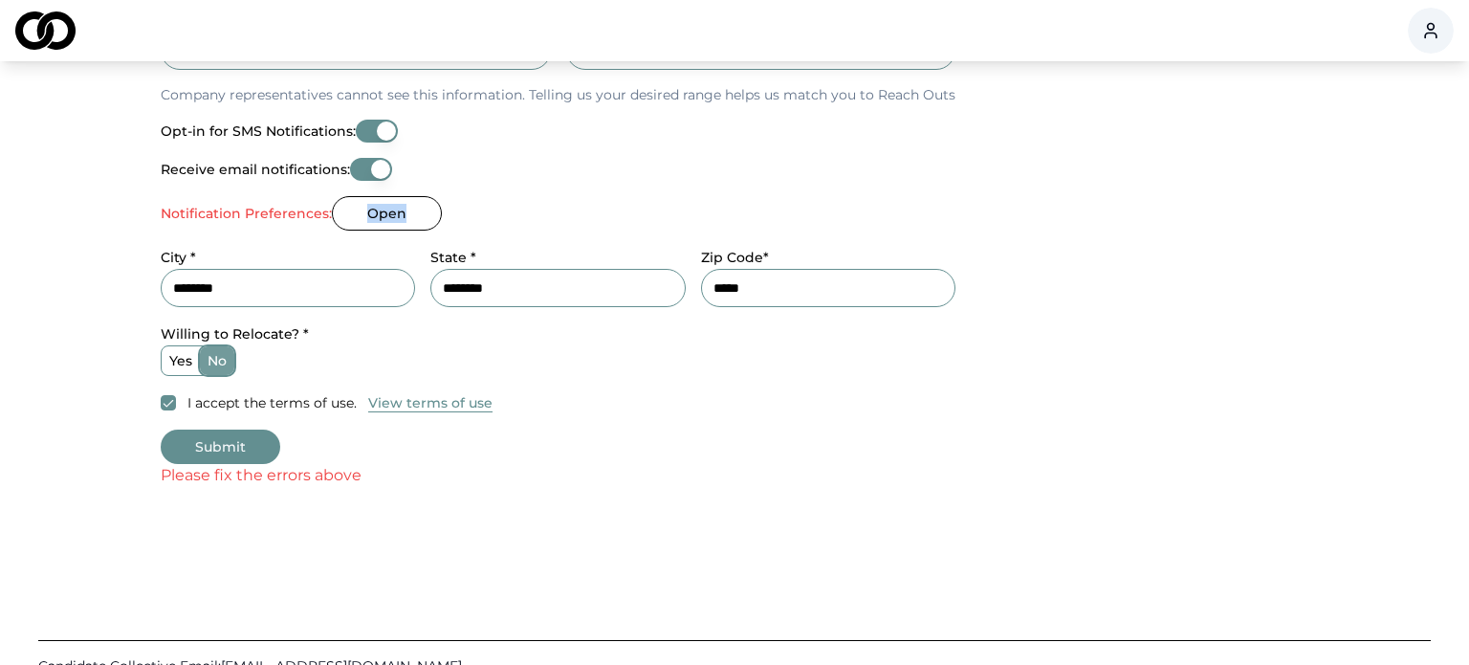
click at [391, 215] on button "Open" at bounding box center [387, 213] width 110 height 34
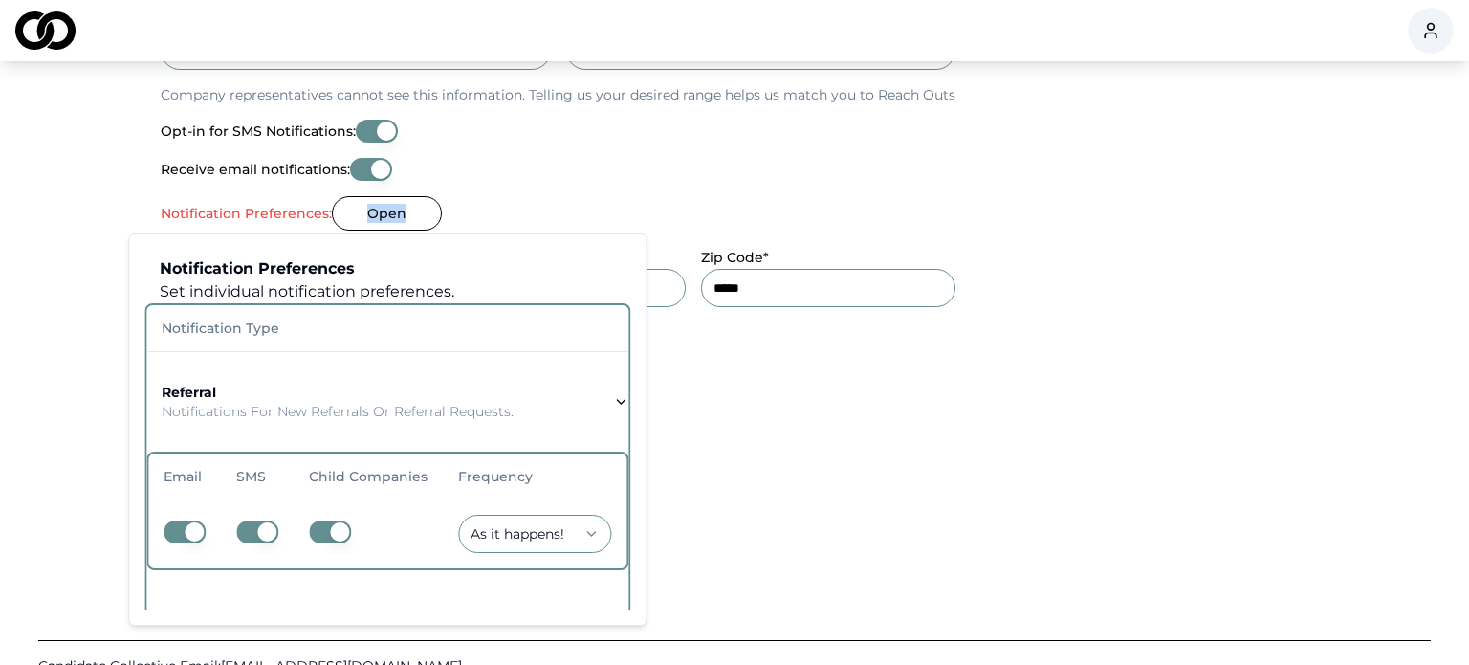
click at [390, 218] on button "Open" at bounding box center [387, 213] width 110 height 34
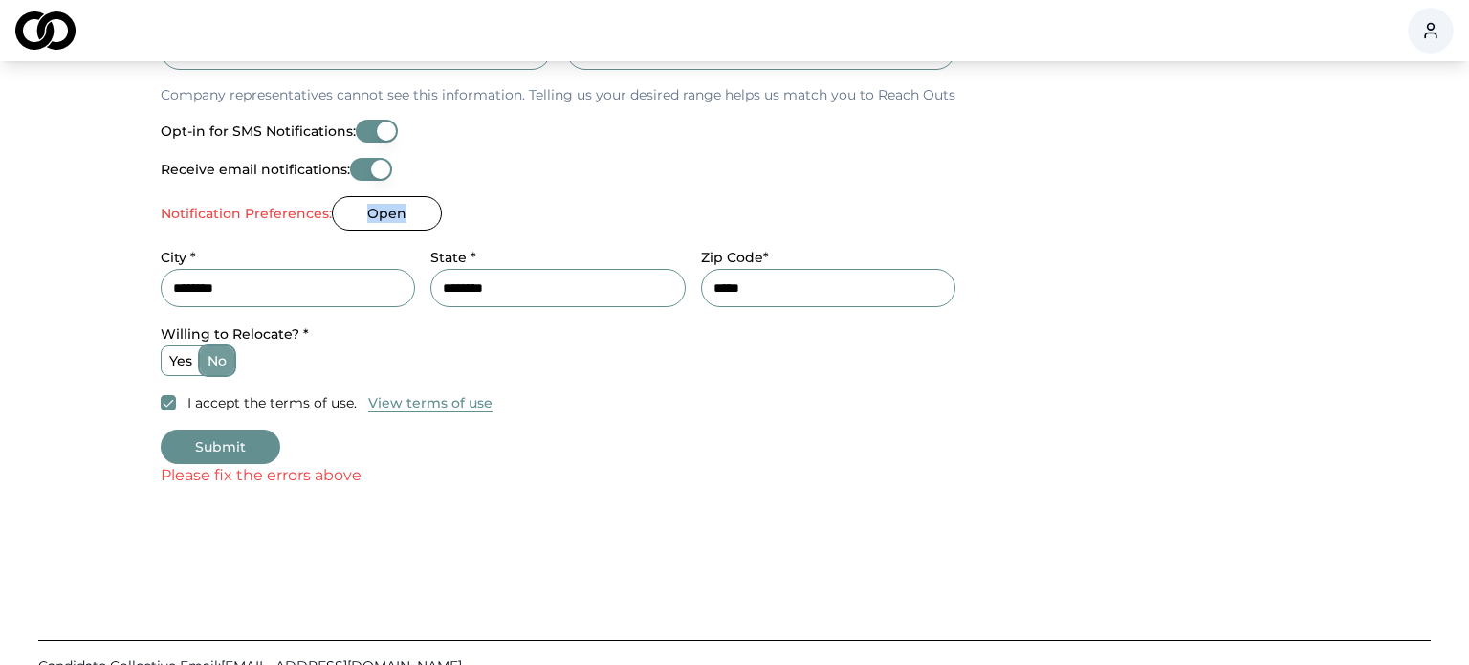
click at [389, 214] on button "Open" at bounding box center [387, 213] width 110 height 34
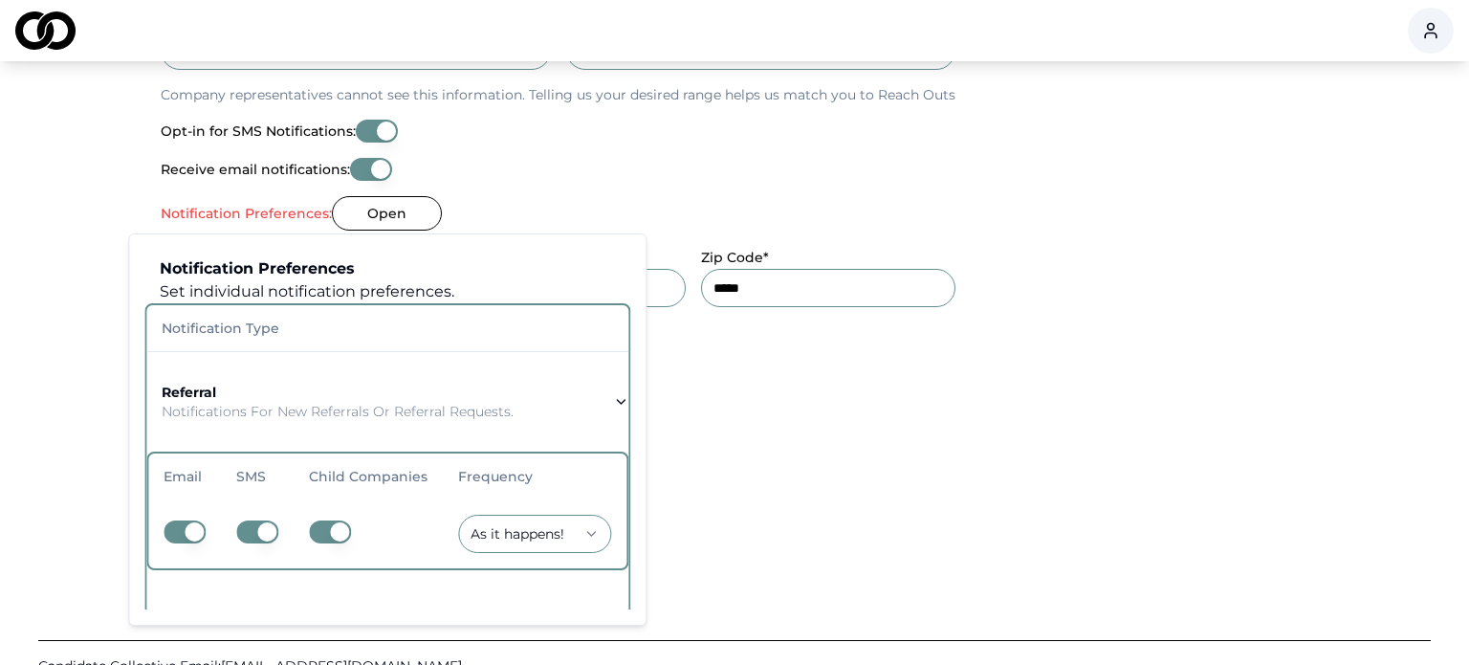
click at [277, 207] on label "Notification Preferences:" at bounding box center [246, 213] width 171 height 13
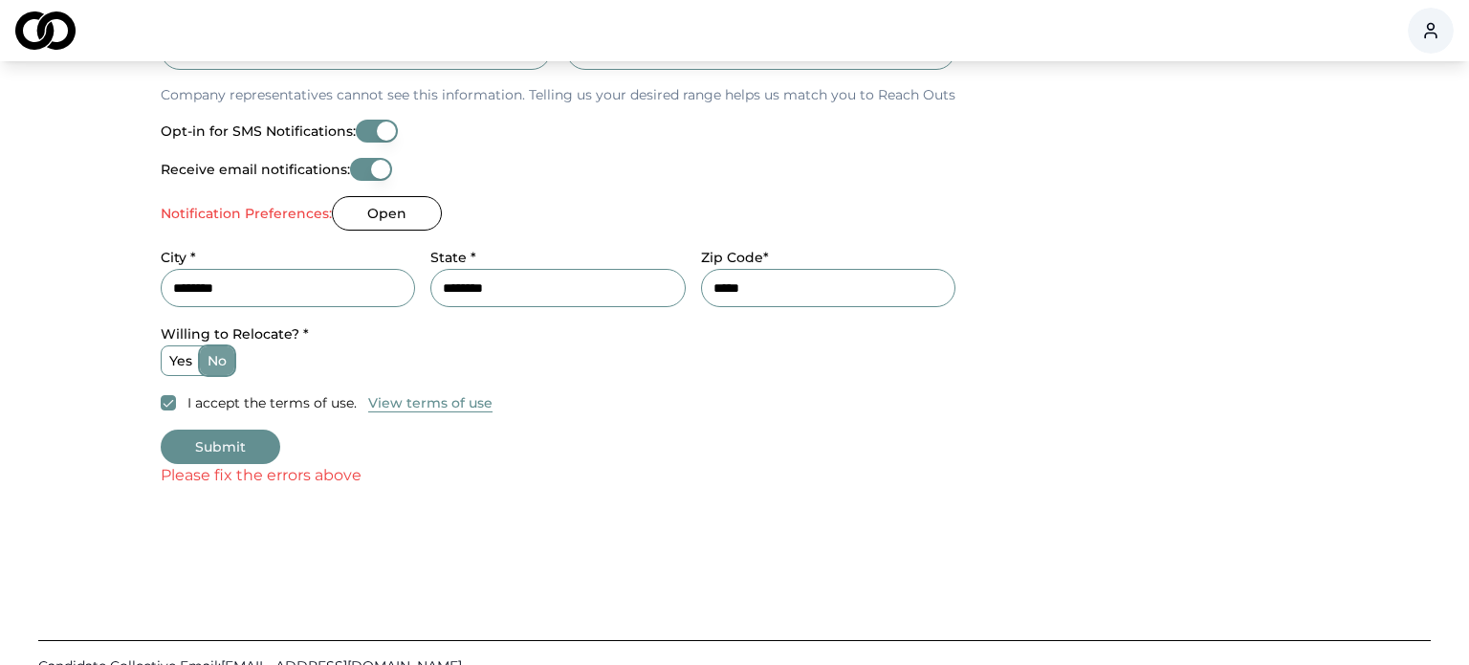
click at [273, 215] on label "Notification Preferences:" at bounding box center [246, 213] width 171 height 13
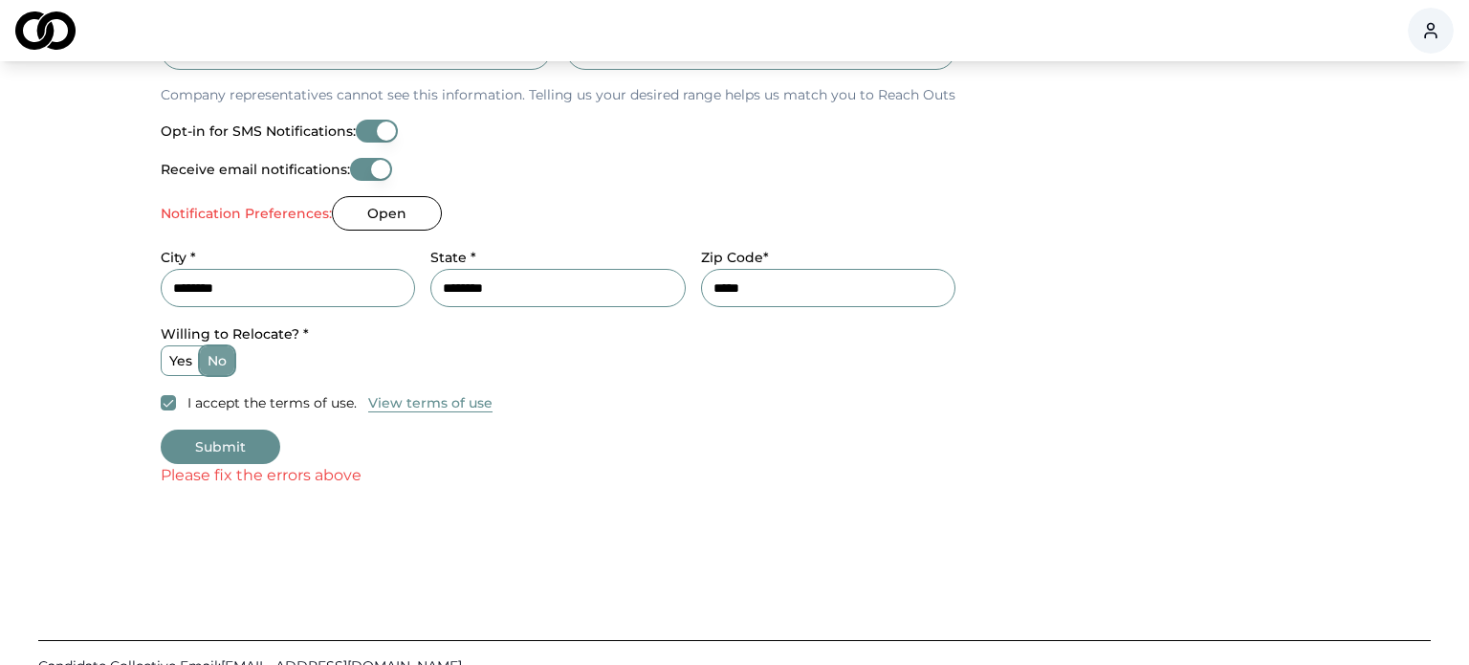
click at [241, 208] on label "Notification Preferences:" at bounding box center [246, 213] width 171 height 13
click at [384, 213] on button "Open" at bounding box center [387, 213] width 110 height 34
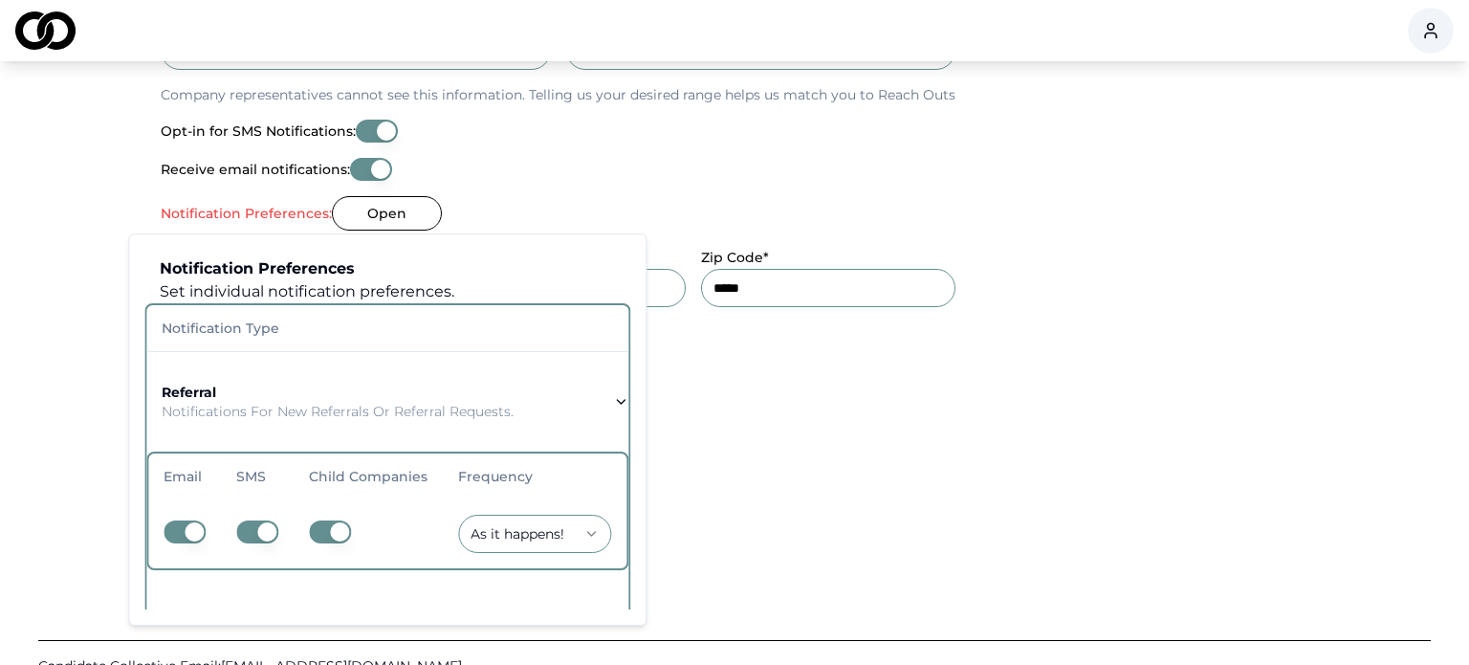
click at [384, 213] on button "Open" at bounding box center [387, 213] width 110 height 34
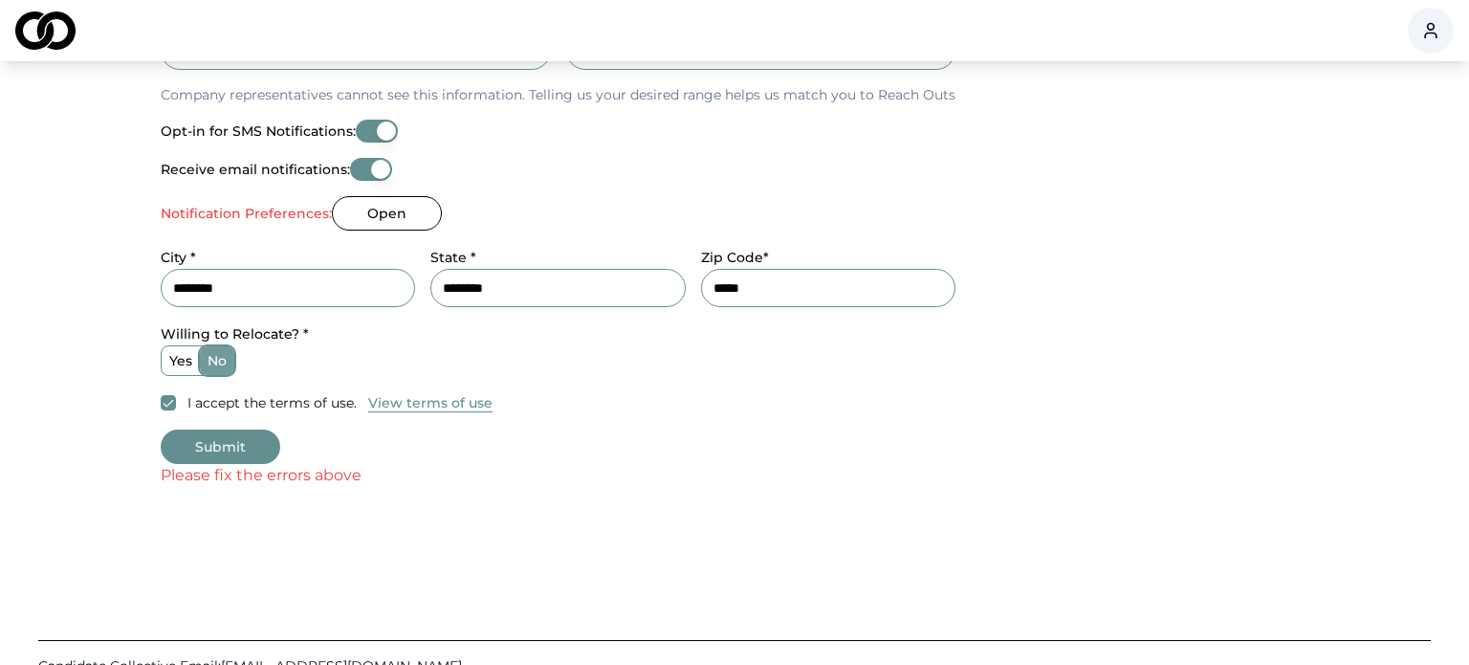
click at [384, 213] on button "Open" at bounding box center [387, 213] width 110 height 34
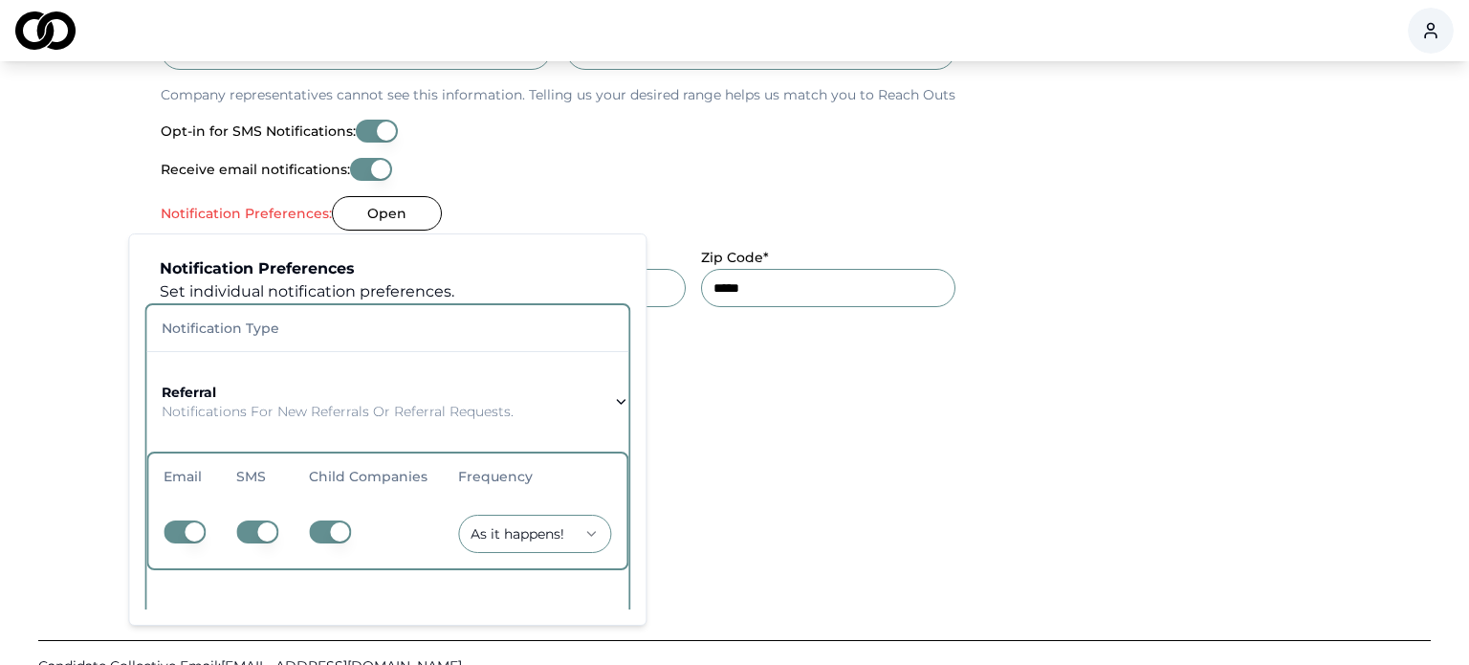
click at [384, 213] on button "Open" at bounding box center [387, 213] width 110 height 34
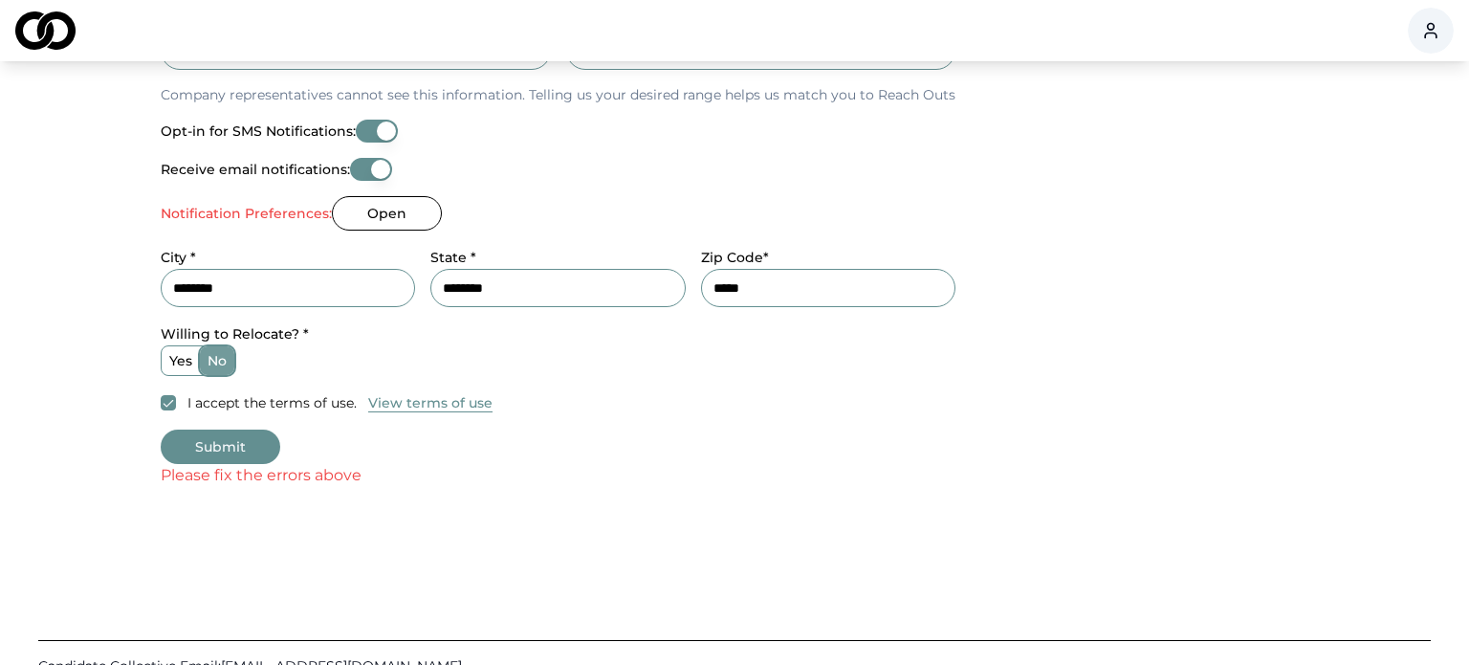
click at [384, 213] on button "Open" at bounding box center [387, 213] width 110 height 34
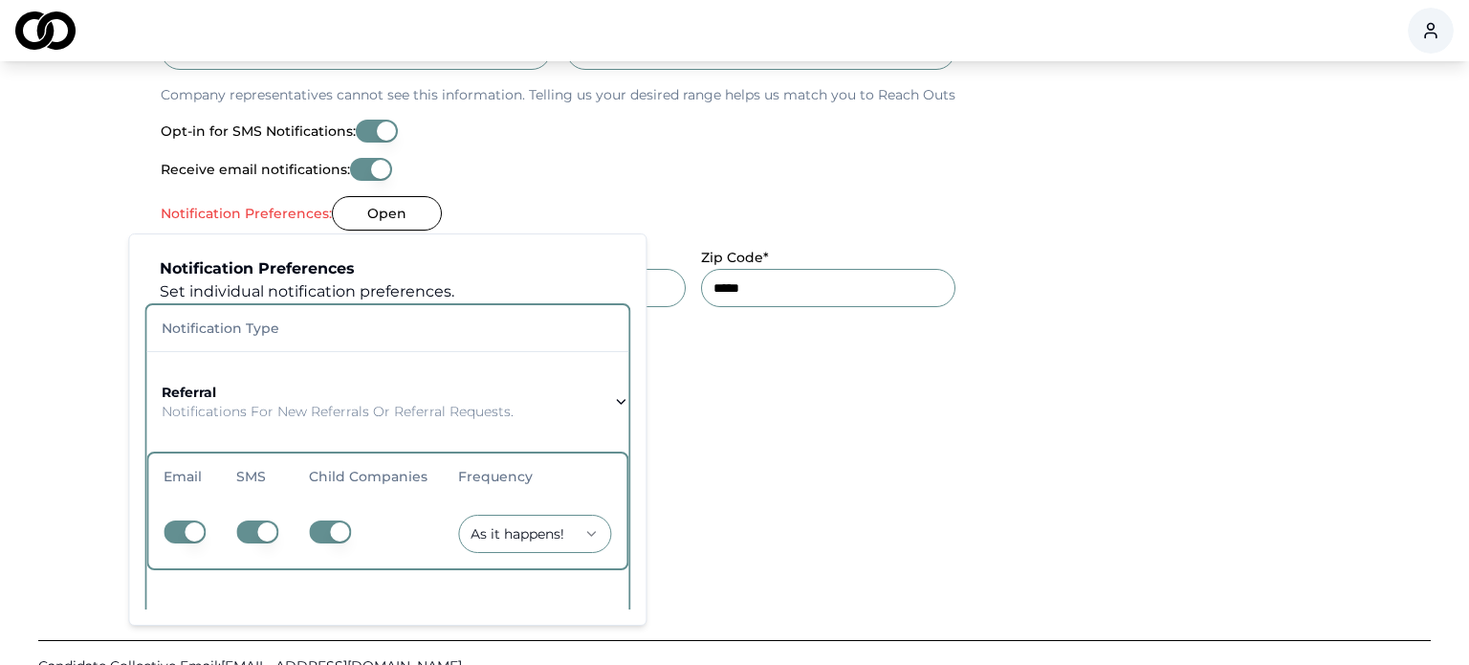
click at [830, 406] on div "I accept the terms of use. View terms of use" at bounding box center [558, 402] width 795 height 23
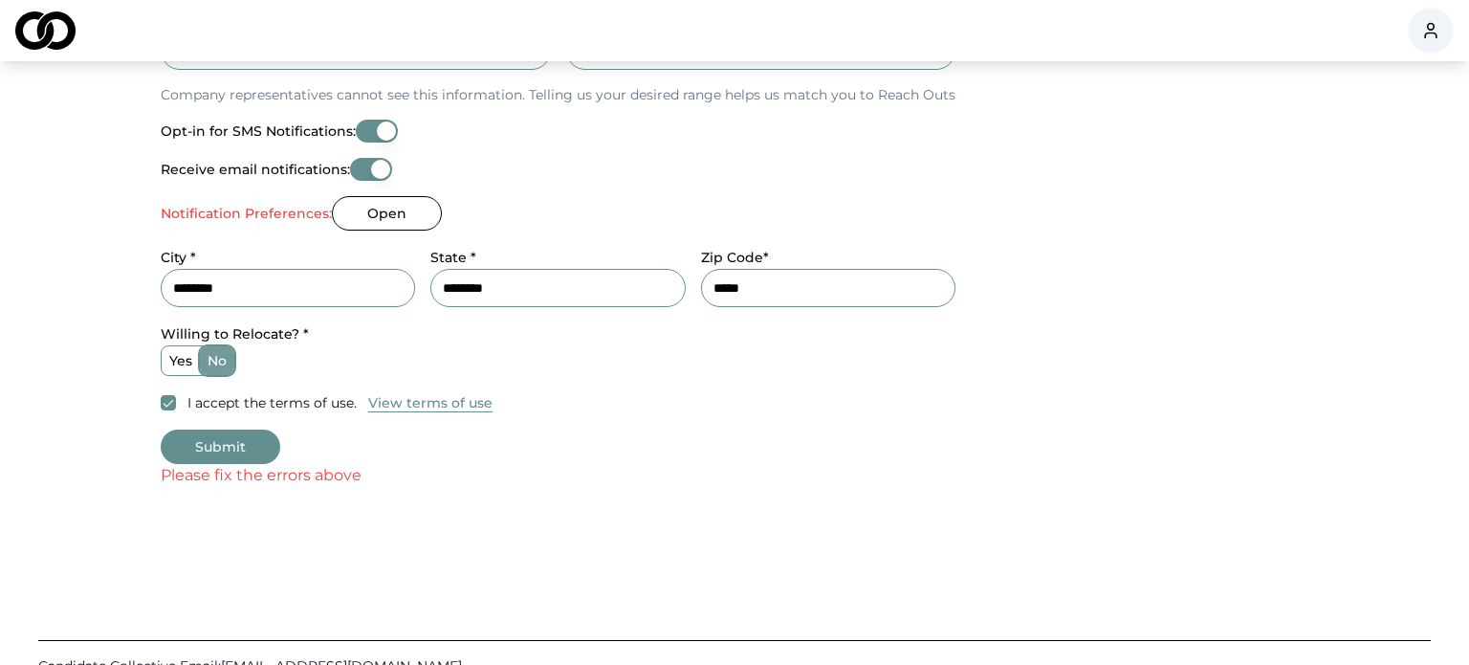
click at [225, 441] on button "Submit" at bounding box center [221, 446] width 120 height 34
click at [264, 207] on label "Notification Preferences:" at bounding box center [246, 213] width 171 height 13
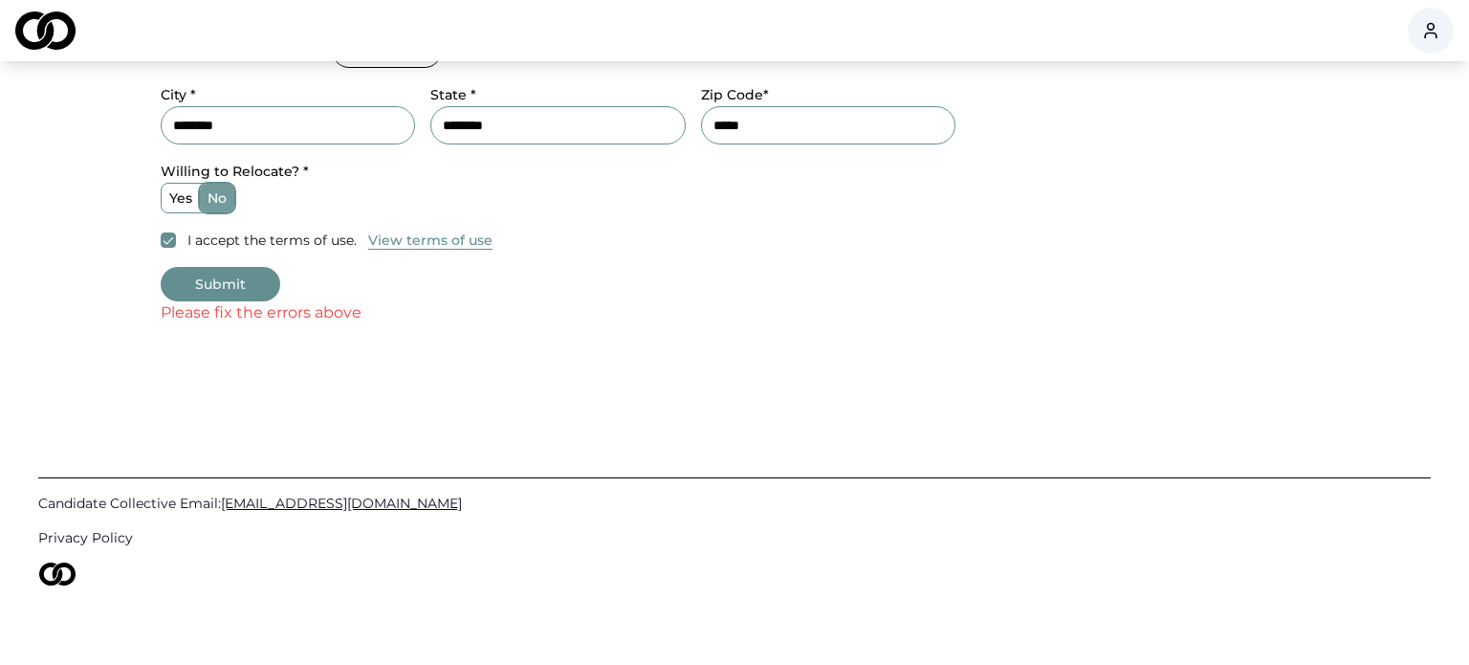
scroll to position [987, 0]
click at [208, 286] on button "Submit" at bounding box center [221, 283] width 120 height 34
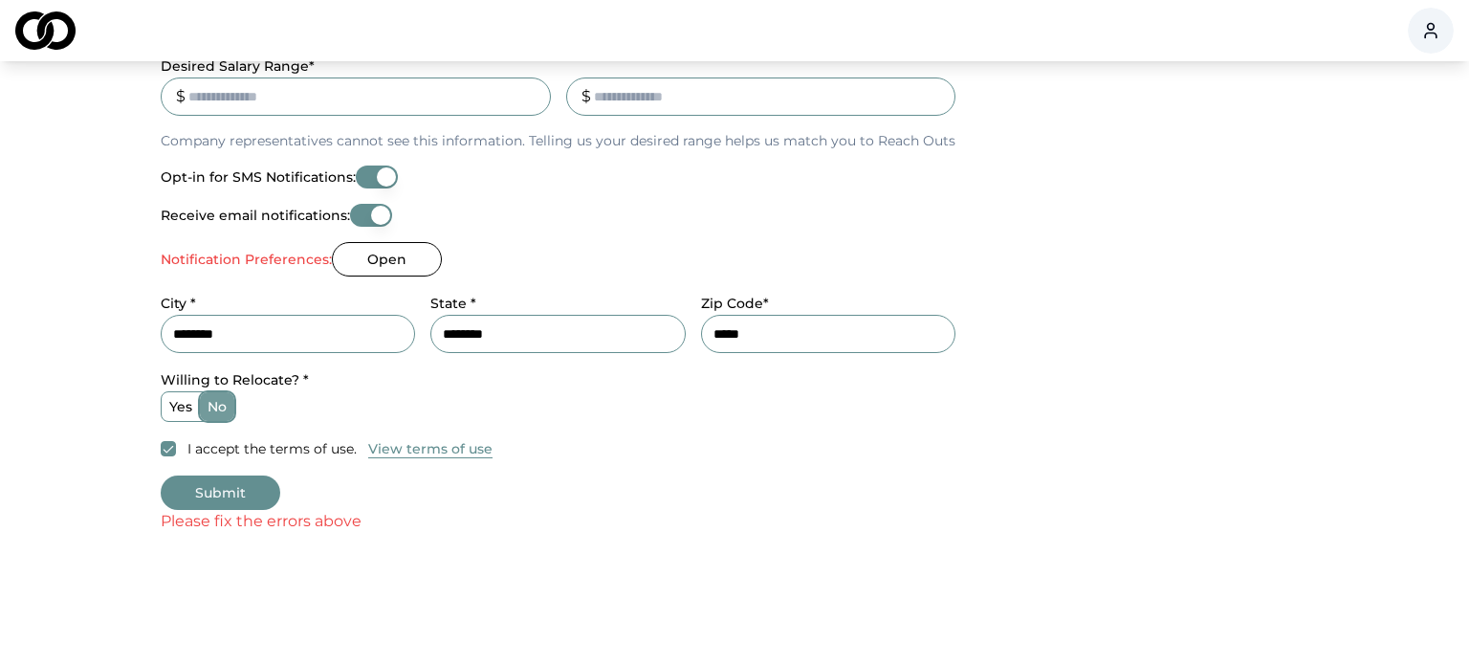
scroll to position [652, 0]
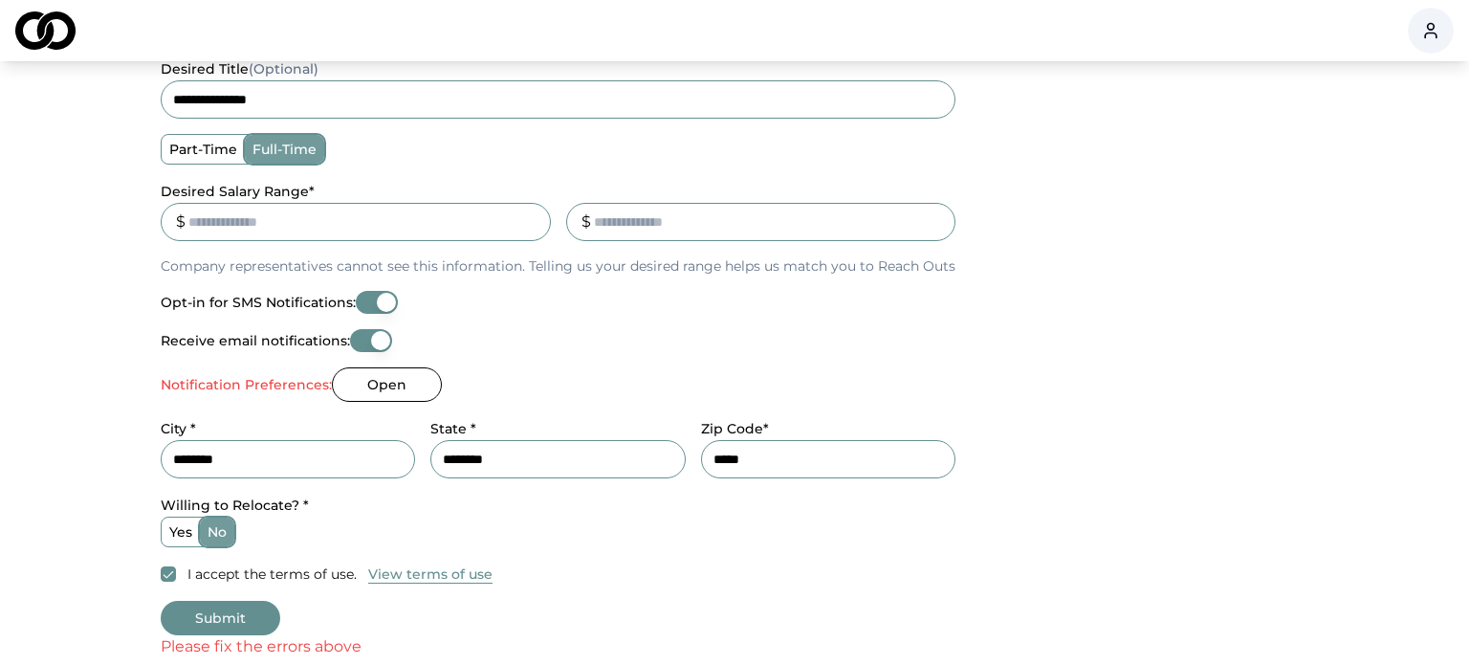
click at [315, 388] on label "Notification Preferences:" at bounding box center [246, 384] width 171 height 13
click at [370, 338] on button "Receive email notifications:" at bounding box center [371, 340] width 42 height 23
click at [370, 382] on button "Open" at bounding box center [387, 384] width 110 height 34
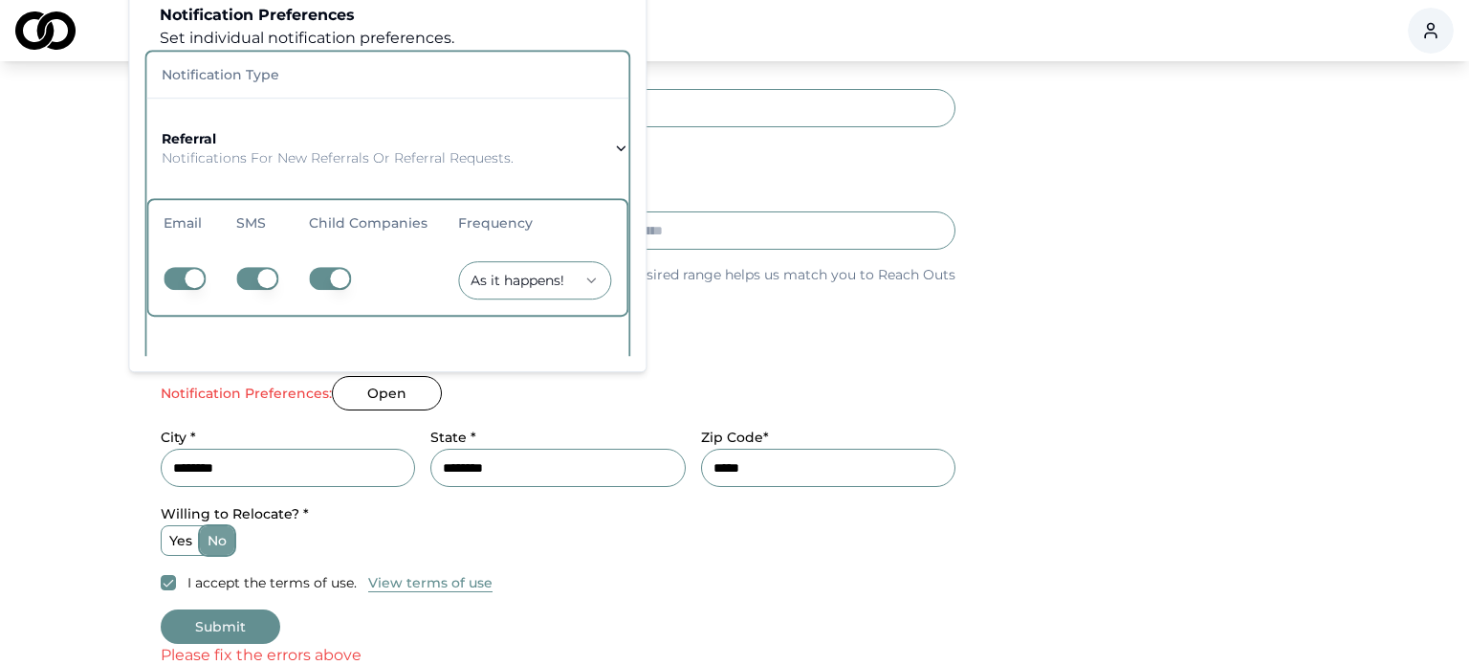
scroll to position [643, 0]
click at [613, 148] on icon "button" at bounding box center [620, 149] width 15 height 15
click at [428, 151] on p "Notifications for new referrals or referral requests." at bounding box center [338, 158] width 352 height 19
click at [431, 153] on p "Notifications for new referrals or referral requests." at bounding box center [338, 158] width 352 height 19
click at [431, 154] on p "Notifications for new referrals or referral requests." at bounding box center [338, 158] width 352 height 19
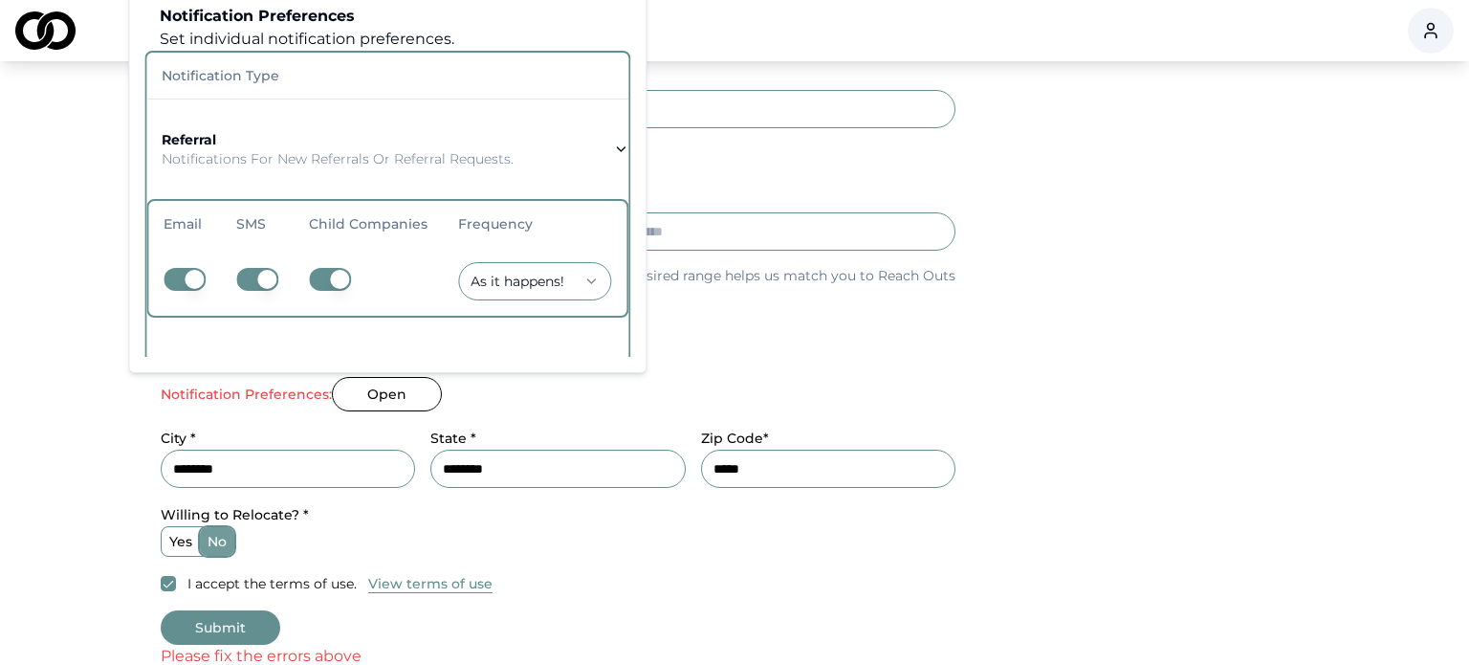
click at [431, 157] on p "Notifications for new referrals or referral requests." at bounding box center [338, 158] width 352 height 19
click at [174, 274] on button "button" at bounding box center [185, 279] width 42 height 23
click at [419, 384] on button "Open" at bounding box center [387, 394] width 110 height 34
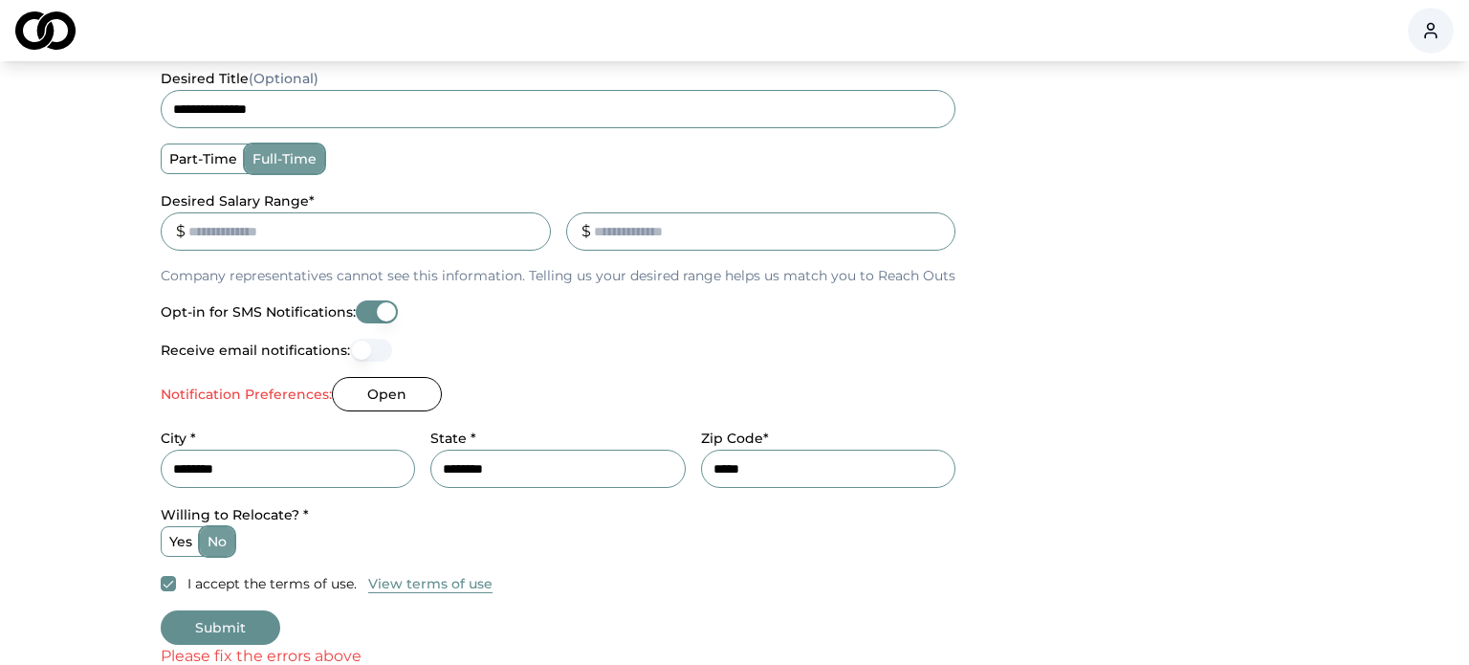
click at [405, 408] on button "Open" at bounding box center [387, 394] width 110 height 34
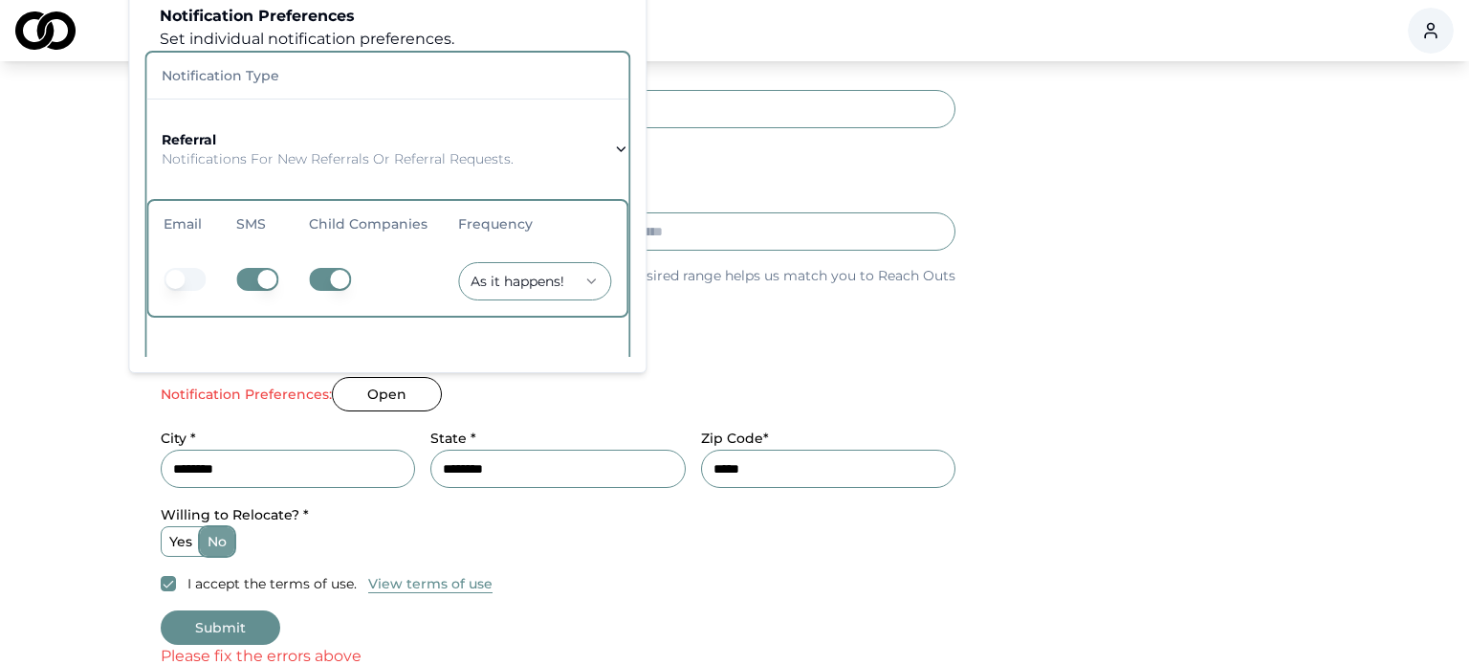
click at [615, 147] on icon "button" at bounding box center [620, 149] width 15 height 15
click at [452, 154] on p "Notifications for new referrals or referral requests." at bounding box center [338, 158] width 352 height 19
click at [448, 159] on p "Notifications for new referrals or referral requests." at bounding box center [338, 158] width 352 height 19
click at [445, 163] on p "Notifications for new referrals or referral requests." at bounding box center [338, 158] width 352 height 19
click at [173, 135] on strong "referral" at bounding box center [189, 139] width 55 height 17
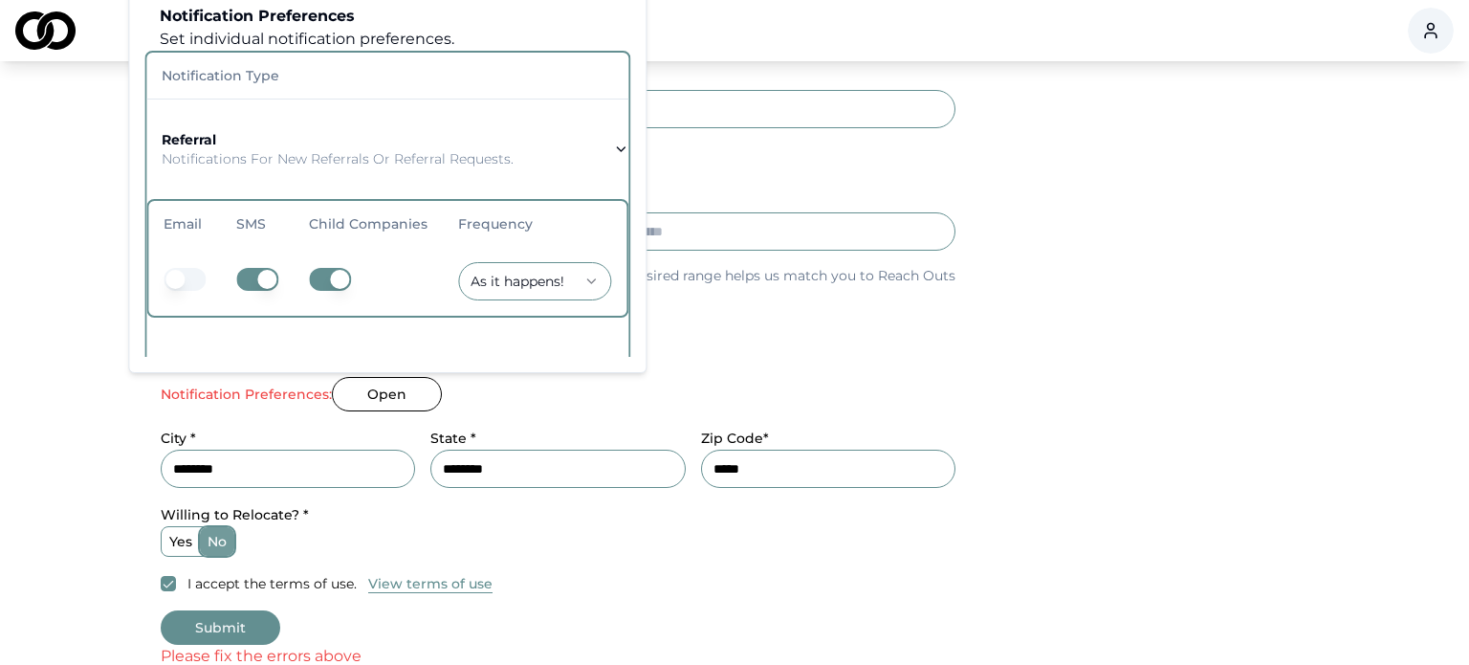
click at [176, 136] on strong "referral" at bounding box center [189, 139] width 55 height 17
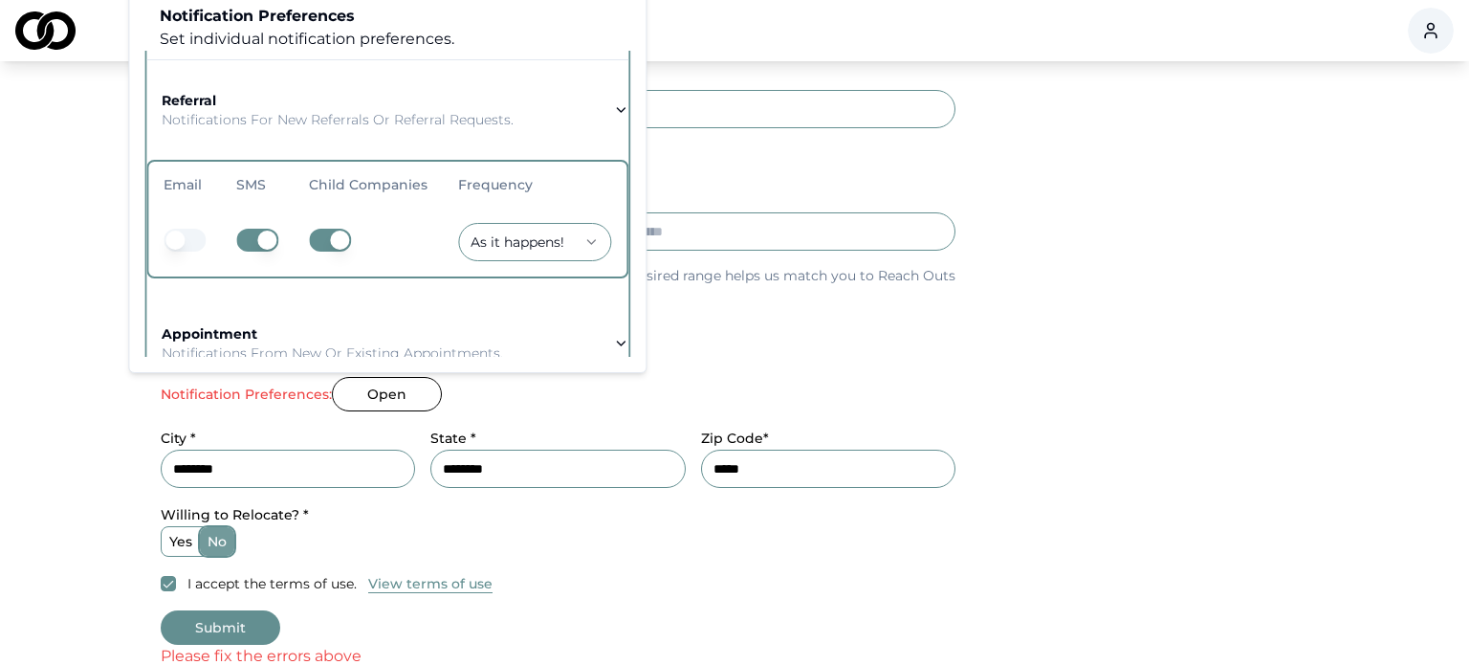
scroll to position [125, 0]
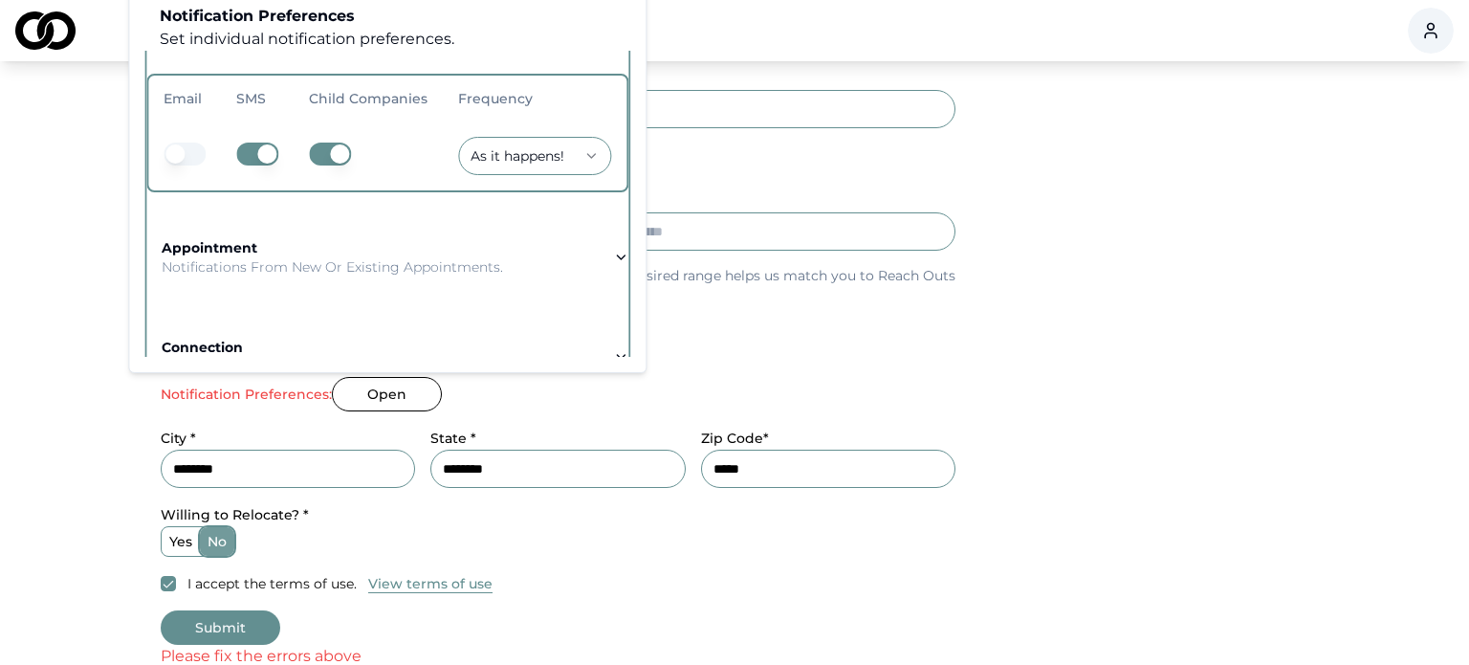
click at [179, 160] on button "button" at bounding box center [185, 153] width 42 height 23
click at [468, 264] on p "Notifications from new or existing appointments." at bounding box center [332, 266] width 341 height 19
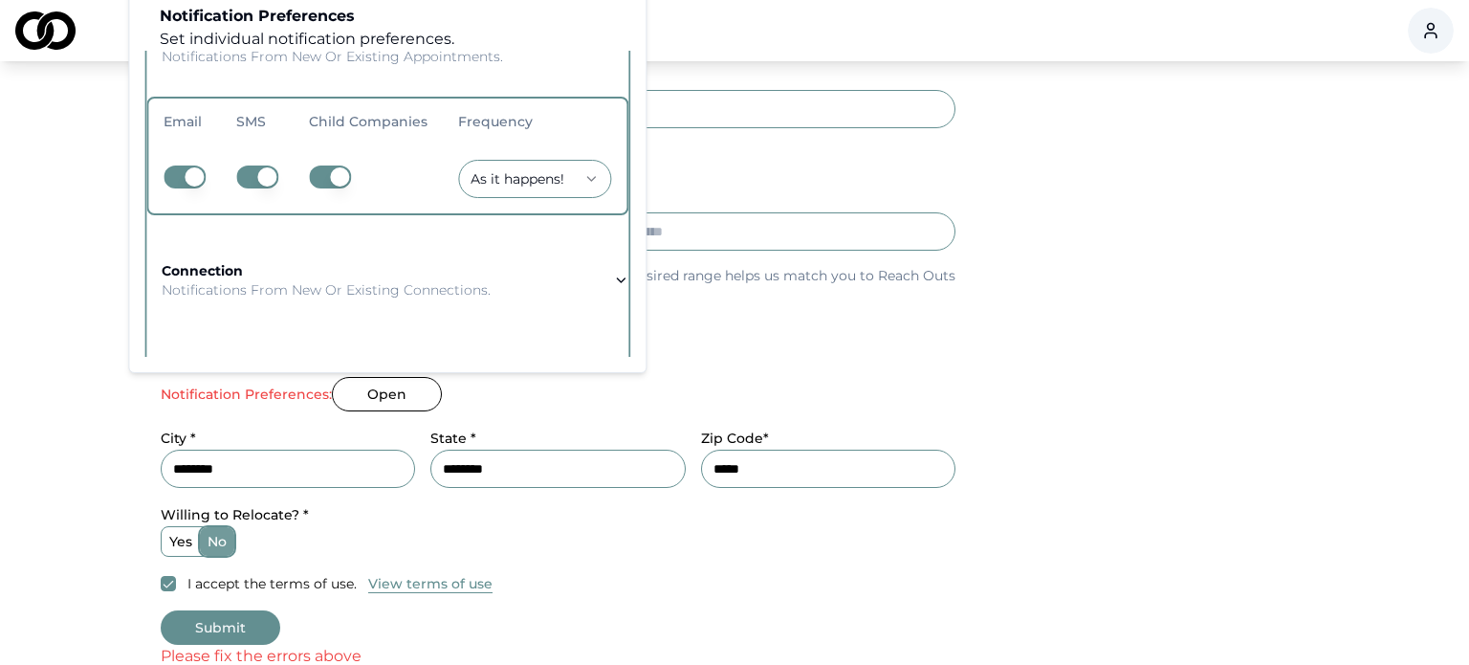
scroll to position [203, 0]
click at [613, 279] on icon "button" at bounding box center [620, 279] width 15 height 15
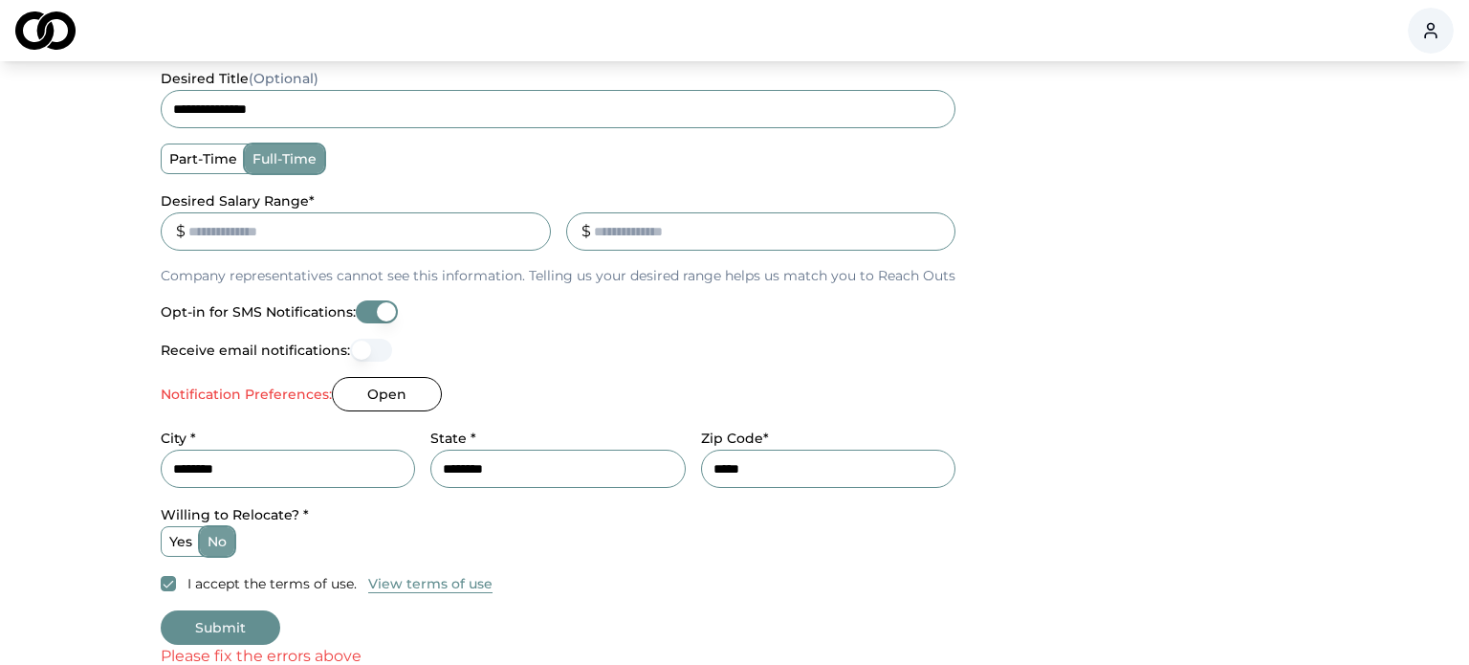
click at [366, 402] on button "Open" at bounding box center [387, 394] width 110 height 34
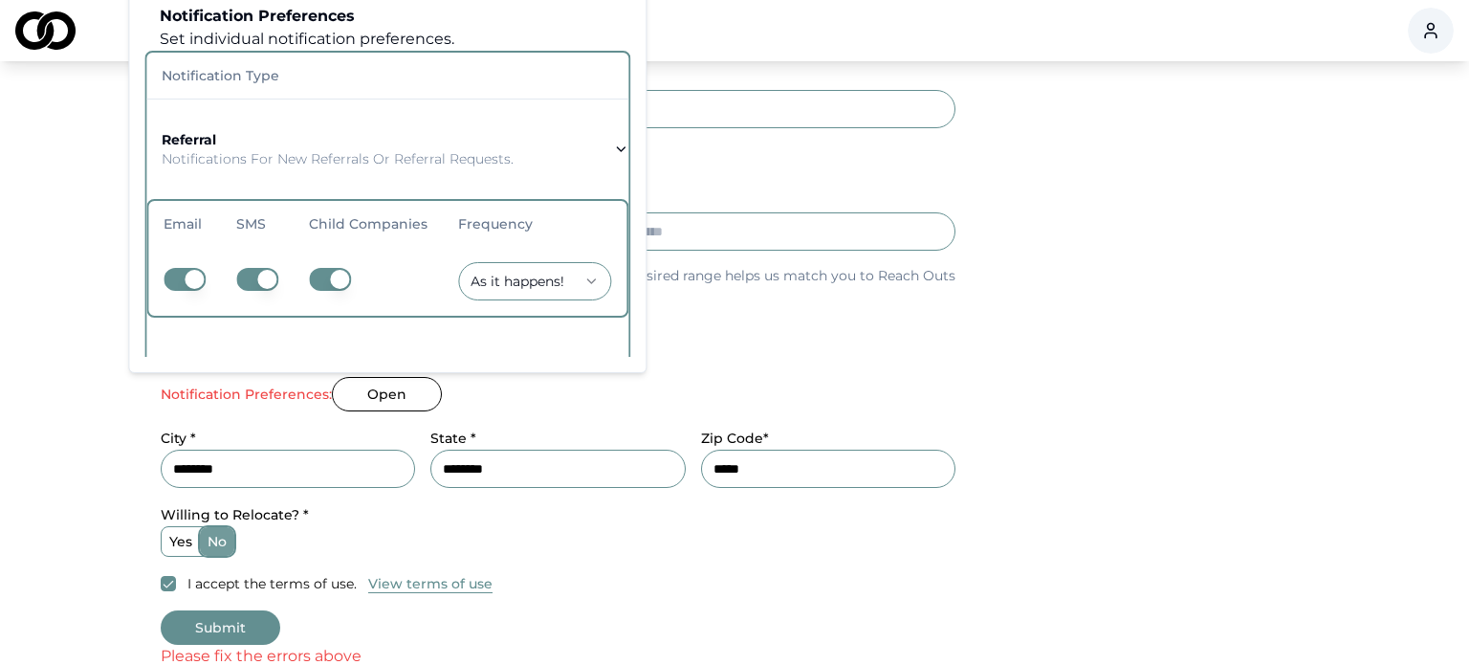
drag, startPoint x: 346, startPoint y: 352, endPoint x: 348, endPoint y: 369, distance: 17.3
click at [346, 353] on td "appointment Notifications from new or existing appointments." at bounding box center [332, 382] width 372 height 69
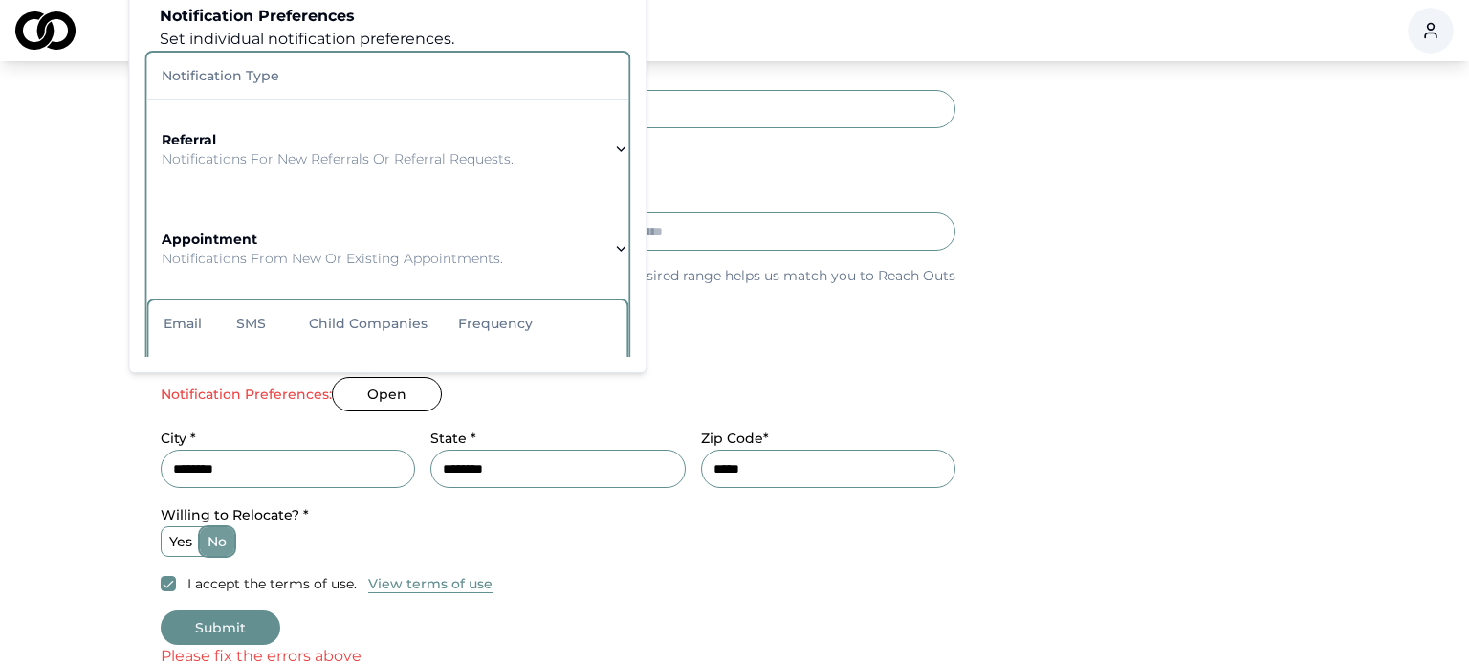
click at [361, 378] on button "Open" at bounding box center [387, 394] width 110 height 34
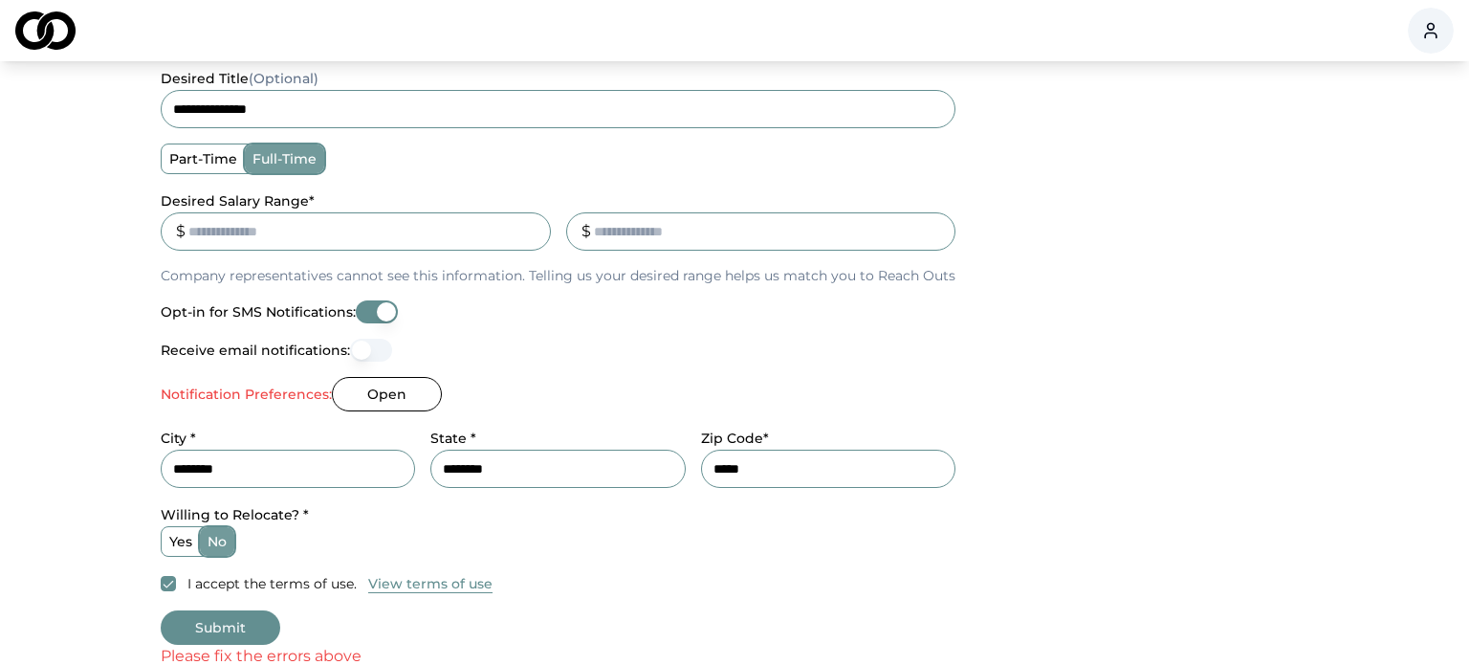
click at [326, 344] on label "Receive email notifications:" at bounding box center [255, 349] width 189 height 13
click at [350, 344] on button "Receive email notifications:" at bounding box center [371, 350] width 42 height 23
click at [303, 393] on label "Notification Preferences:" at bounding box center [246, 393] width 171 height 13
click at [400, 396] on button "Open" at bounding box center [387, 394] width 110 height 34
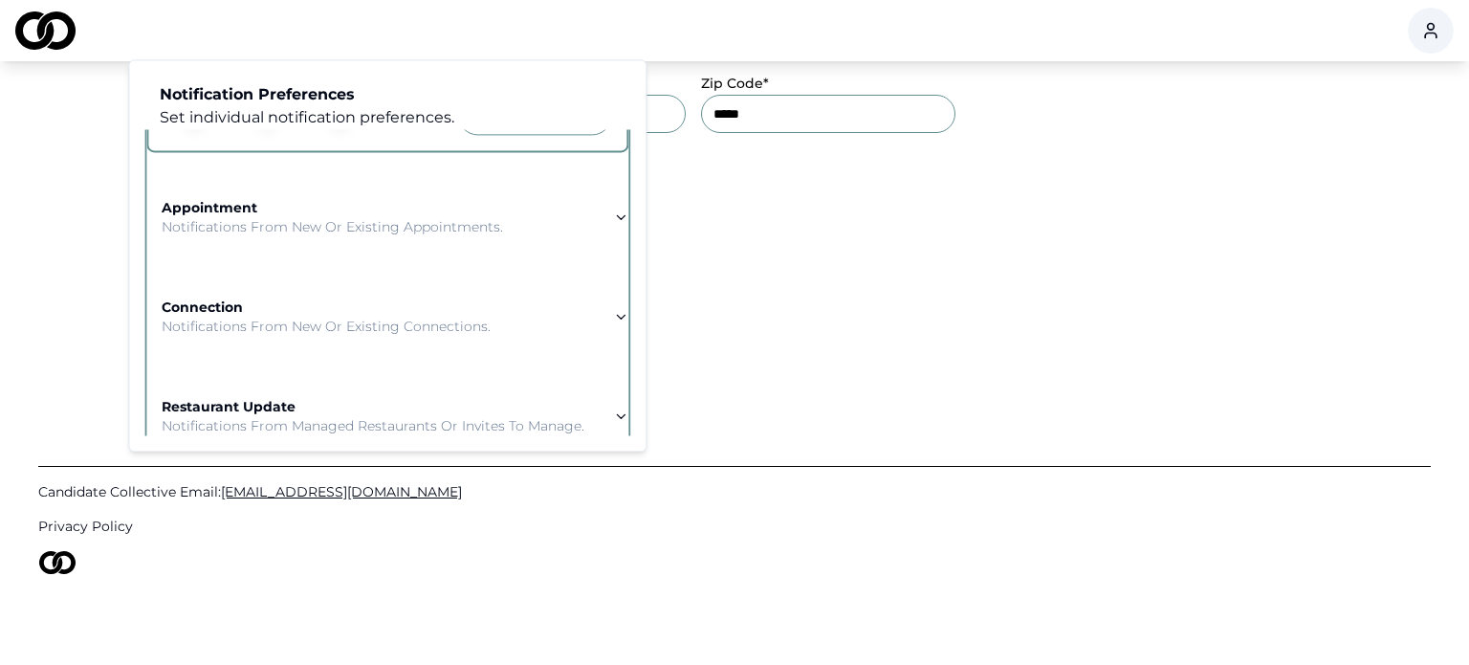
scroll to position [93, 0]
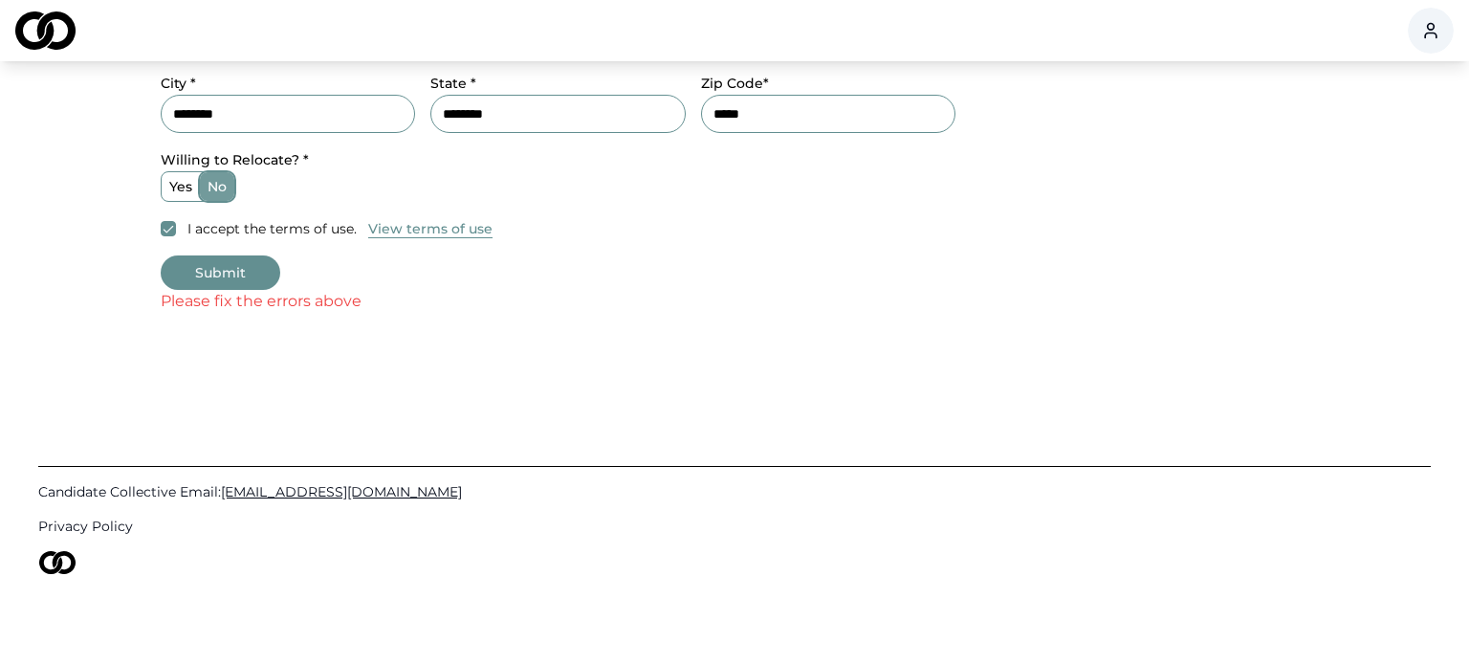
click at [225, 260] on button "Submit" at bounding box center [221, 272] width 120 height 34
click at [222, 267] on button "Submit" at bounding box center [221, 272] width 120 height 34
drag, startPoint x: 222, startPoint y: 267, endPoint x: 232, endPoint y: 263, distance: 11.2
click at [222, 268] on button "Submit" at bounding box center [221, 272] width 120 height 34
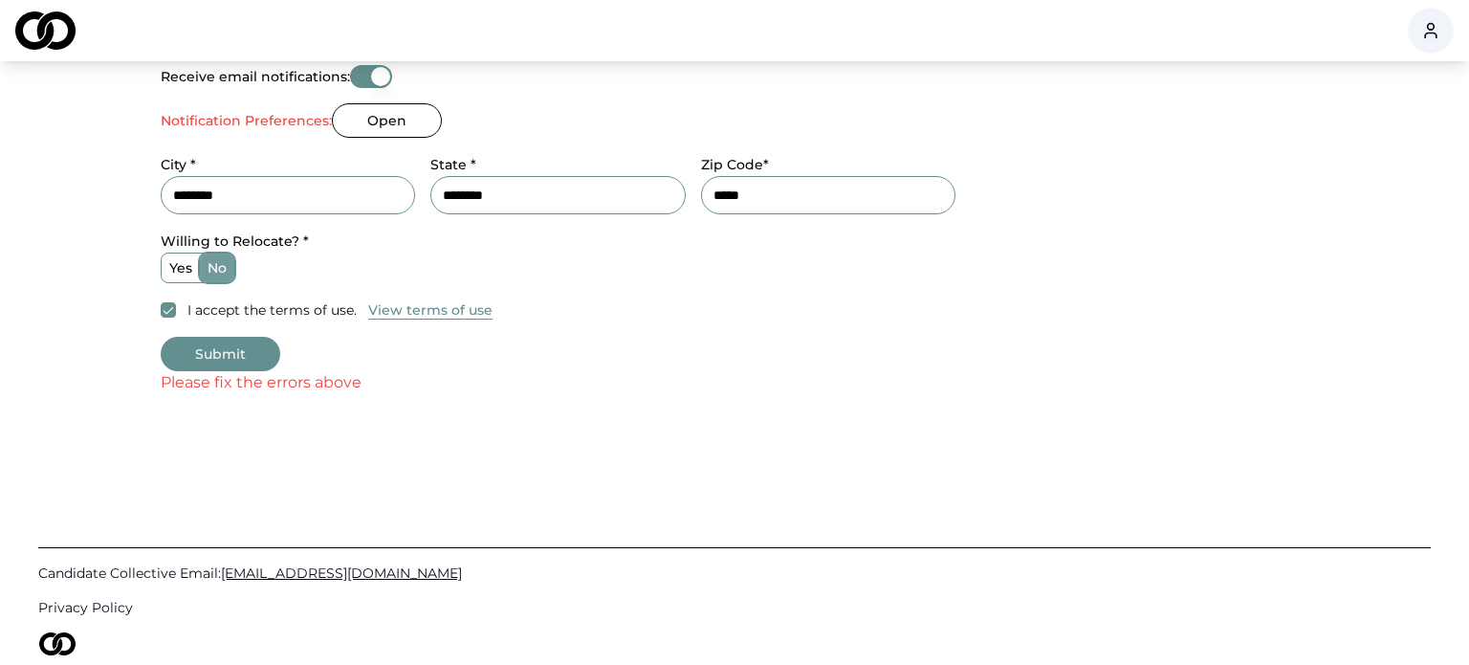
scroll to position [908, 0]
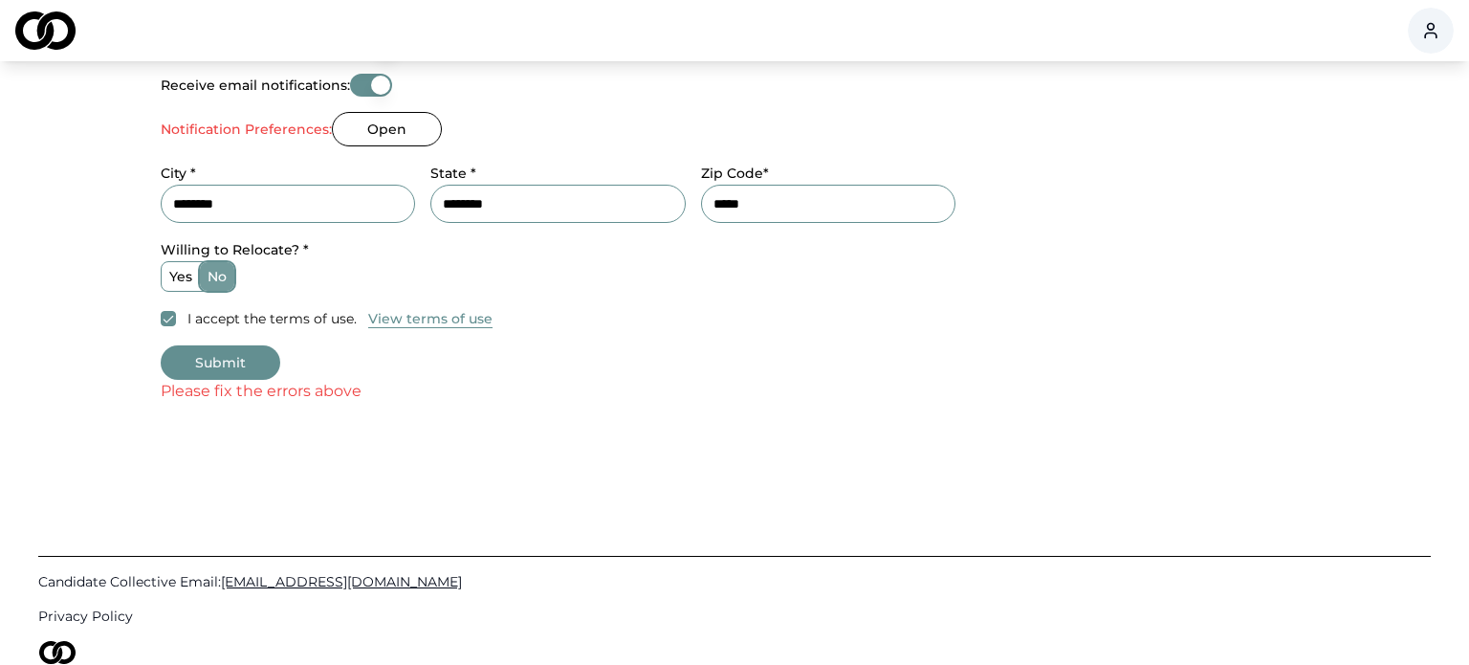
click at [381, 127] on button "Open" at bounding box center [387, 129] width 110 height 34
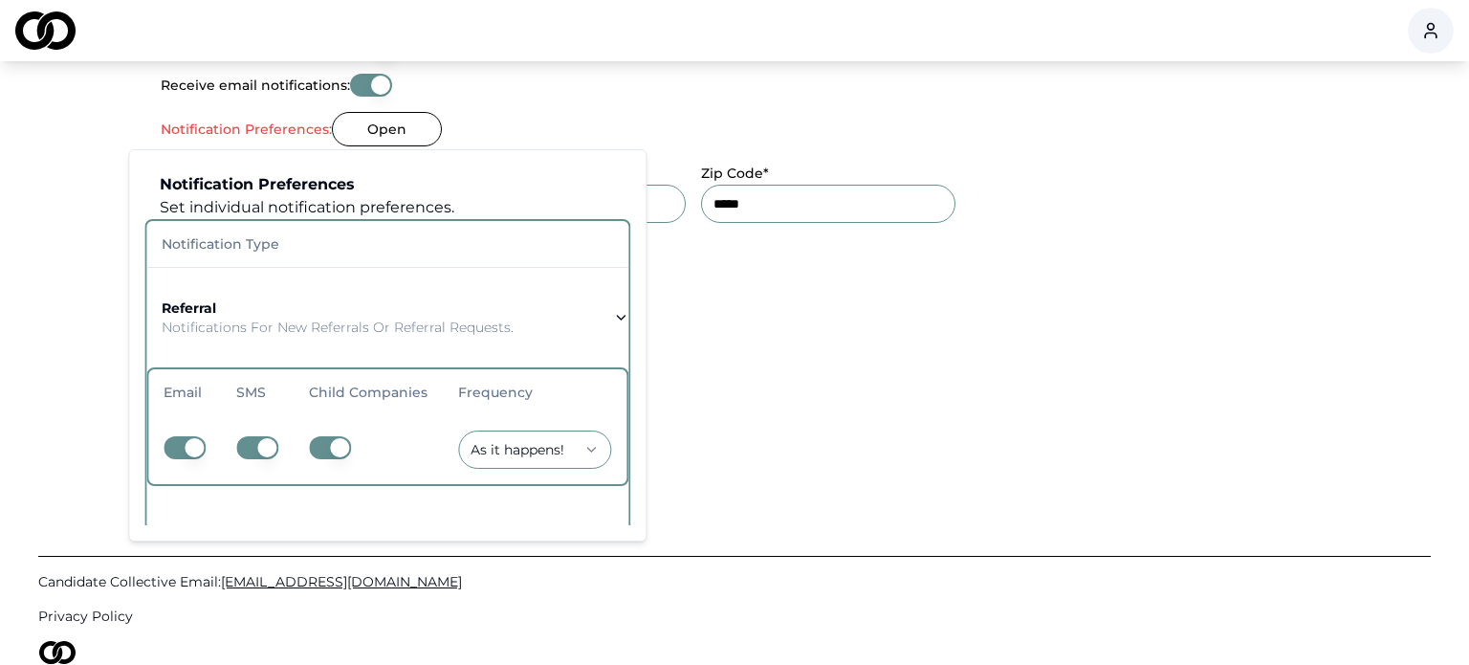
click at [595, 318] on button "referral Notifications for new referrals or referral requests." at bounding box center [387, 317] width 482 height 99
click at [461, 324] on p "Notifications for new referrals or referral requests." at bounding box center [338, 327] width 352 height 19
click at [186, 304] on strong "referral" at bounding box center [189, 307] width 55 height 17
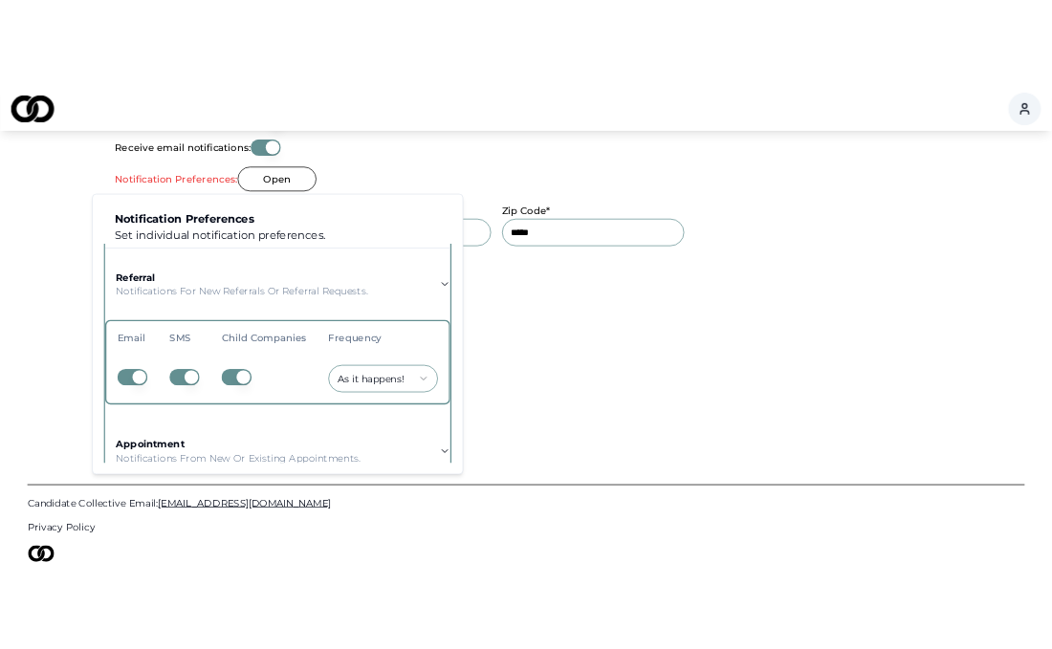
scroll to position [50, 0]
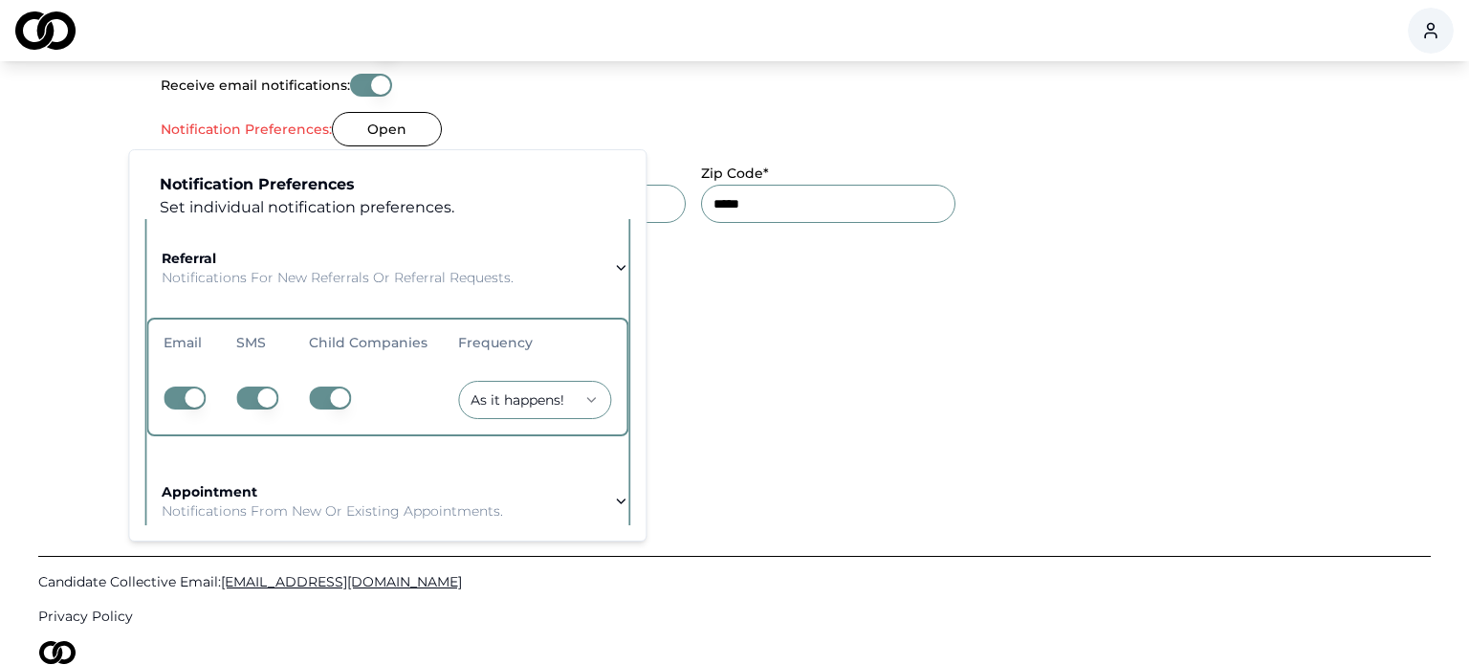
drag, startPoint x: 605, startPoint y: 277, endPoint x: 424, endPoint y: 274, distance: 181.7
drag, startPoint x: 601, startPoint y: 264, endPoint x: 580, endPoint y: 307, distance: 47.9
click at [592, 281] on button "referral Notifications for new referrals or referral requests." at bounding box center [387, 267] width 482 height 99
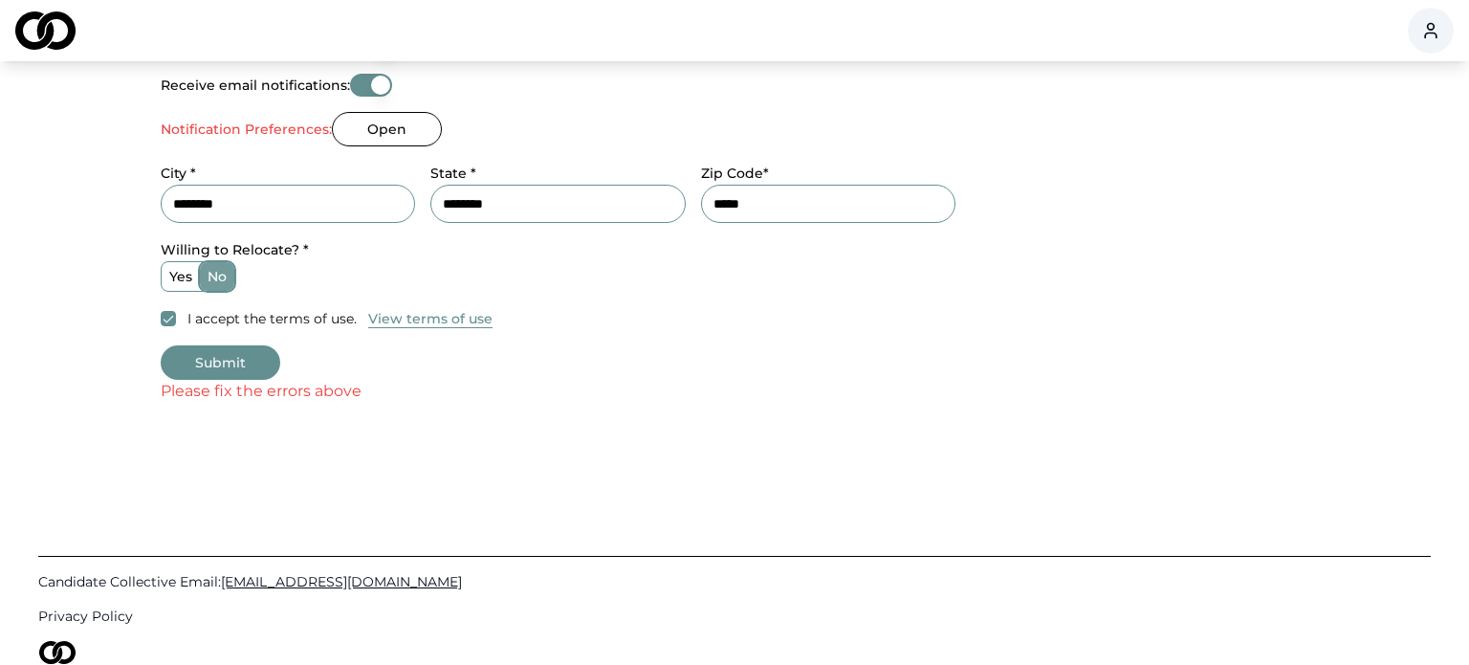
click at [384, 132] on button "Open" at bounding box center [387, 129] width 110 height 34
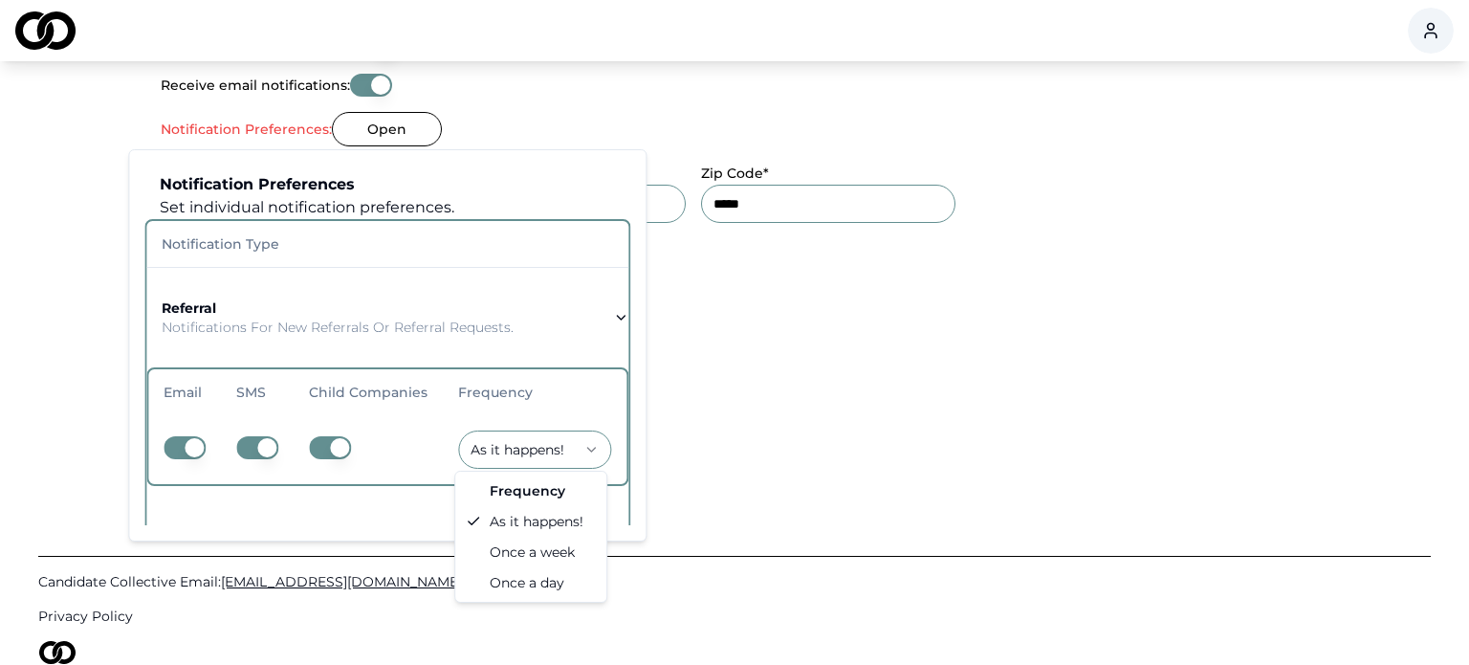
click at [476, 327] on p "Notifications for new referrals or referral requests." at bounding box center [338, 327] width 352 height 19
click at [478, 329] on p "Notifications for new referrals or referral requests." at bounding box center [338, 327] width 352 height 19
click at [614, 305] on button "referral Notifications for new referrals or referral requests." at bounding box center [387, 317] width 482 height 99
click at [611, 300] on button "referral Notifications for new referrals or referral requests." at bounding box center [387, 317] width 482 height 99
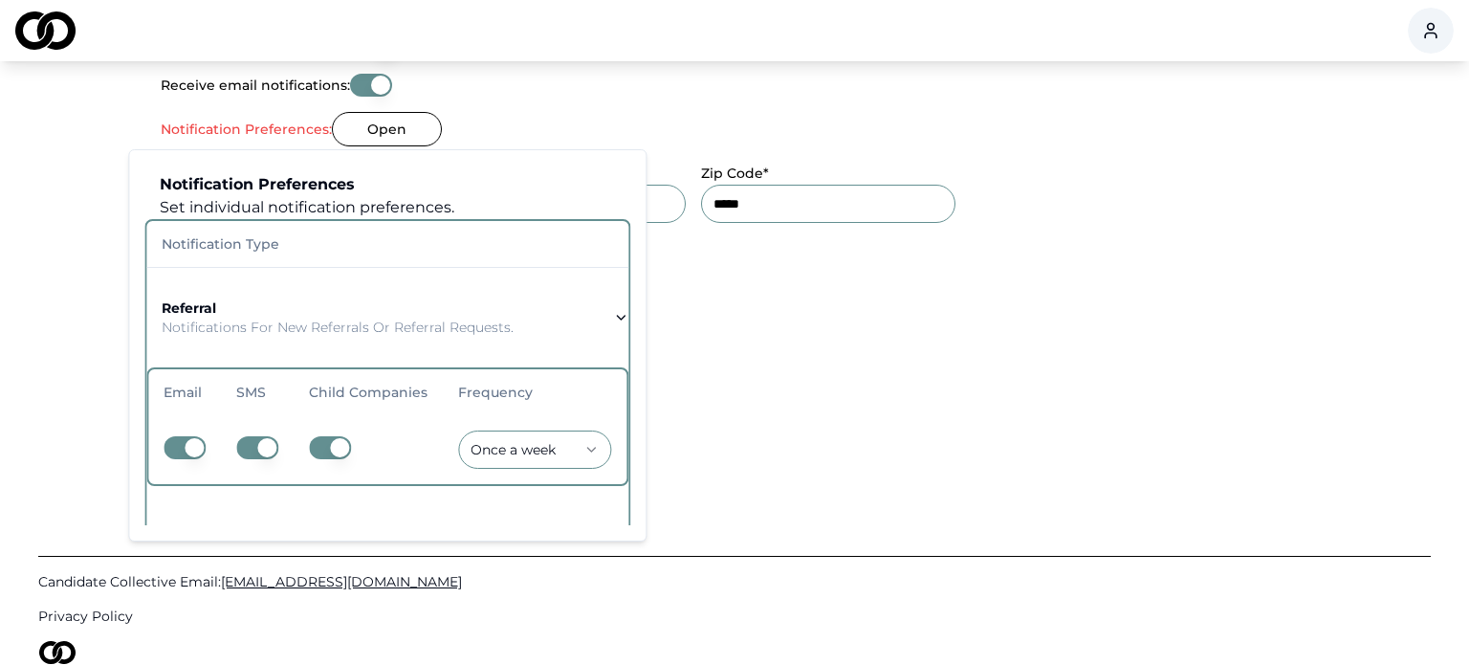
click at [610, 301] on button "referral Notifications for new referrals or referral requests." at bounding box center [387, 317] width 482 height 99
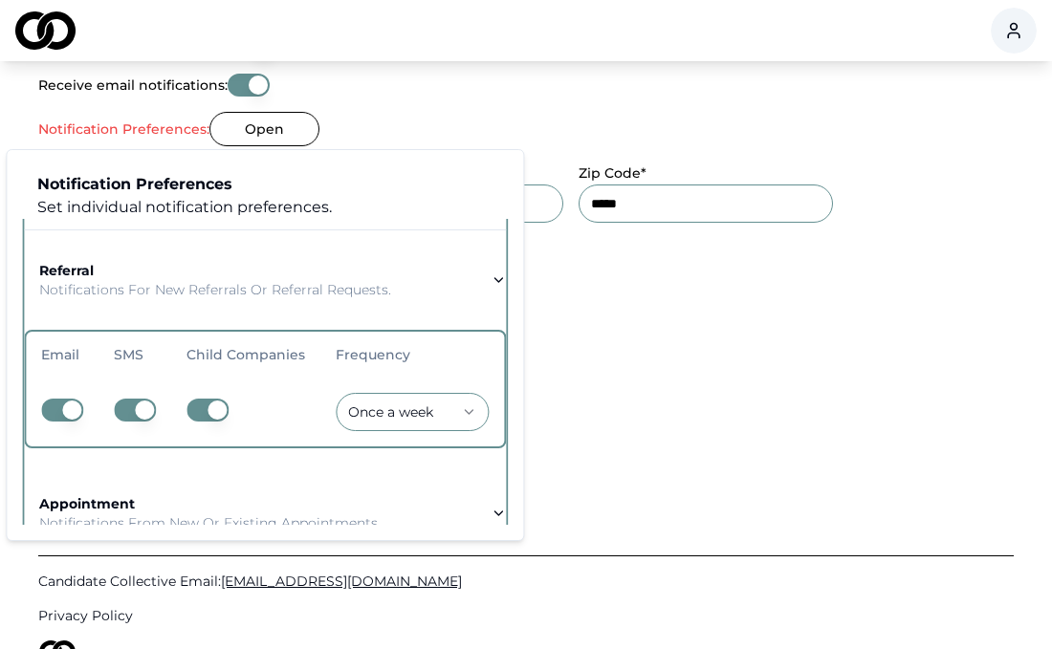
scroll to position [38, 0]
click at [486, 495] on button "appointment Notifications from new or existing appointments." at bounding box center [265, 512] width 482 height 99
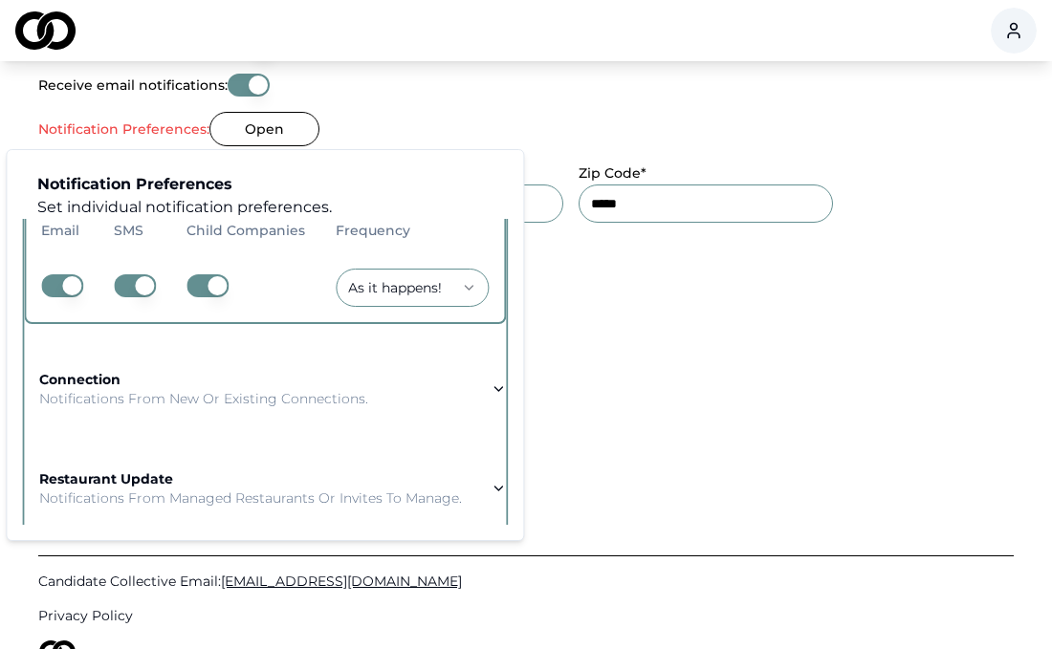
scroll to position [274, 0]
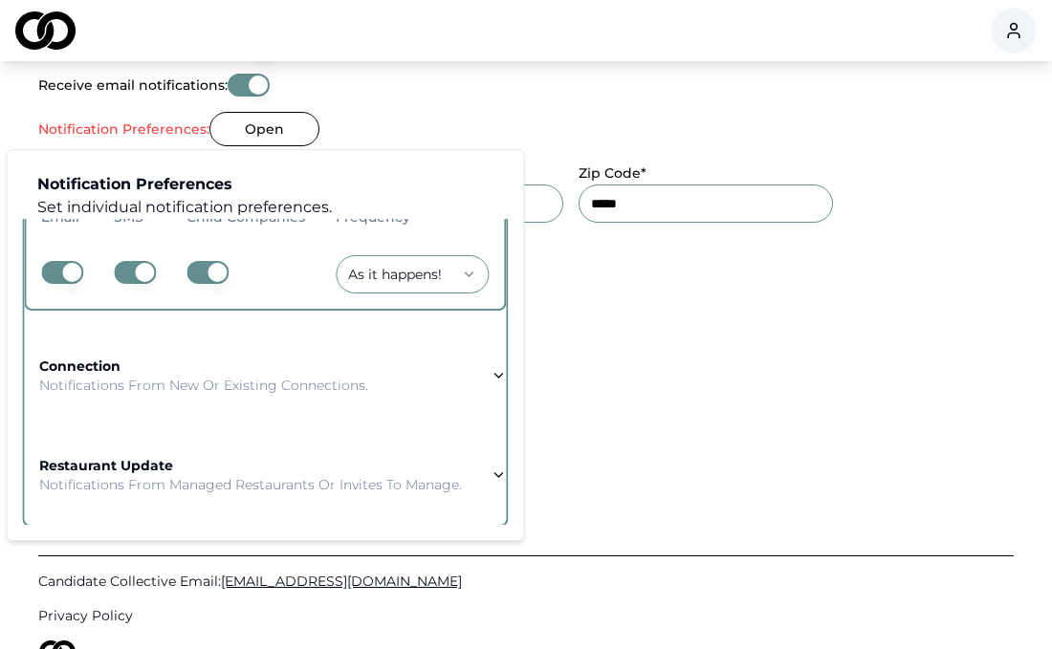
click at [492, 375] on icon "button" at bounding box center [498, 375] width 15 height 15
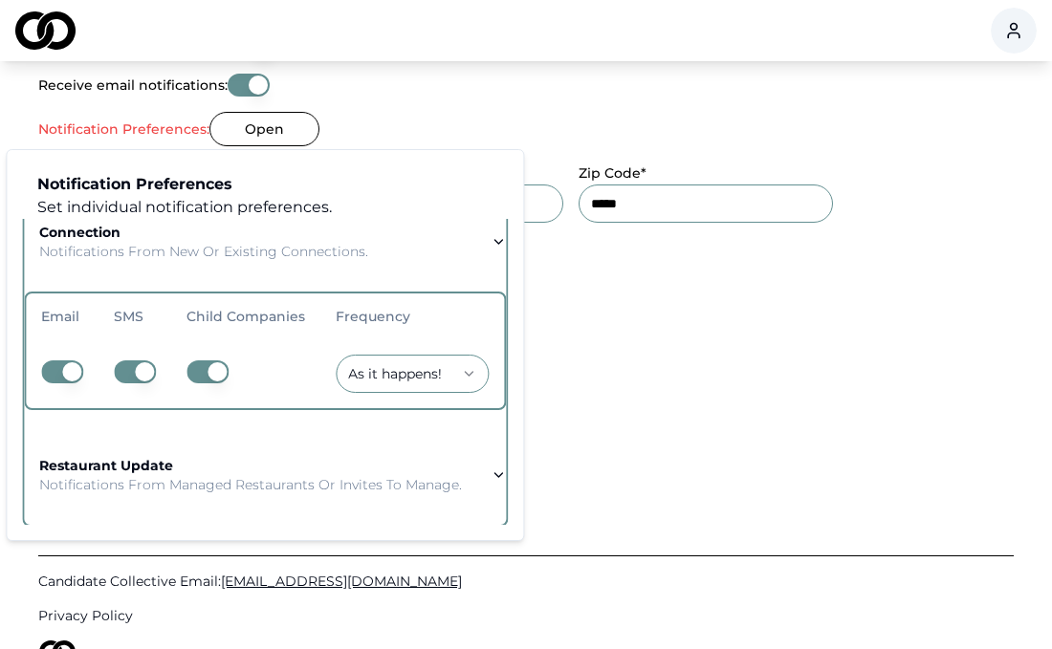
click at [491, 471] on icon "button" at bounding box center [498, 475] width 15 height 15
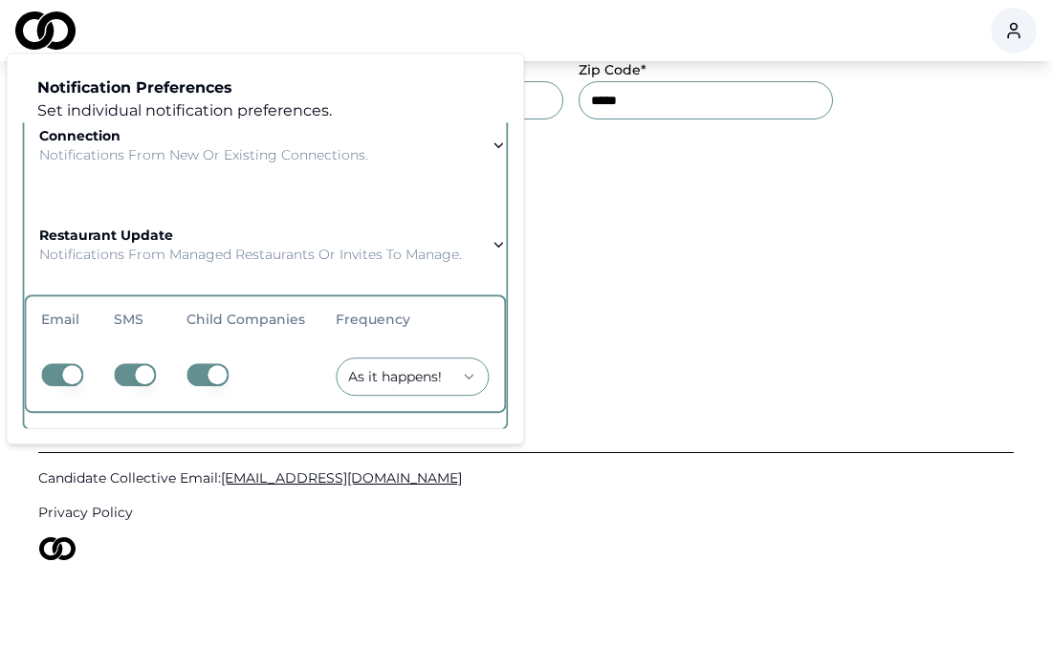
scroll to position [1013, 0]
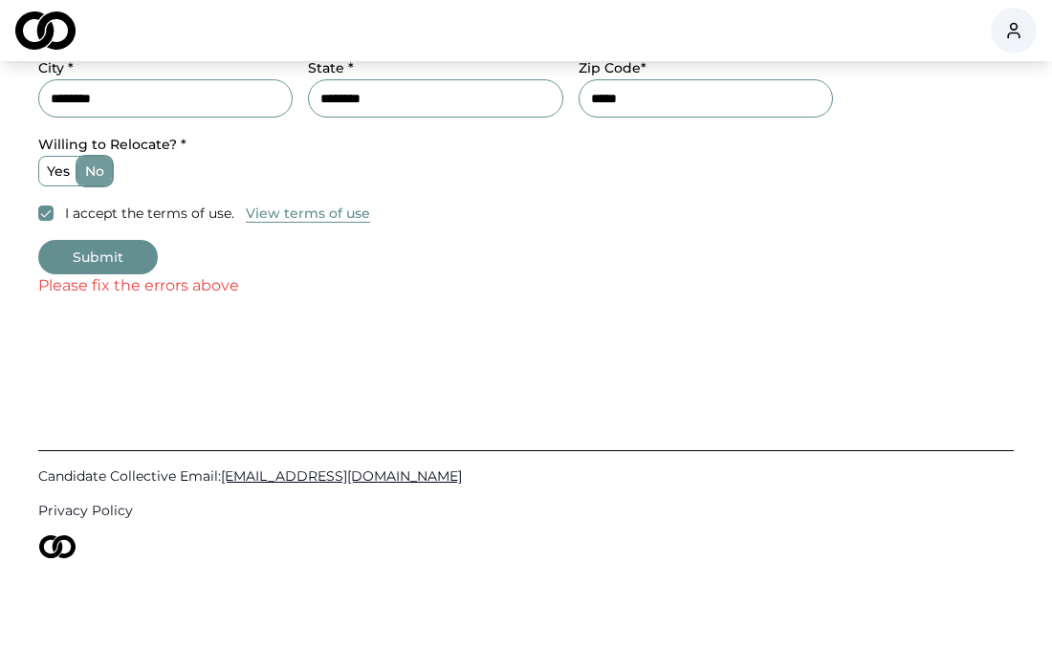
click at [70, 246] on button "Submit" at bounding box center [98, 257] width 120 height 34
click at [108, 256] on button "Submit" at bounding box center [98, 257] width 120 height 34
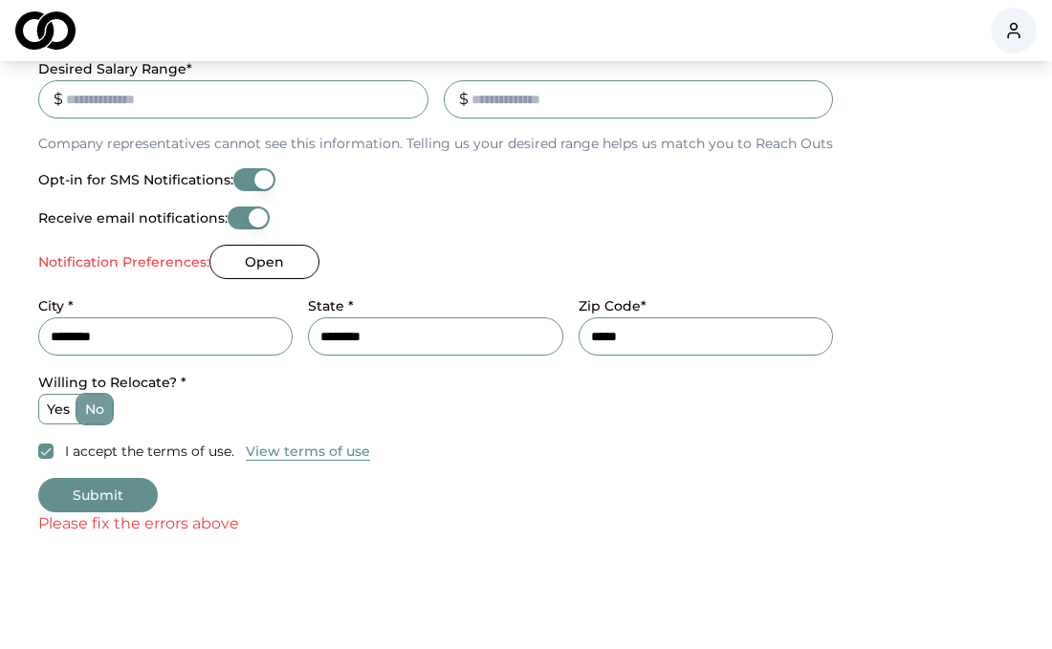
scroll to position [687, 0]
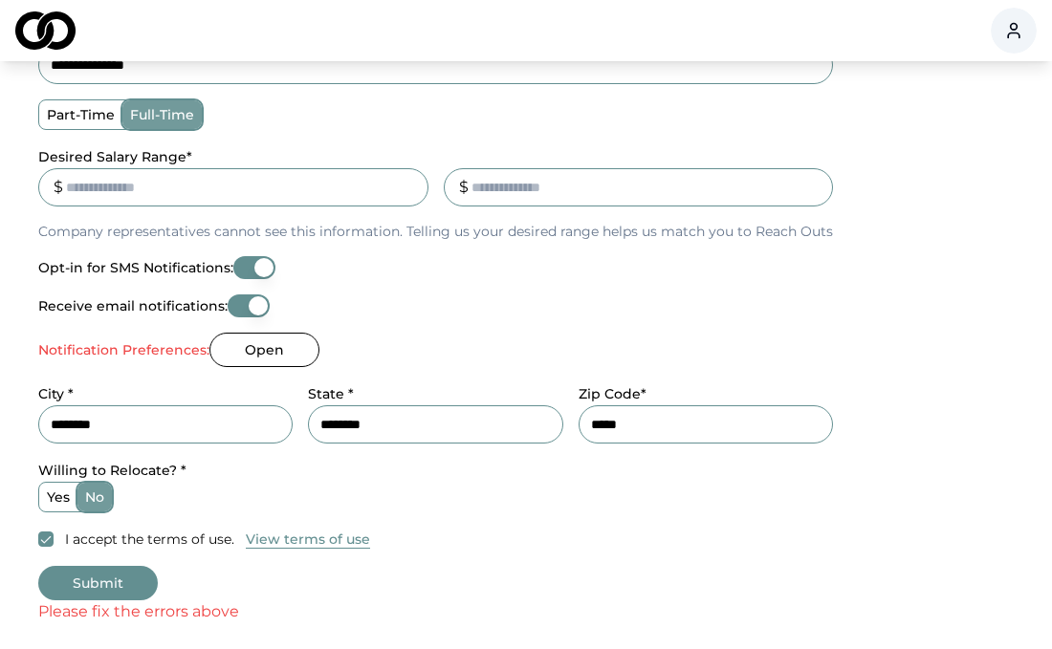
click at [247, 343] on button "Open" at bounding box center [264, 350] width 110 height 34
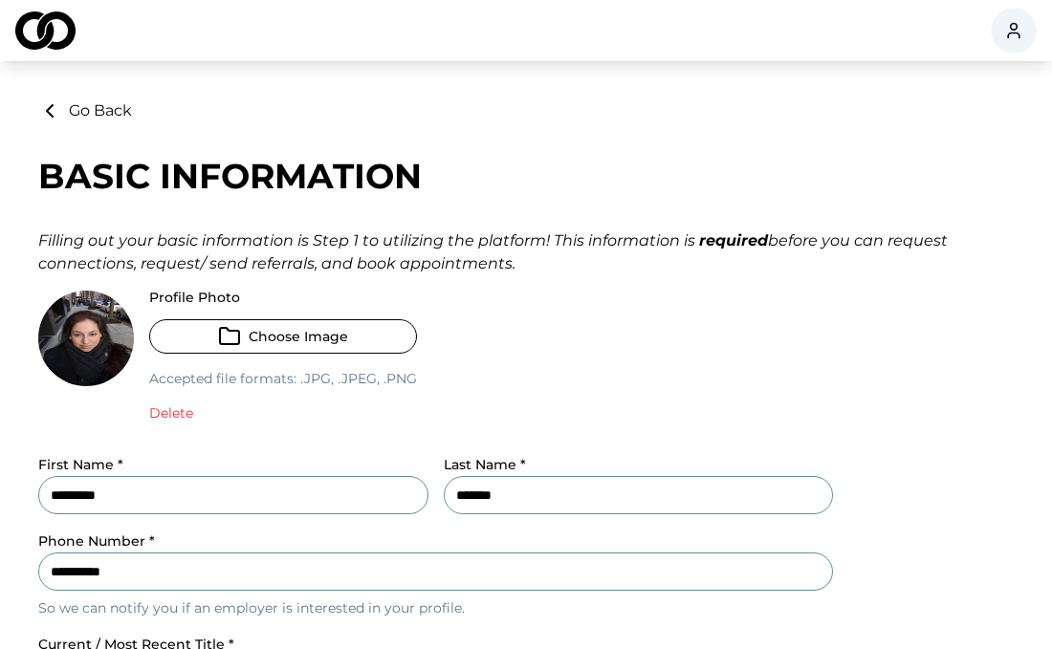
click at [190, 410] on button "Delete" at bounding box center [171, 413] width 44 height 19
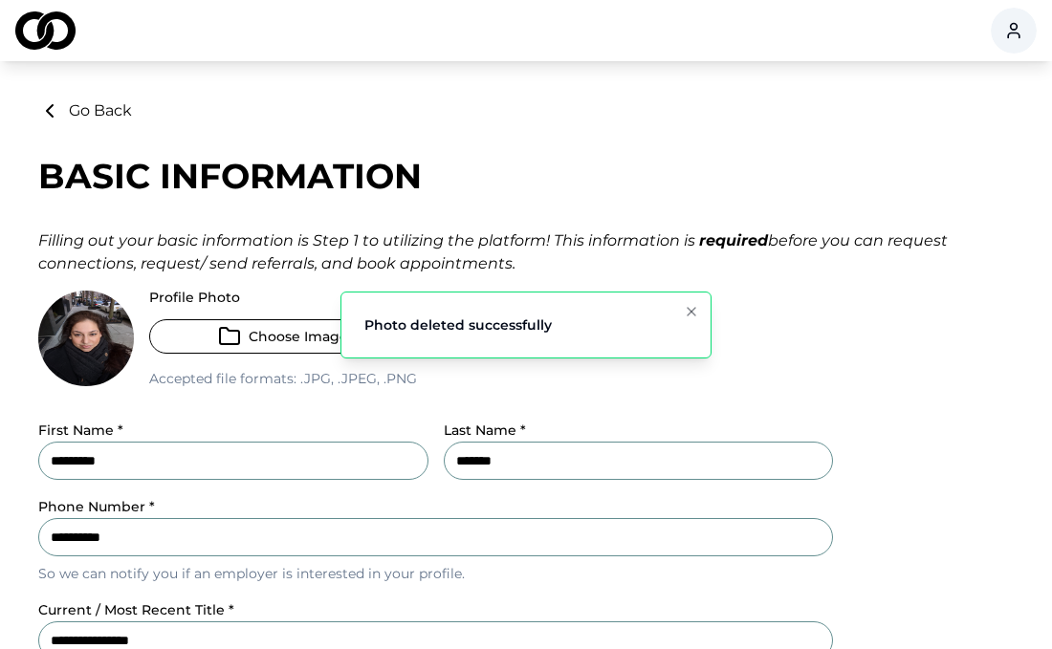
click at [689, 309] on icon "Notifications (F8)" at bounding box center [692, 312] width 8 height 8
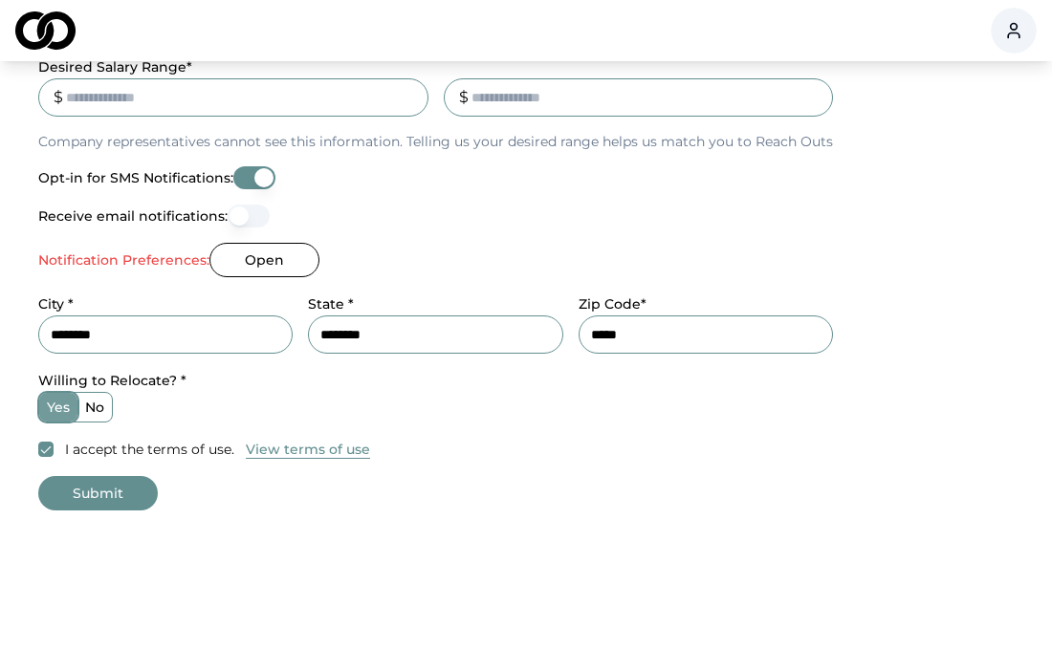
scroll to position [684, 0]
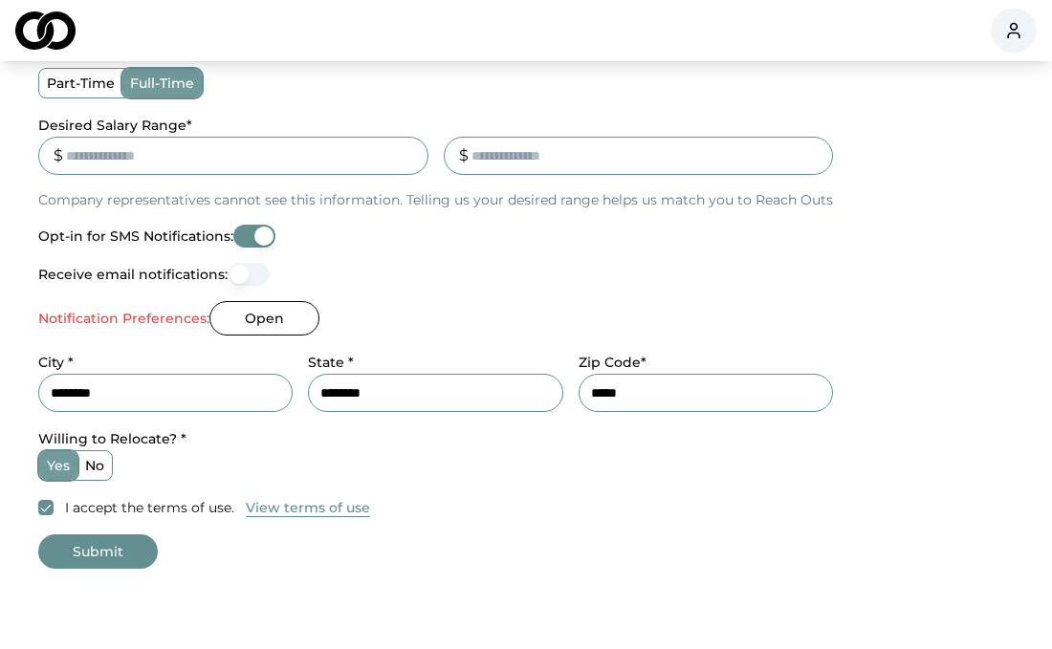
click at [140, 315] on label "Notification Preferences:" at bounding box center [123, 318] width 171 height 13
click at [255, 227] on button "Opt-in for SMS Notifications:" at bounding box center [254, 236] width 42 height 23
click at [231, 320] on button "Open" at bounding box center [264, 318] width 110 height 34
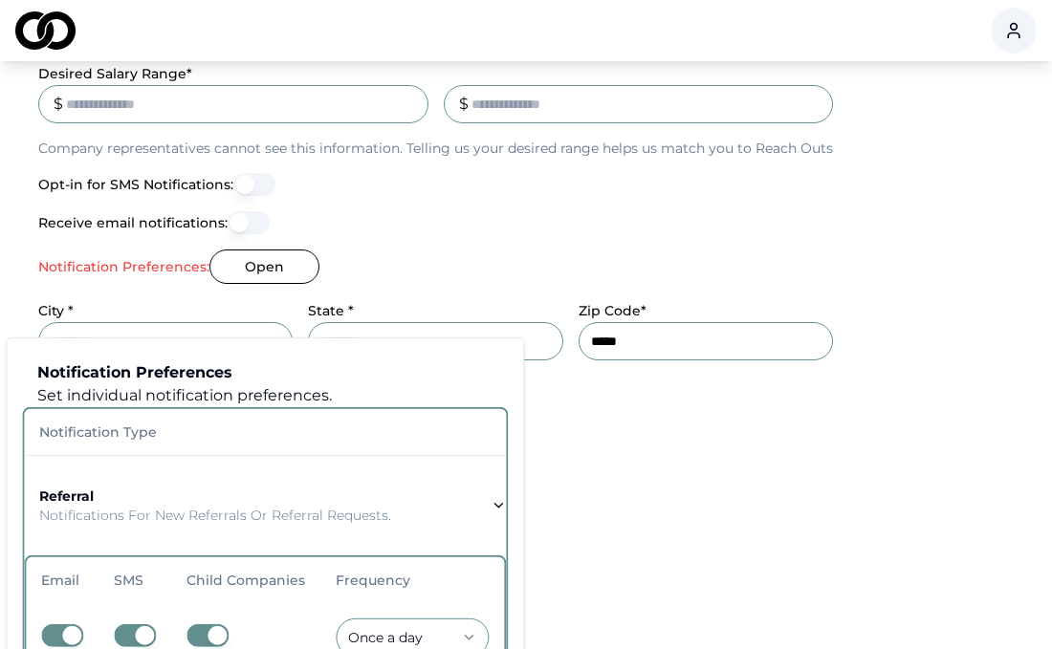
scroll to position [944, 0]
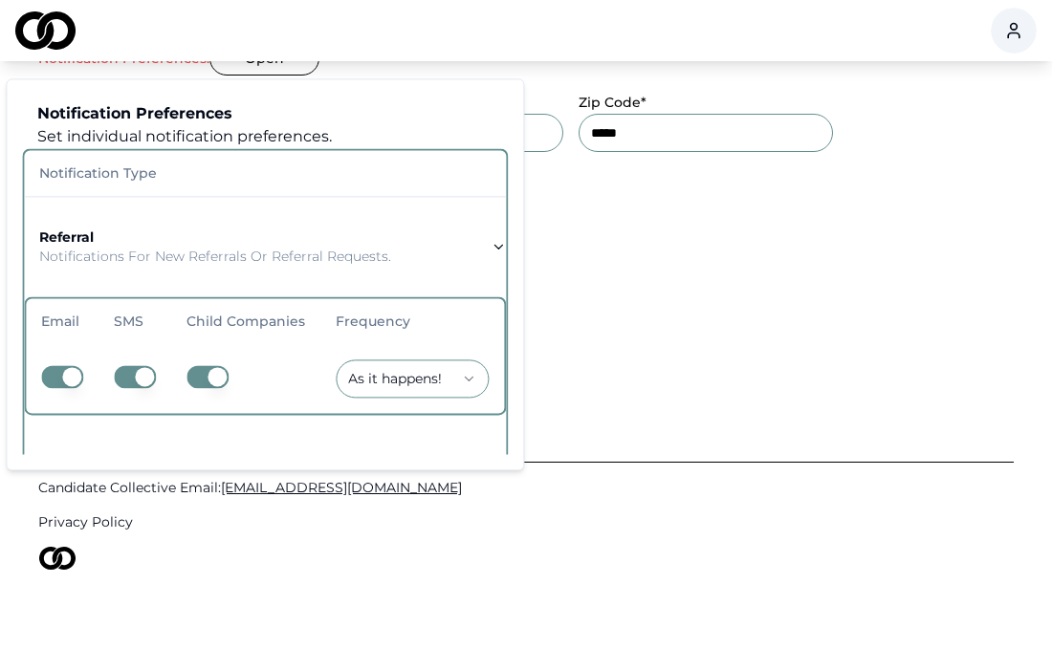
click at [694, 381] on div "Candidate Collective Email: [EMAIL_ADDRESS][DOMAIN_NAME] Privacy Policy" at bounding box center [526, 504] width 976 height 315
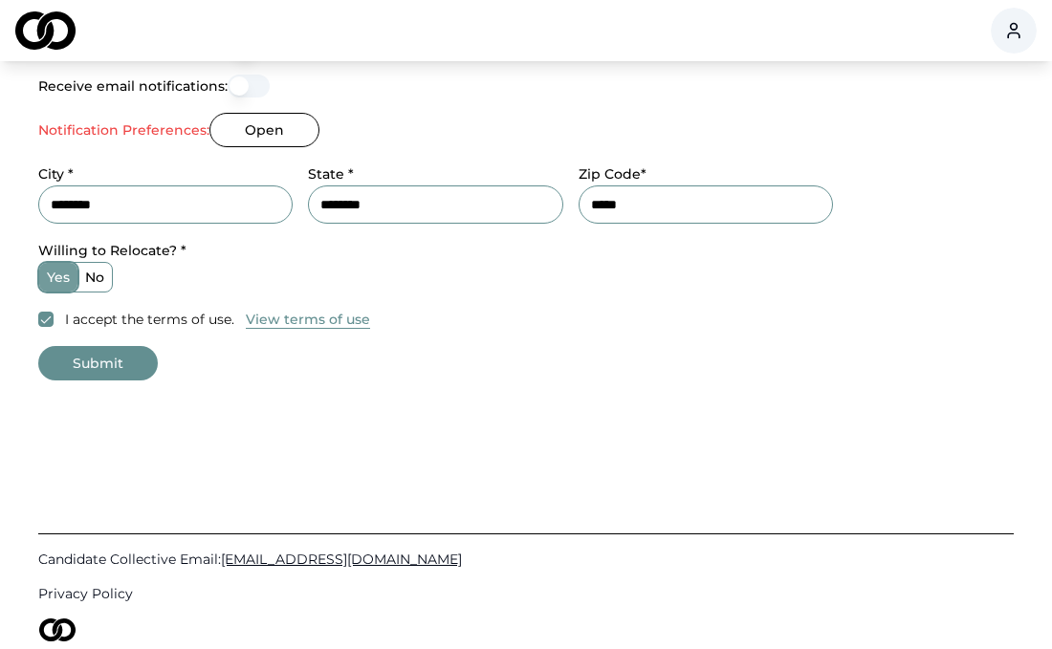
scroll to position [868, 0]
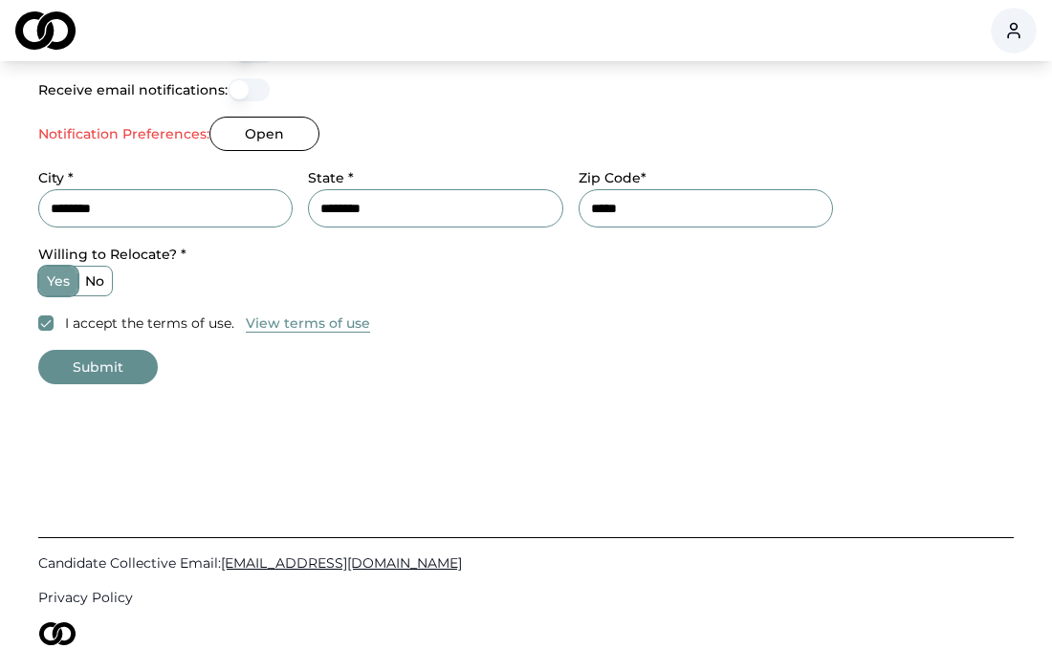
click at [79, 377] on button "Submit" at bounding box center [98, 367] width 120 height 34
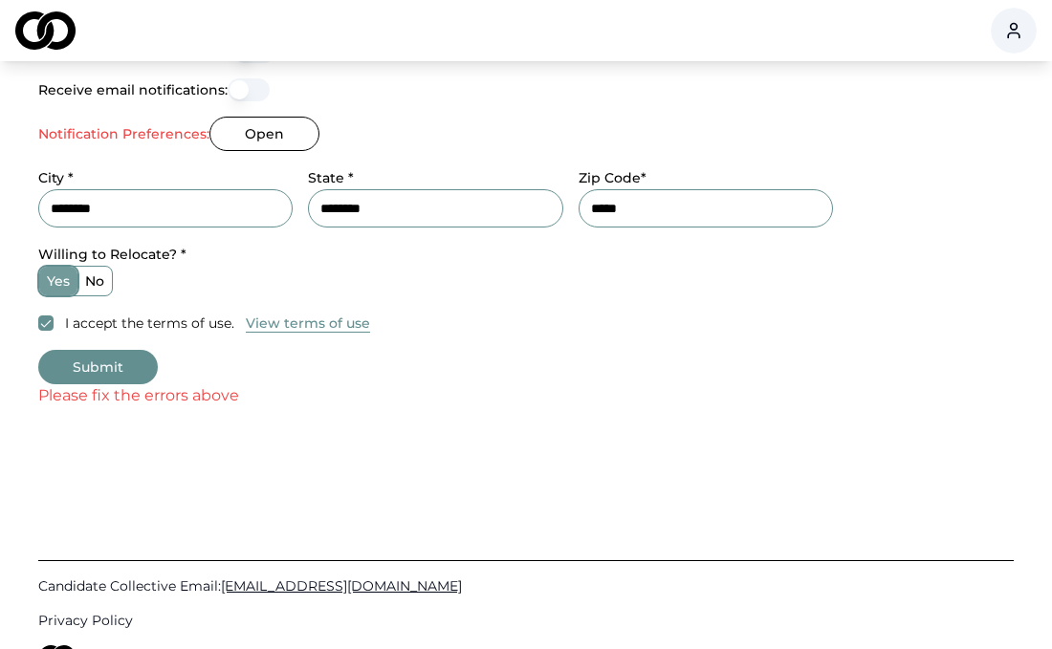
click at [83, 362] on button "Submit" at bounding box center [98, 367] width 120 height 34
